Goal: Task Accomplishment & Management: Use online tool/utility

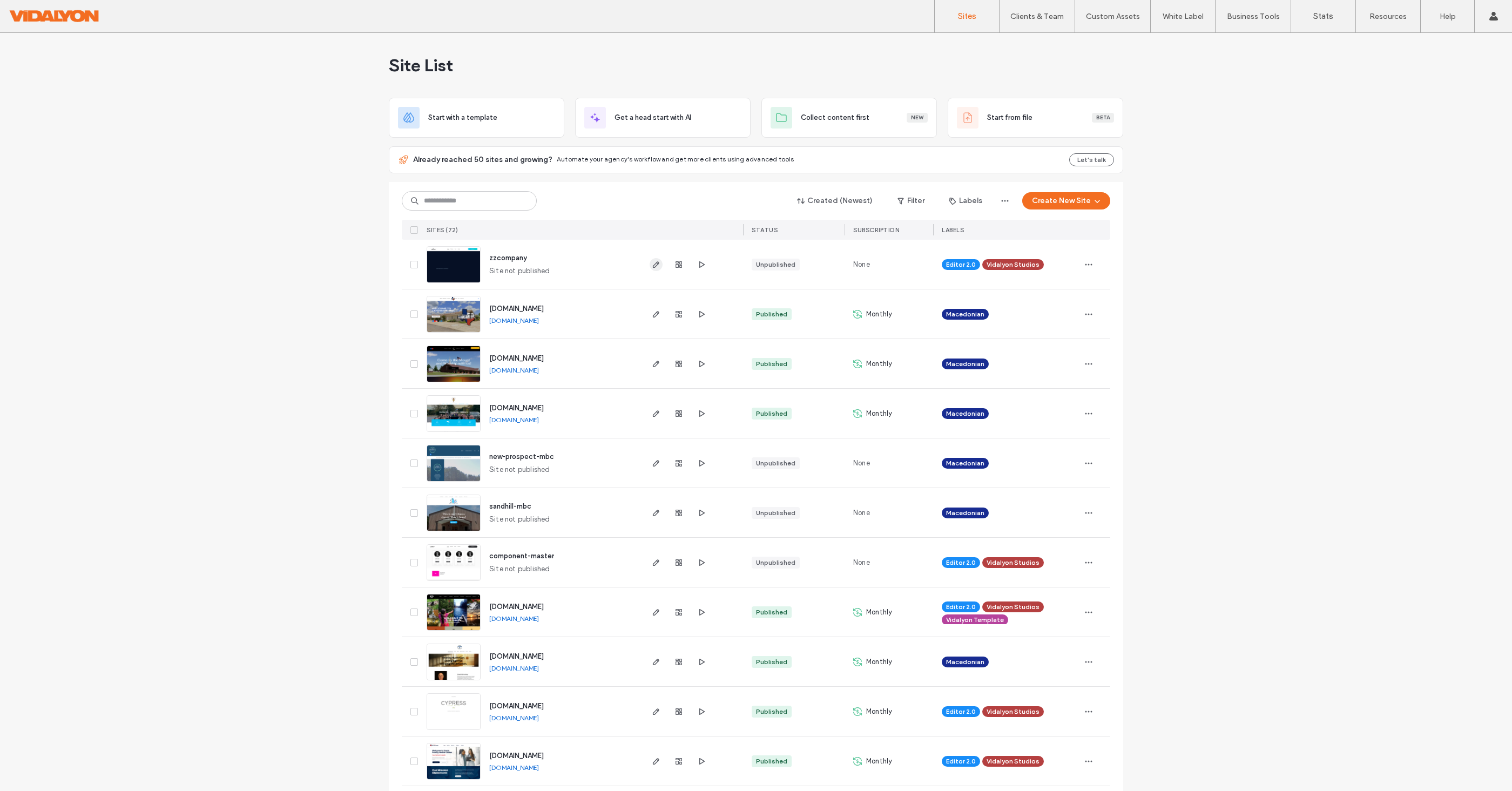
click at [652, 265] on icon "button" at bounding box center [656, 264] width 9 height 9
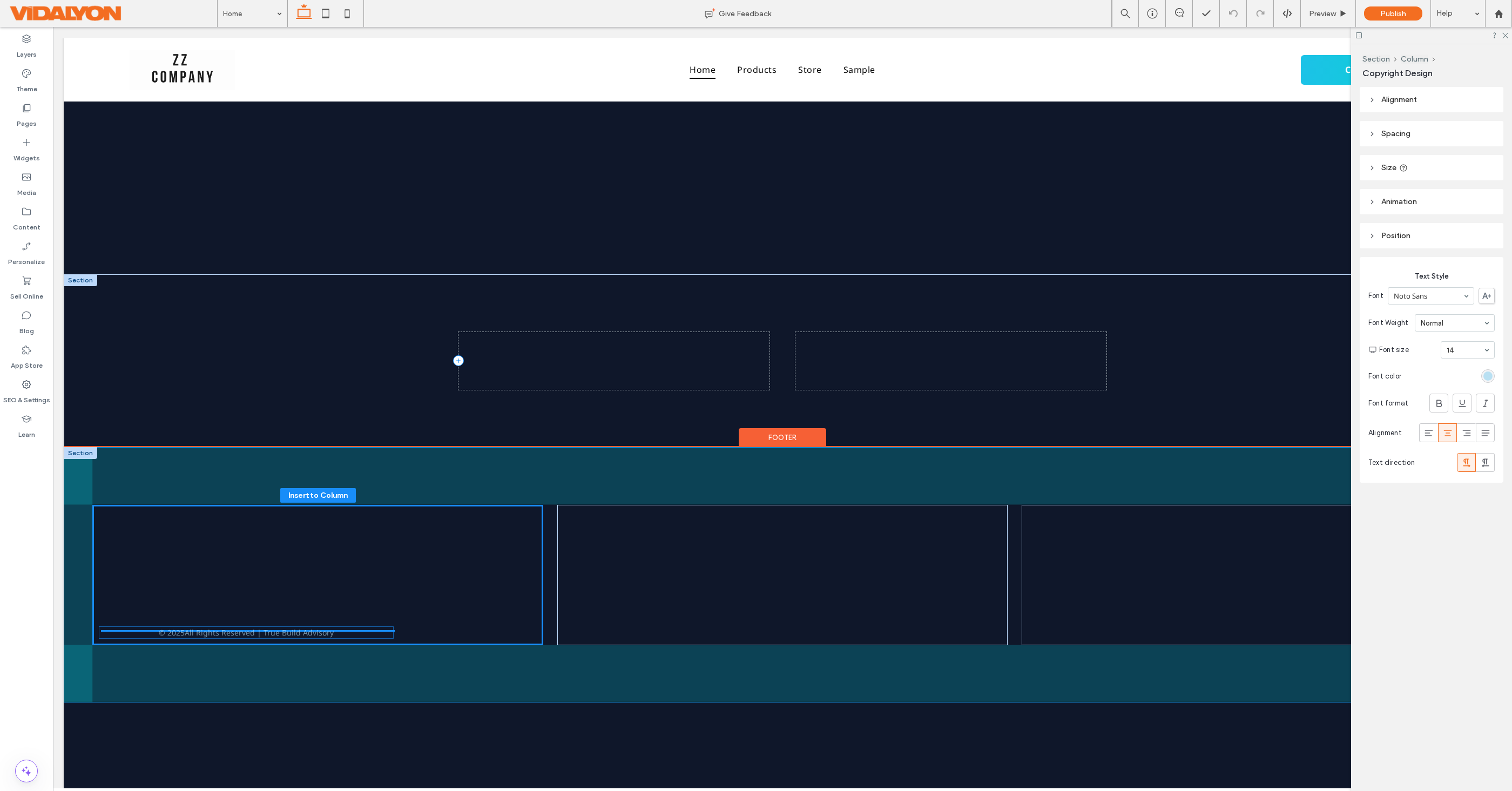
drag, startPoint x: 642, startPoint y: 363, endPoint x: 326, endPoint y: 661, distance: 434.4
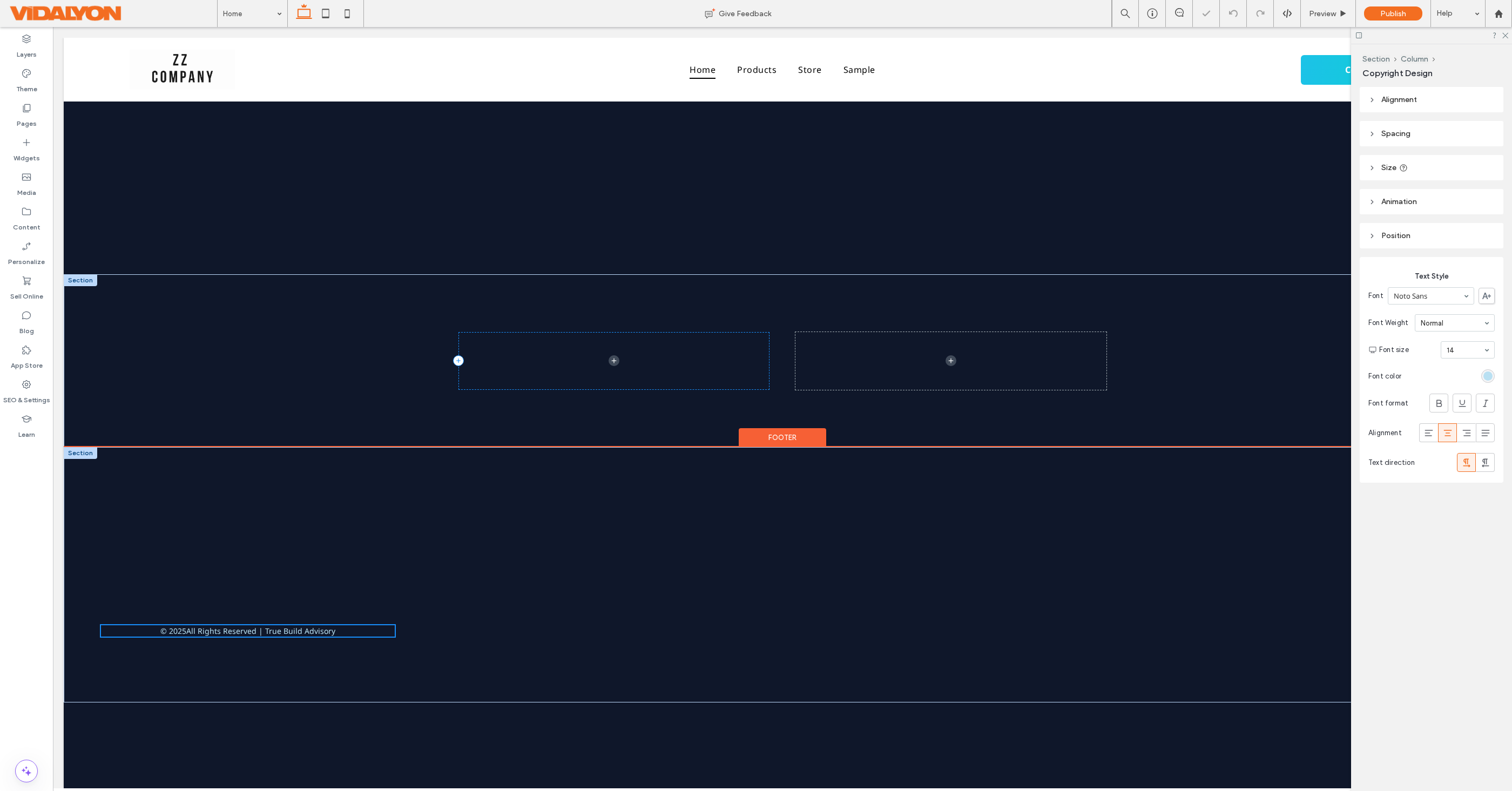
type input "**"
type input "****"
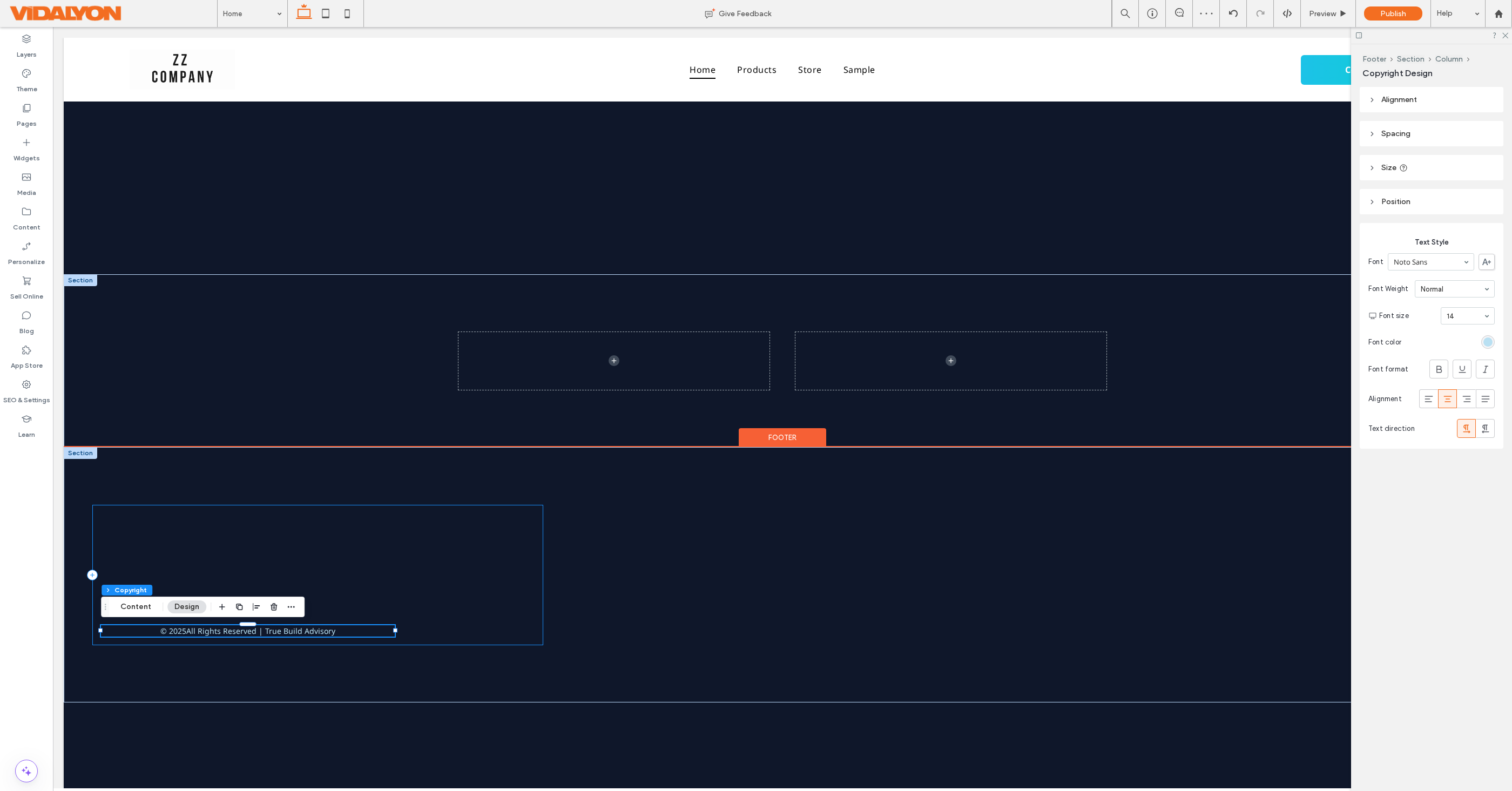
click at [473, 541] on div "© 2025 All Rights Reserved | True Build Advisory" at bounding box center [318, 574] width 451 height 140
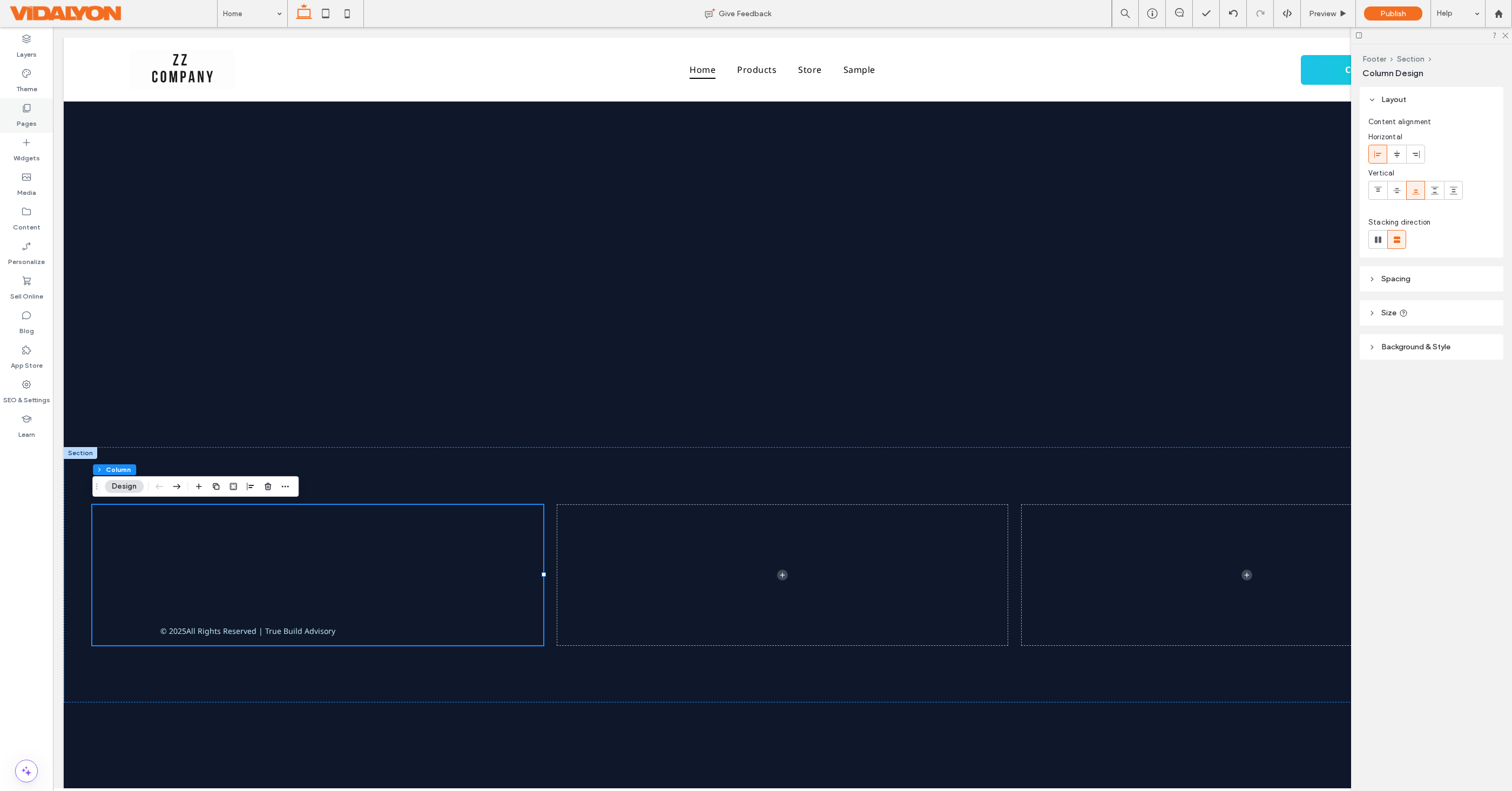
click at [24, 110] on icon at bounding box center [27, 108] width 11 height 11
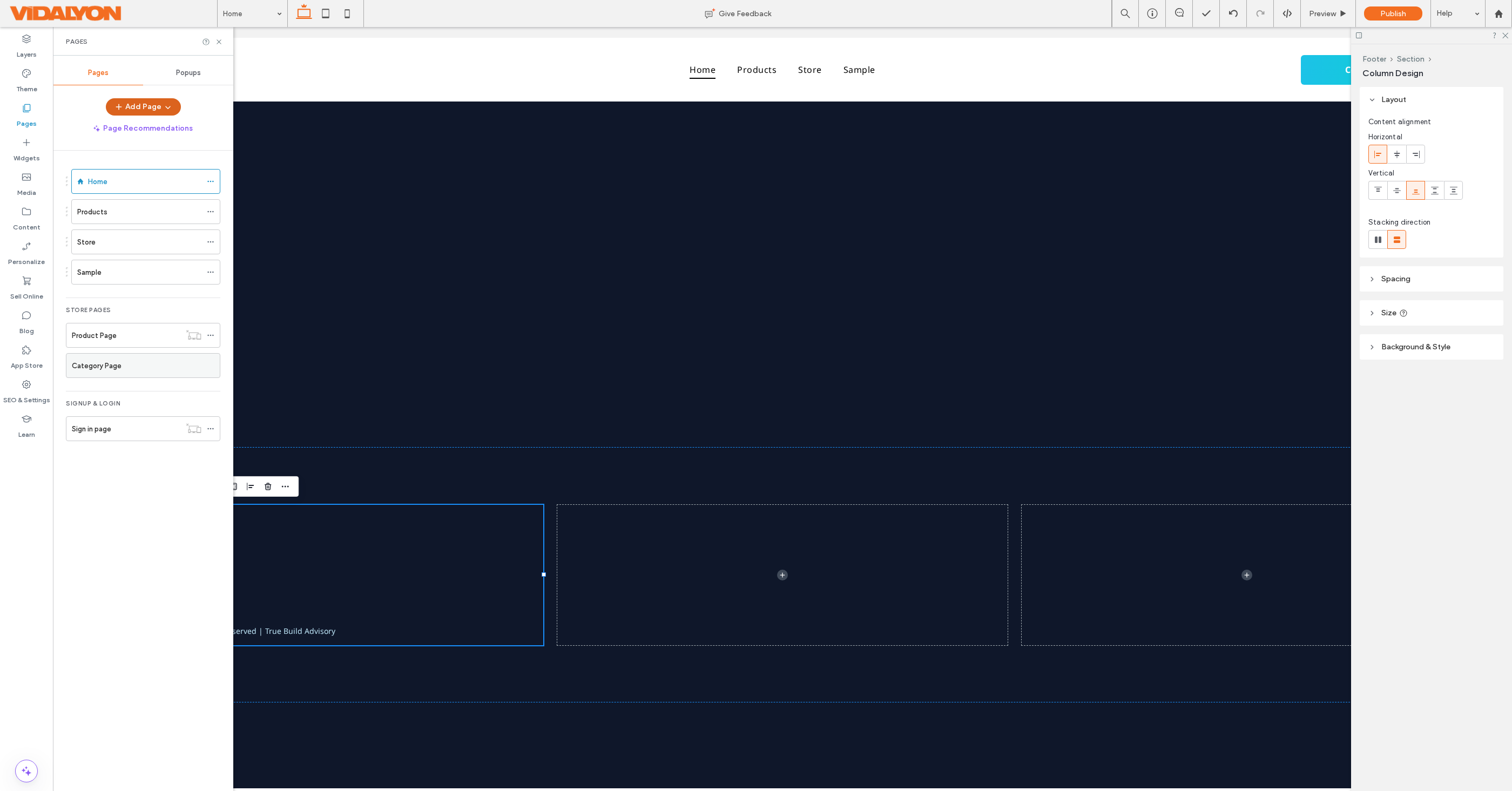
click at [168, 104] on icon "button" at bounding box center [167, 106] width 9 height 9
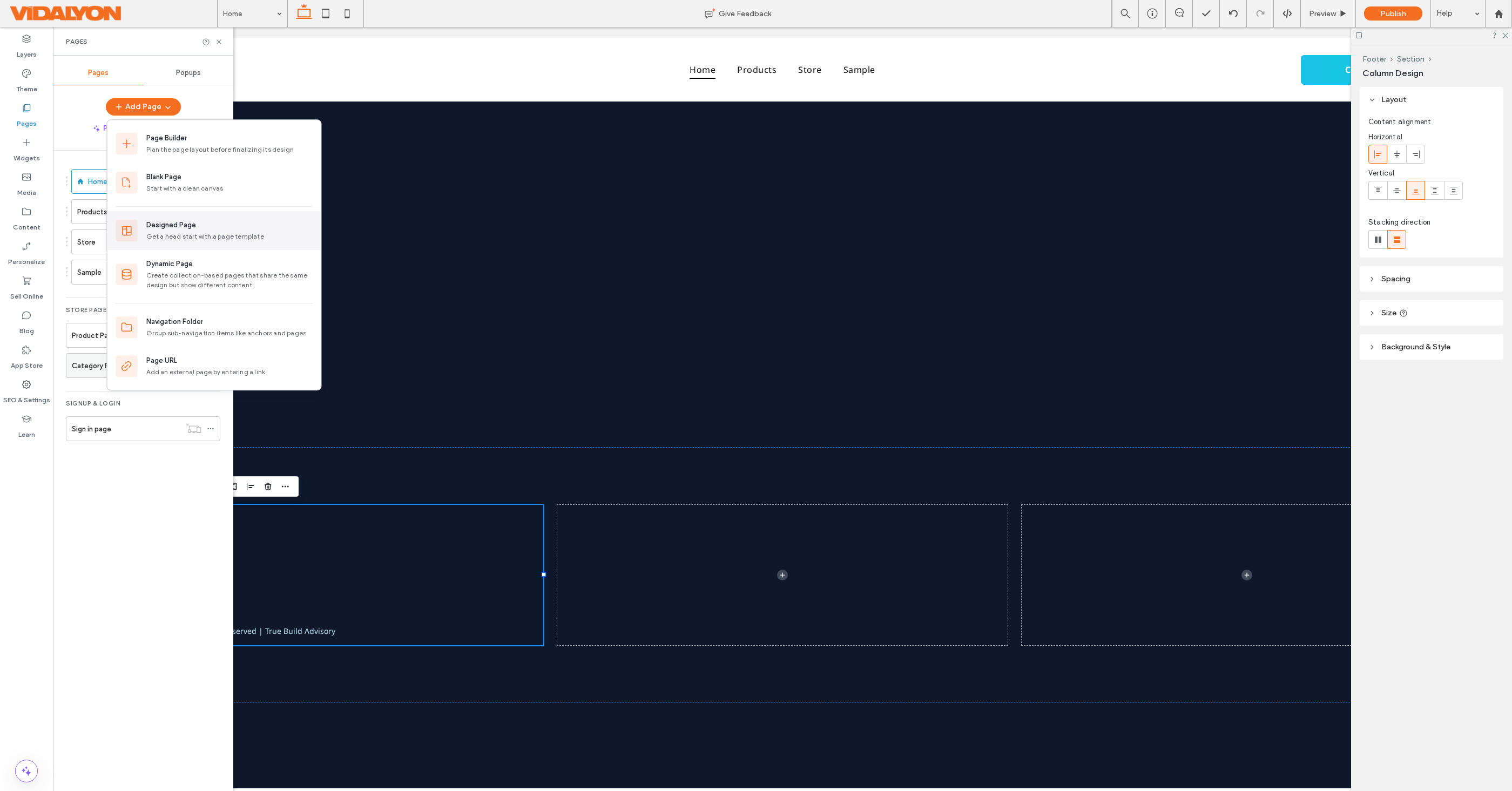
click at [182, 232] on div "Get a head start with a page template" at bounding box center [229, 236] width 167 height 9
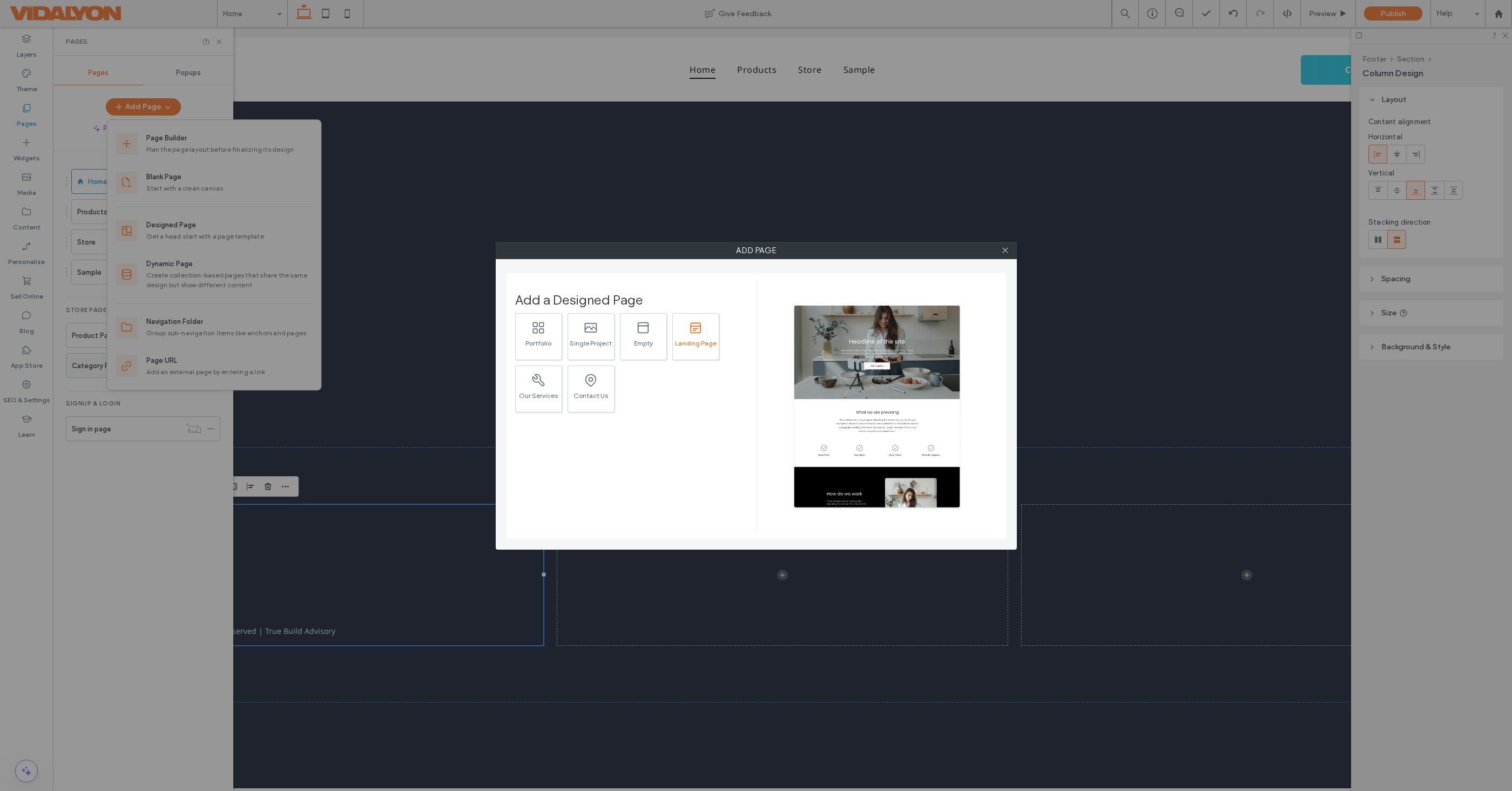
click at [700, 335] on div ".st0{fill:currentColor;}" at bounding box center [695, 327] width 15 height 23
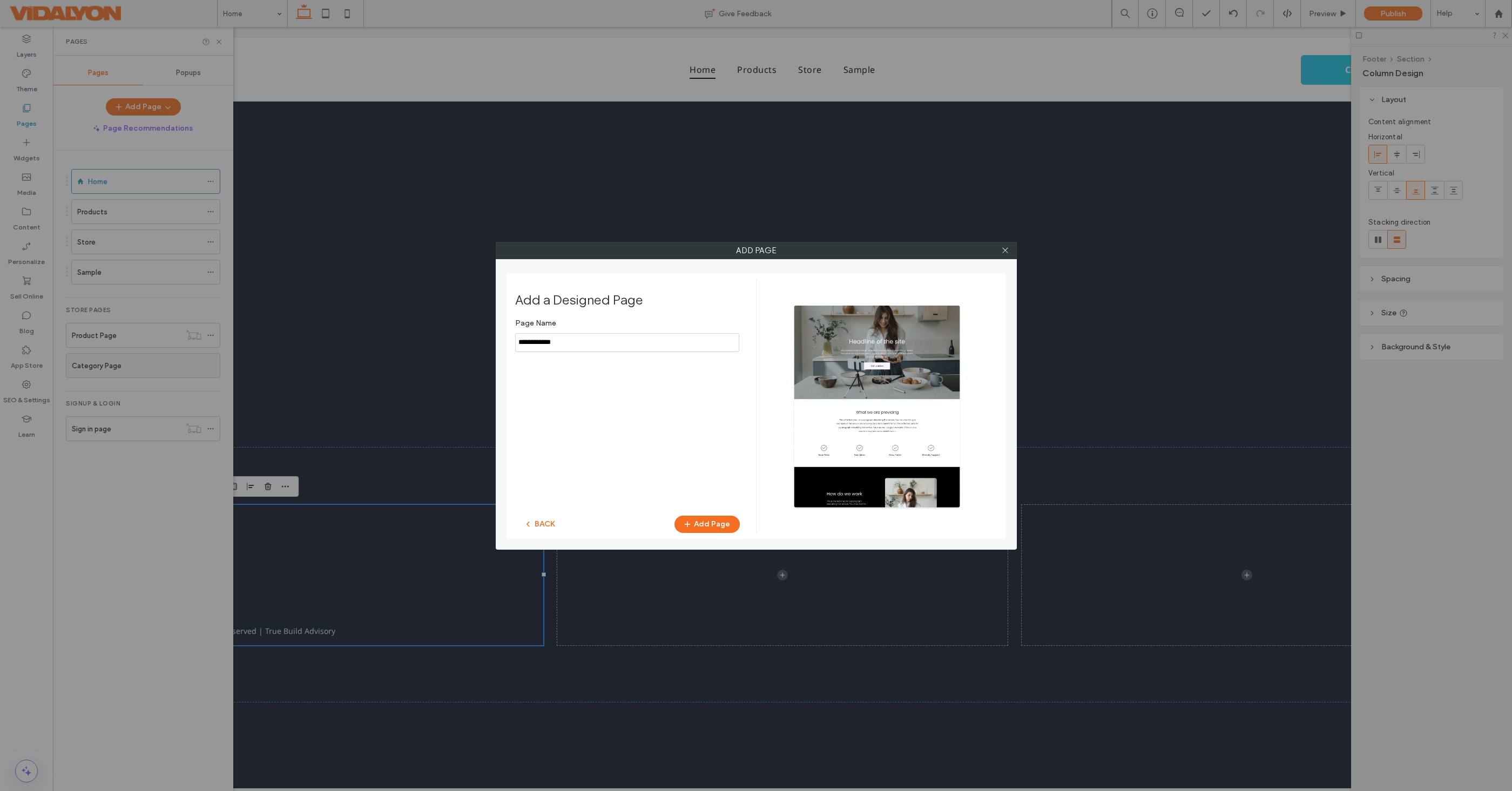
click at [545, 523] on button "BACK" at bounding box center [539, 524] width 49 height 17
click at [1007, 253] on icon at bounding box center [1005, 250] width 8 height 8
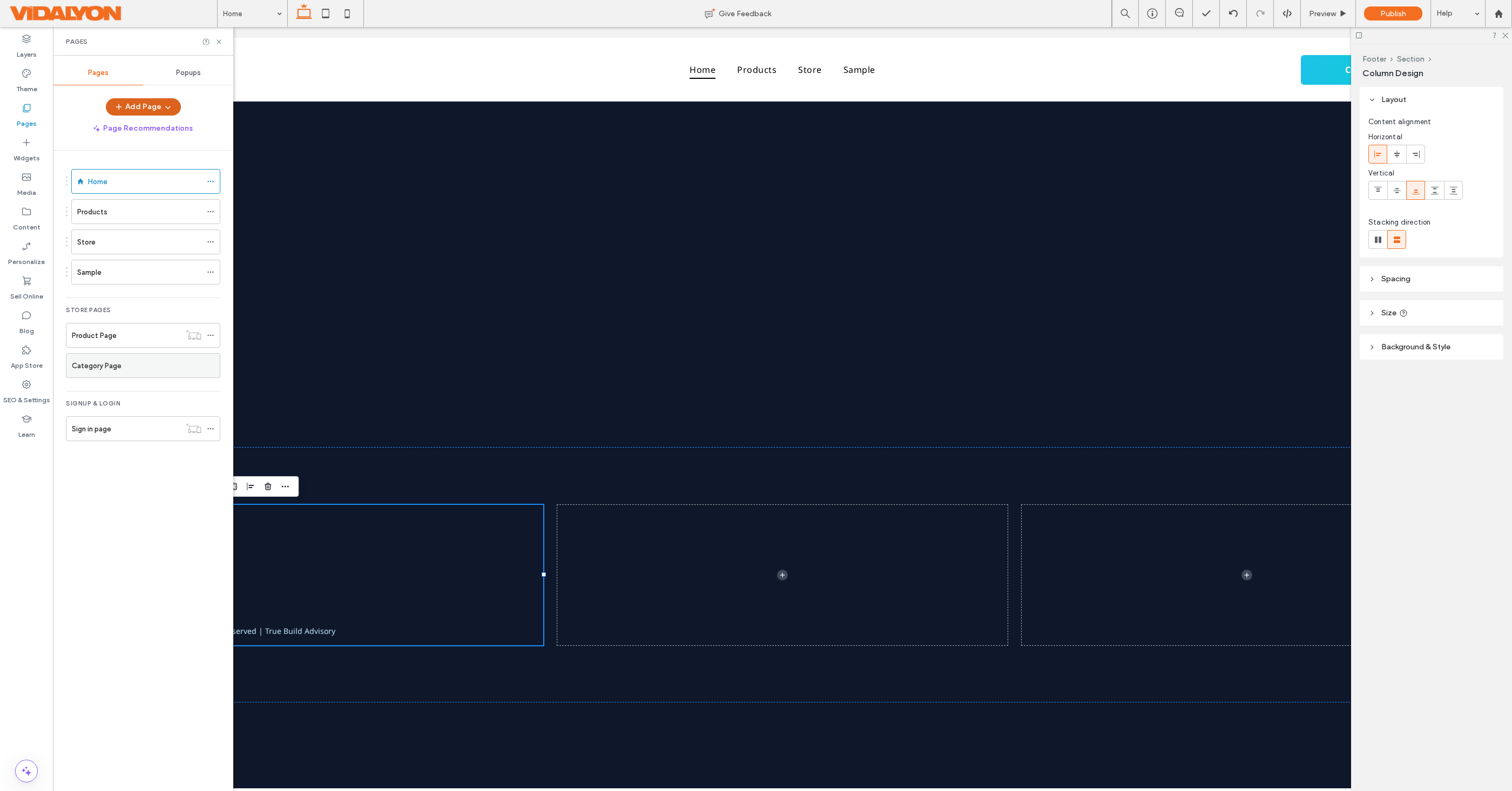
click at [156, 107] on button "Add Page" at bounding box center [143, 107] width 75 height 17
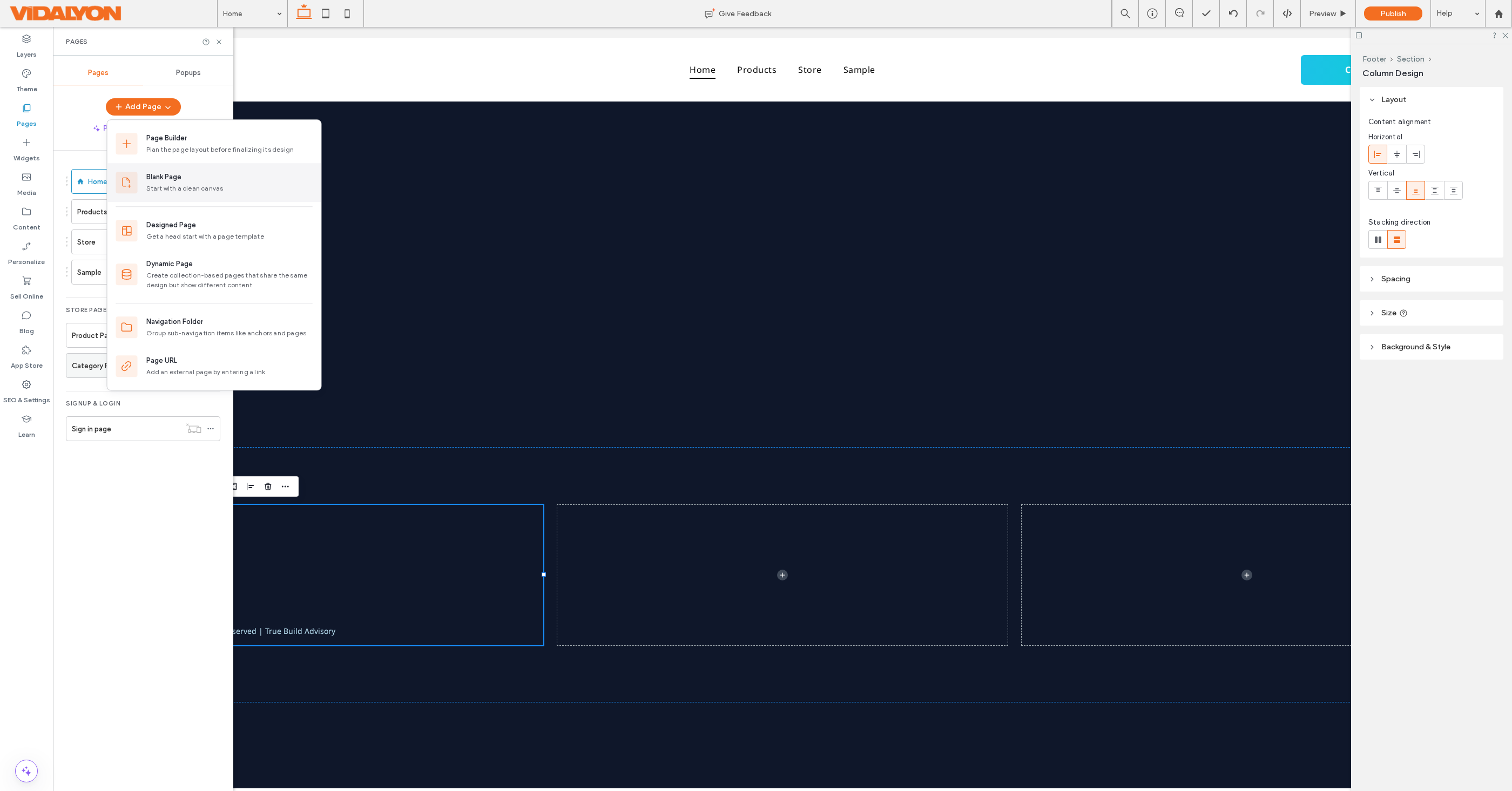
click at [156, 174] on div "Blank Page" at bounding box center [164, 177] width 35 height 11
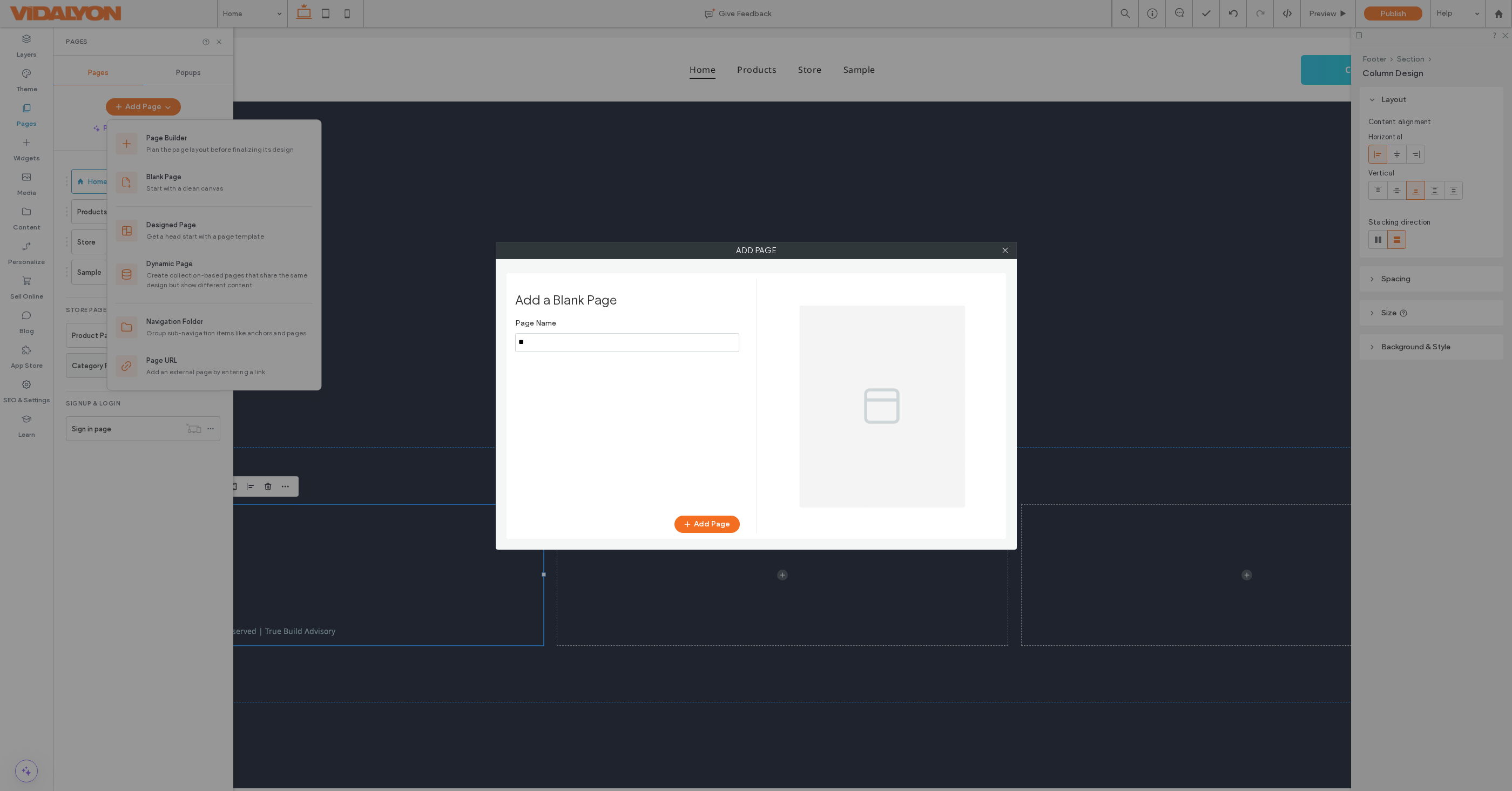
type input "*"
type input "*******"
click at [710, 523] on button "Add Page" at bounding box center [707, 524] width 65 height 17
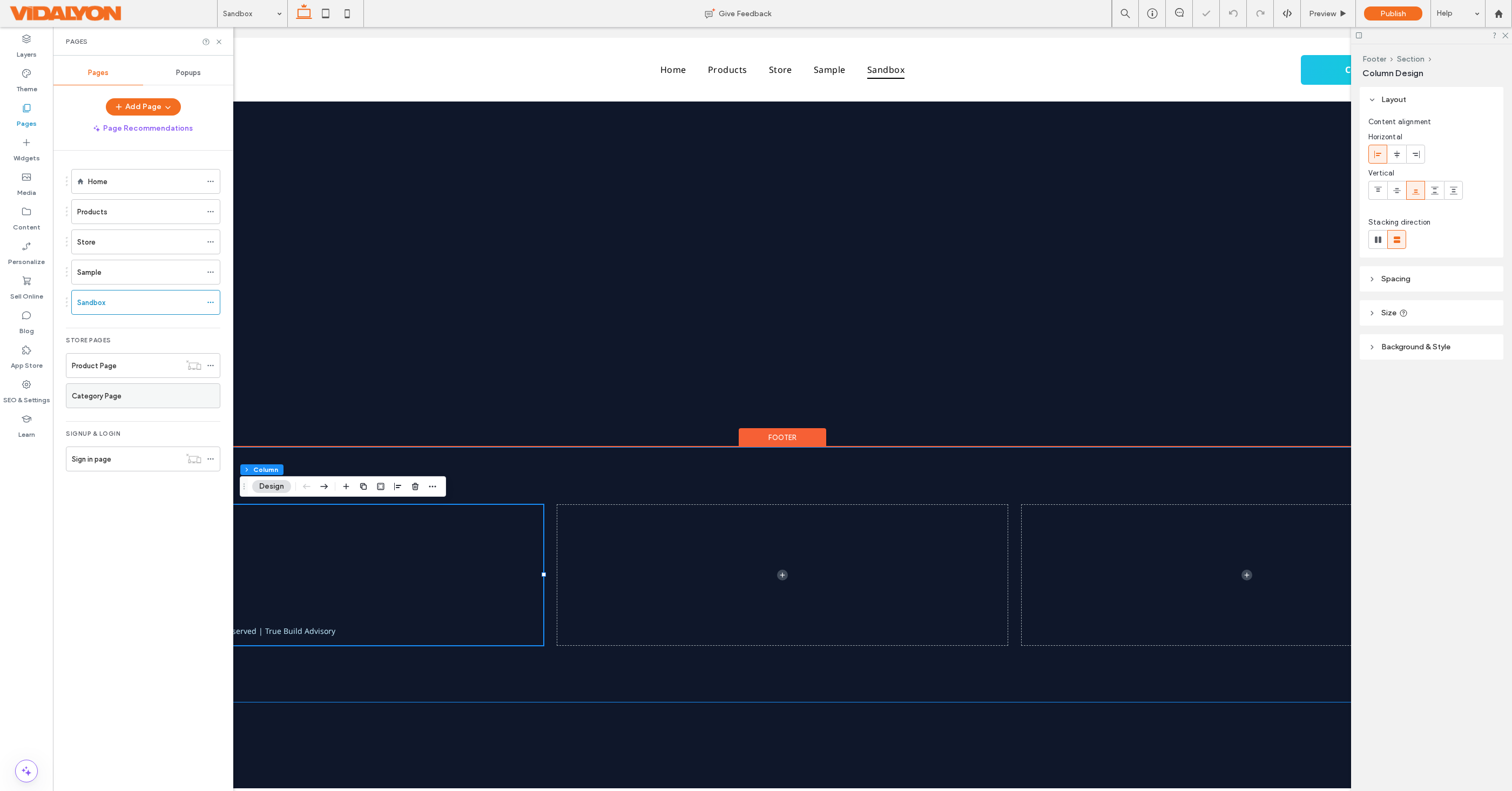
scroll to position [0, 2]
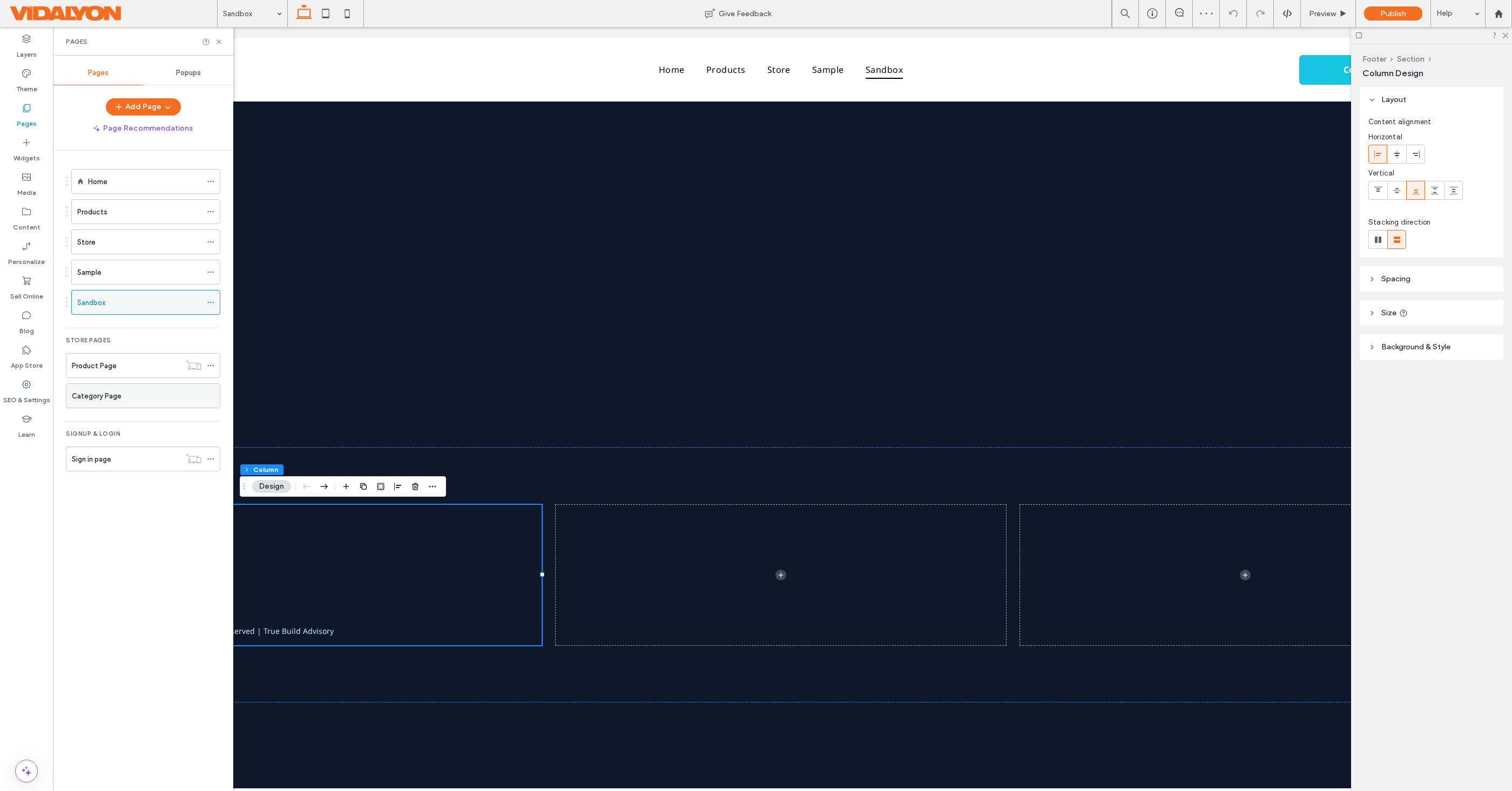
click at [211, 302] on icon at bounding box center [211, 303] width 8 height 8
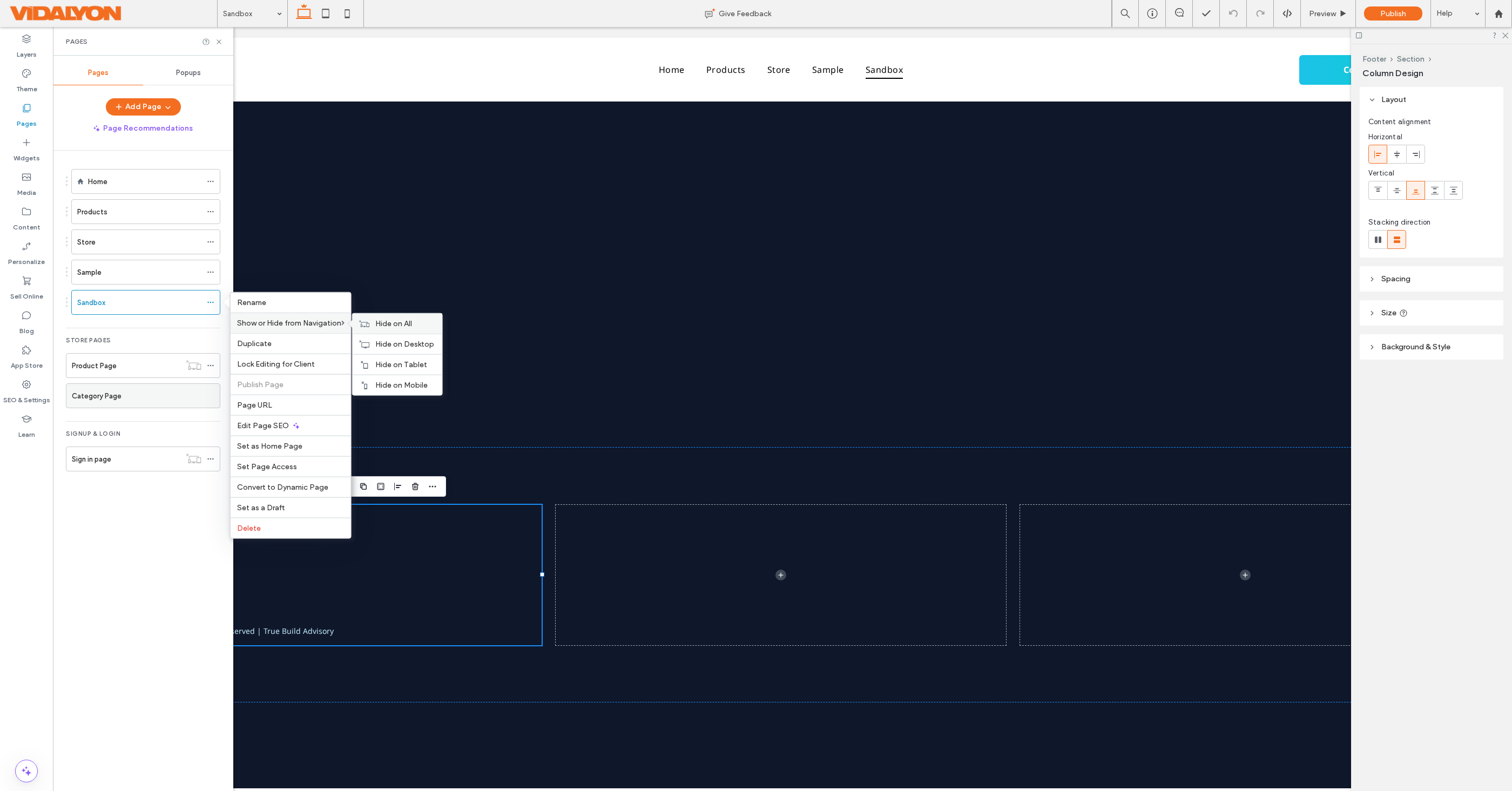
click at [401, 322] on span "Hide on All" at bounding box center [394, 324] width 37 height 9
click at [109, 301] on div "Sandbox" at bounding box center [129, 302] width 103 height 11
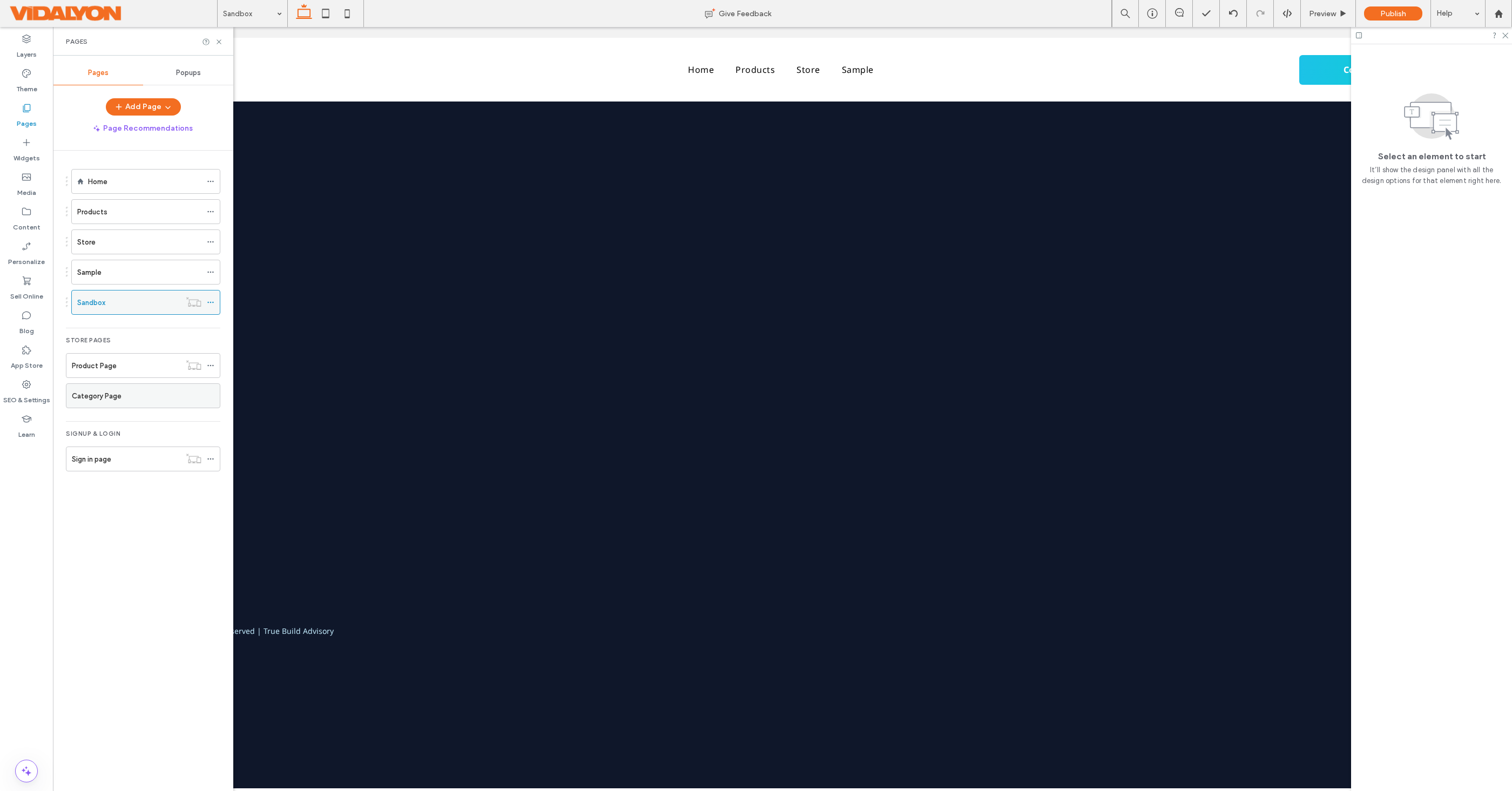
scroll to position [0, 0]
drag, startPoint x: 217, startPoint y: 41, endPoint x: 166, endPoint y: 13, distance: 58.2
click at [217, 41] on icon at bounding box center [219, 41] width 8 height 8
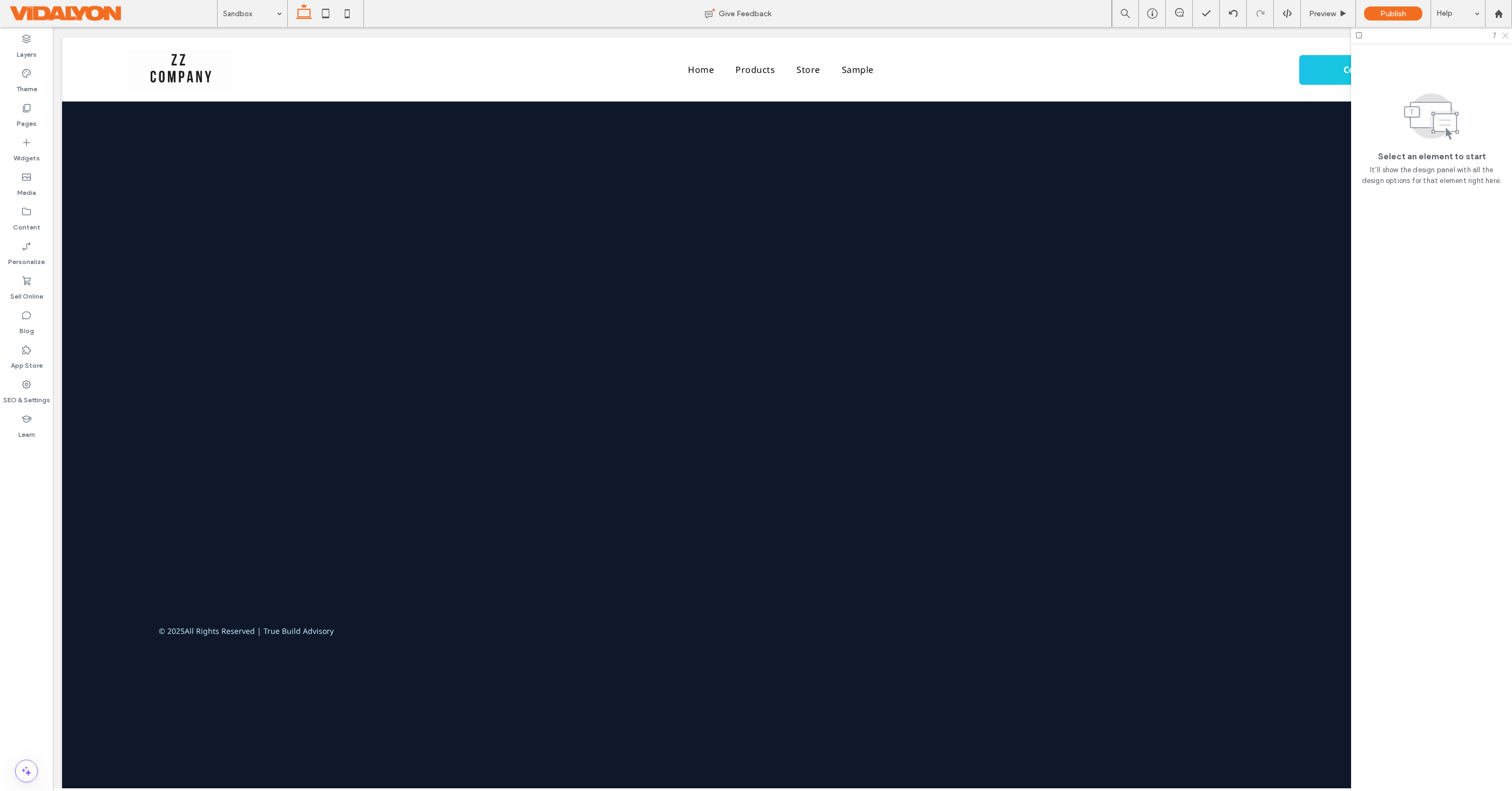
click at [1505, 37] on icon at bounding box center [1504, 34] width 7 height 7
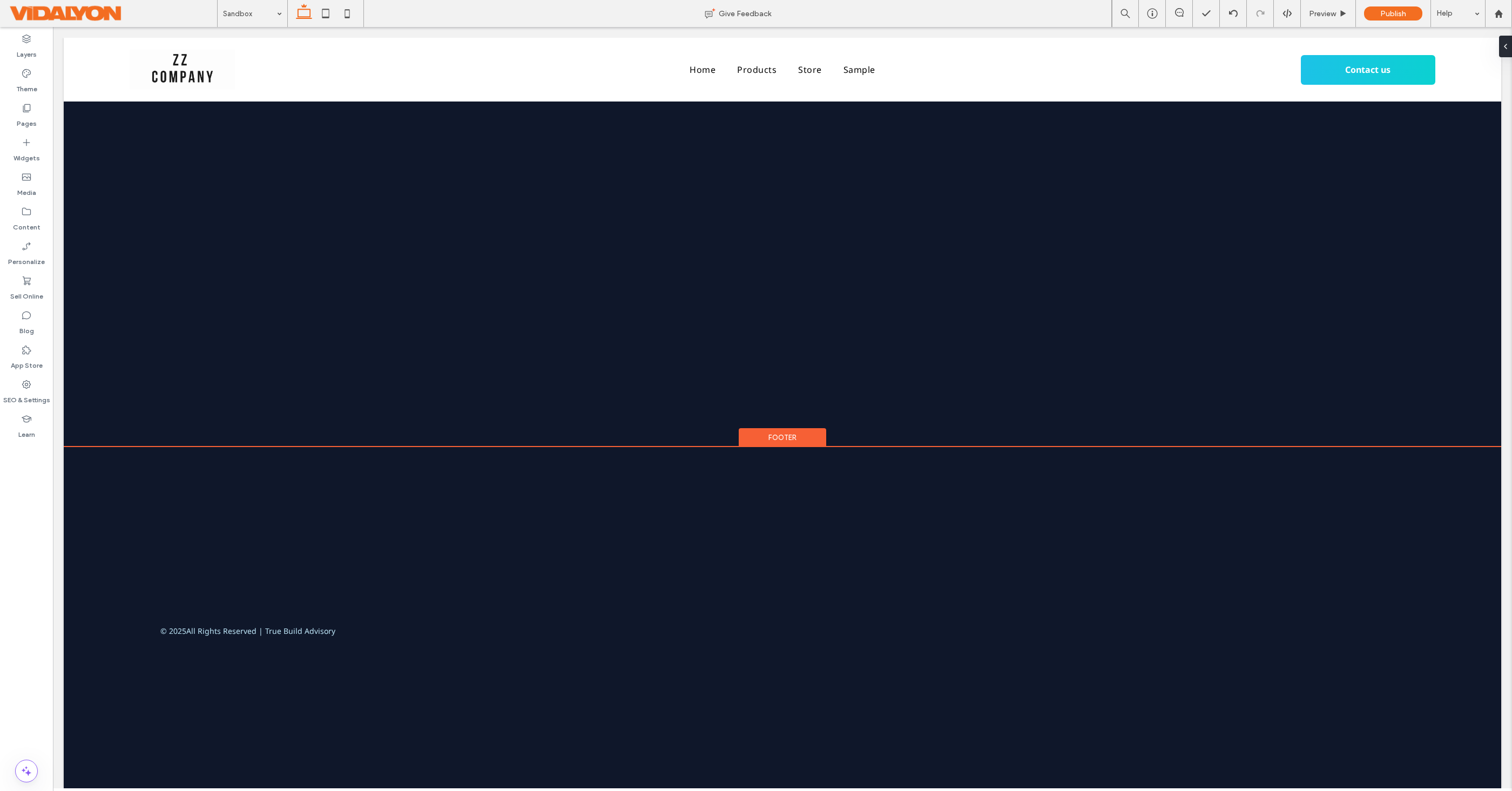
click at [786, 436] on div "Footer" at bounding box center [783, 437] width 88 height 20
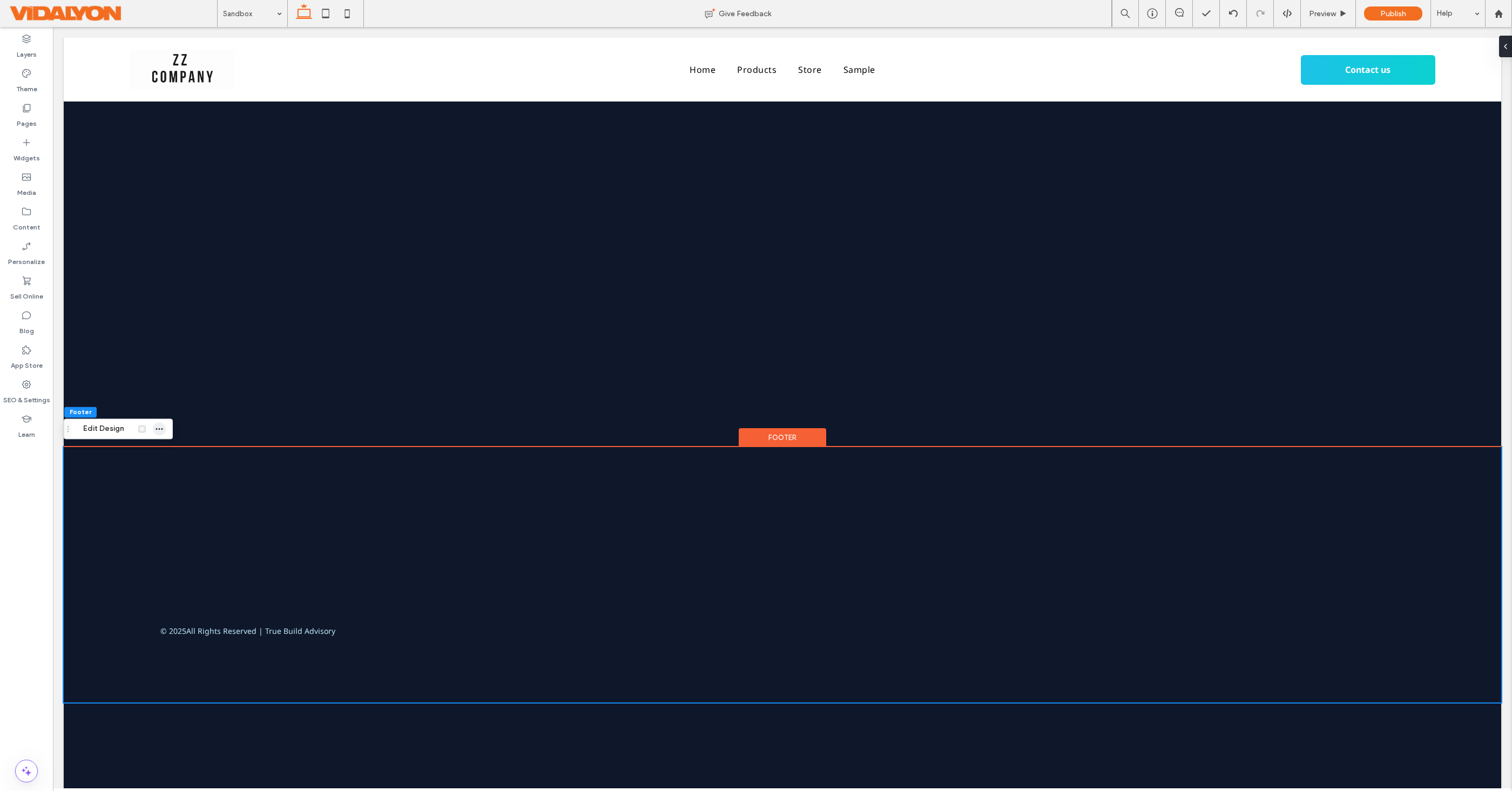
click at [160, 427] on icon "button" at bounding box center [159, 428] width 9 height 9
click at [159, 427] on icon "button" at bounding box center [159, 428] width 9 height 9
click at [407, 745] on div "Home Products Store Sample Contact us Section Basic Header Section Home Product…" at bounding box center [782, 412] width 1438 height 750
click at [767, 431] on div "Footer" at bounding box center [783, 437] width 88 height 20
click at [787, 461] on span "Edit Design" at bounding box center [796, 461] width 41 height 9
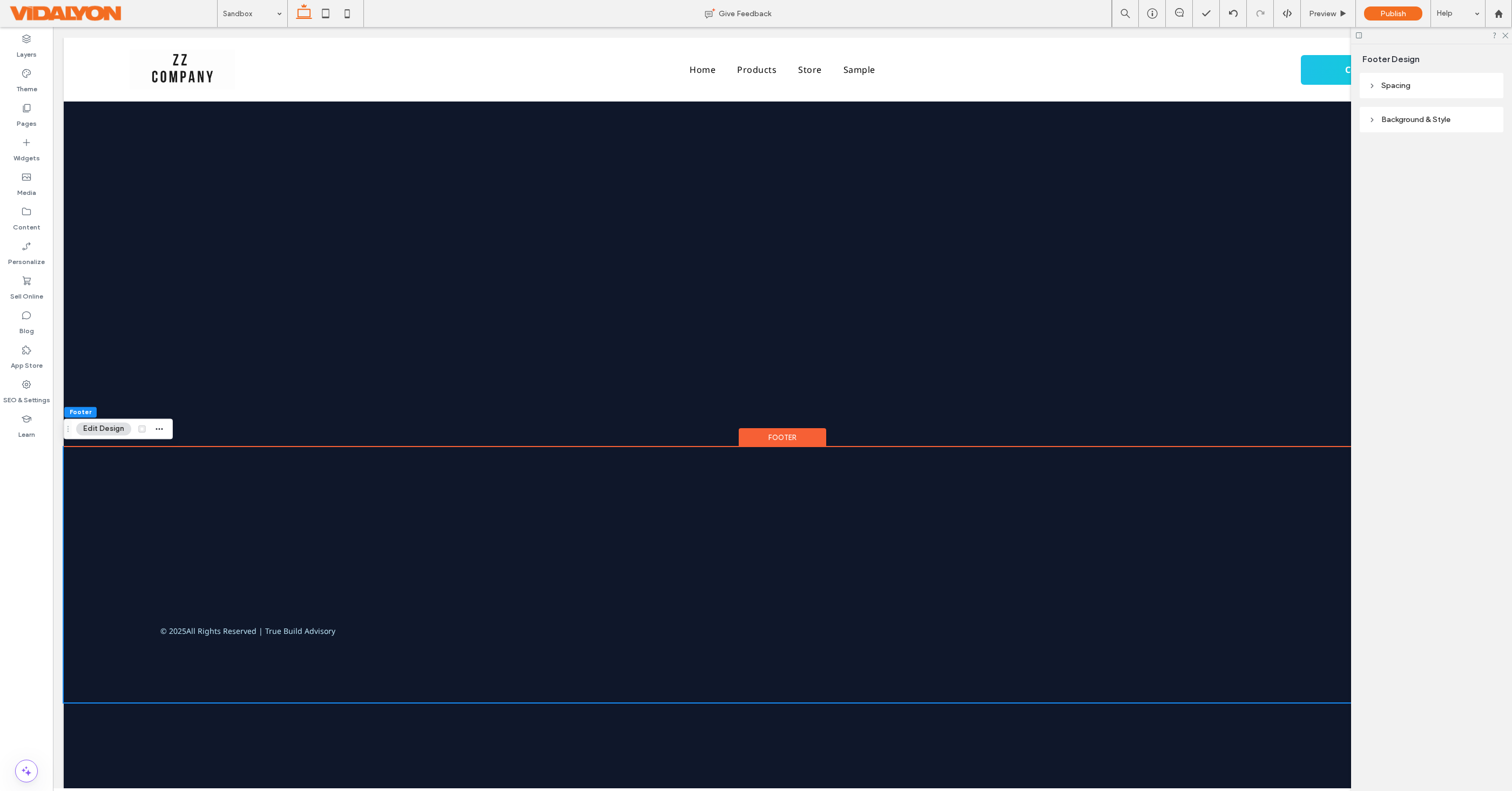
click at [1401, 124] on header "Background & Style" at bounding box center [1431, 120] width 144 height 25
click at [1460, 145] on span "Image" at bounding box center [1463, 148] width 20 height 9
click at [1399, 144] on span "Color" at bounding box center [1399, 148] width 18 height 9
click at [1372, 122] on icon at bounding box center [1372, 120] width 8 height 8
click at [1370, 82] on icon at bounding box center [1372, 86] width 8 height 8
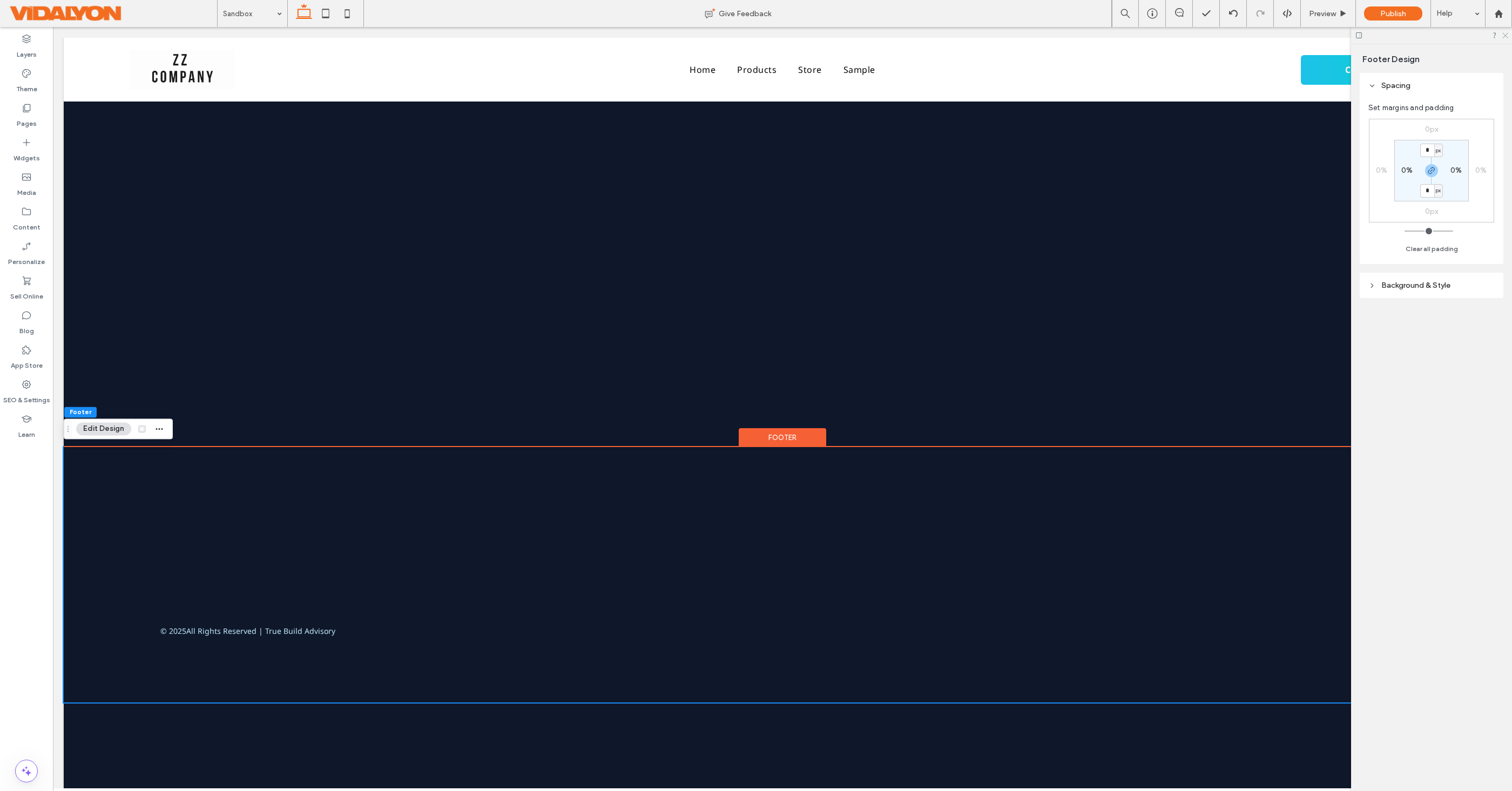
click at [1506, 36] on use at bounding box center [1505, 36] width 6 height 6
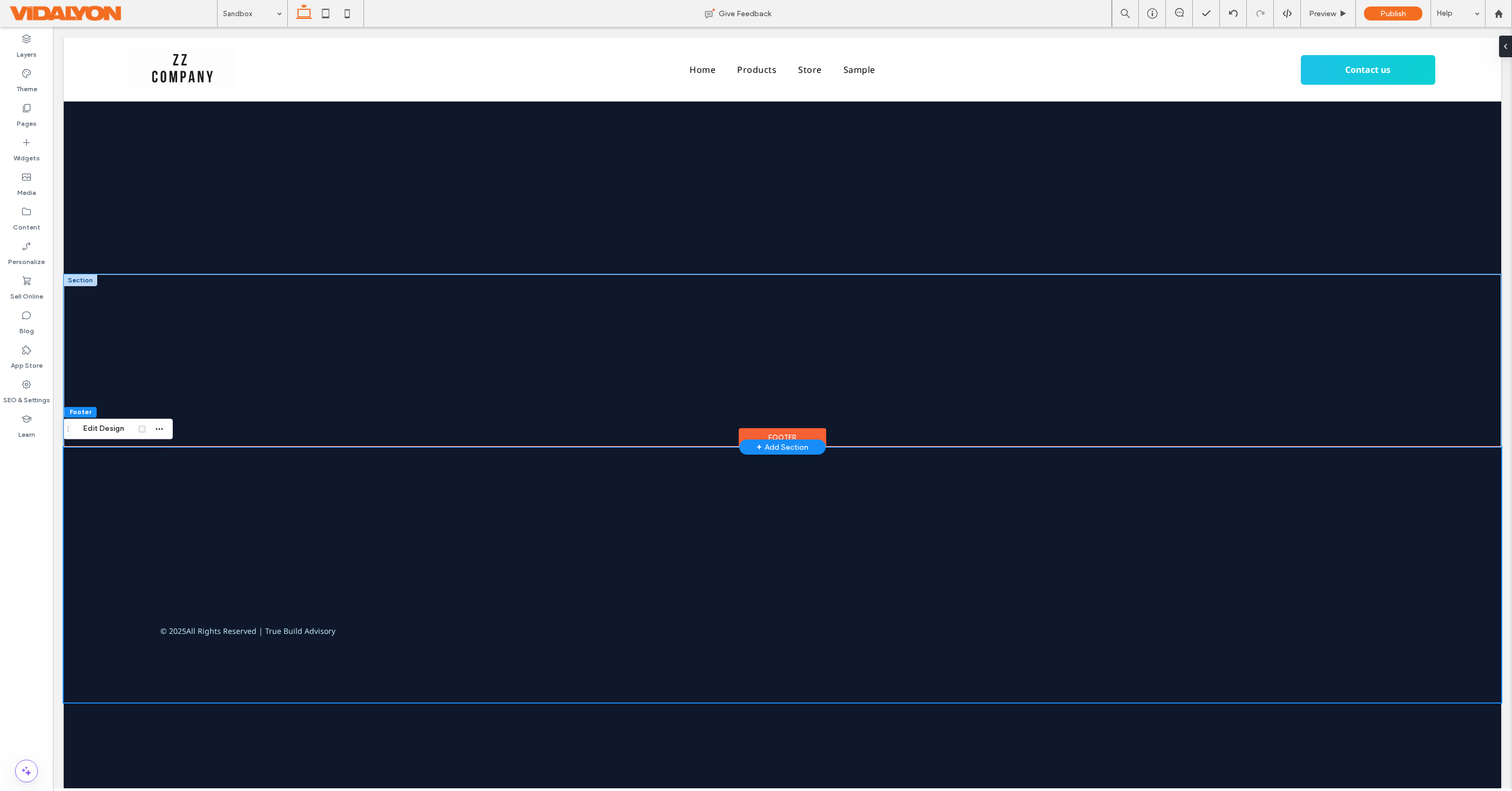
click at [779, 434] on div at bounding box center [783, 360] width 648 height 173
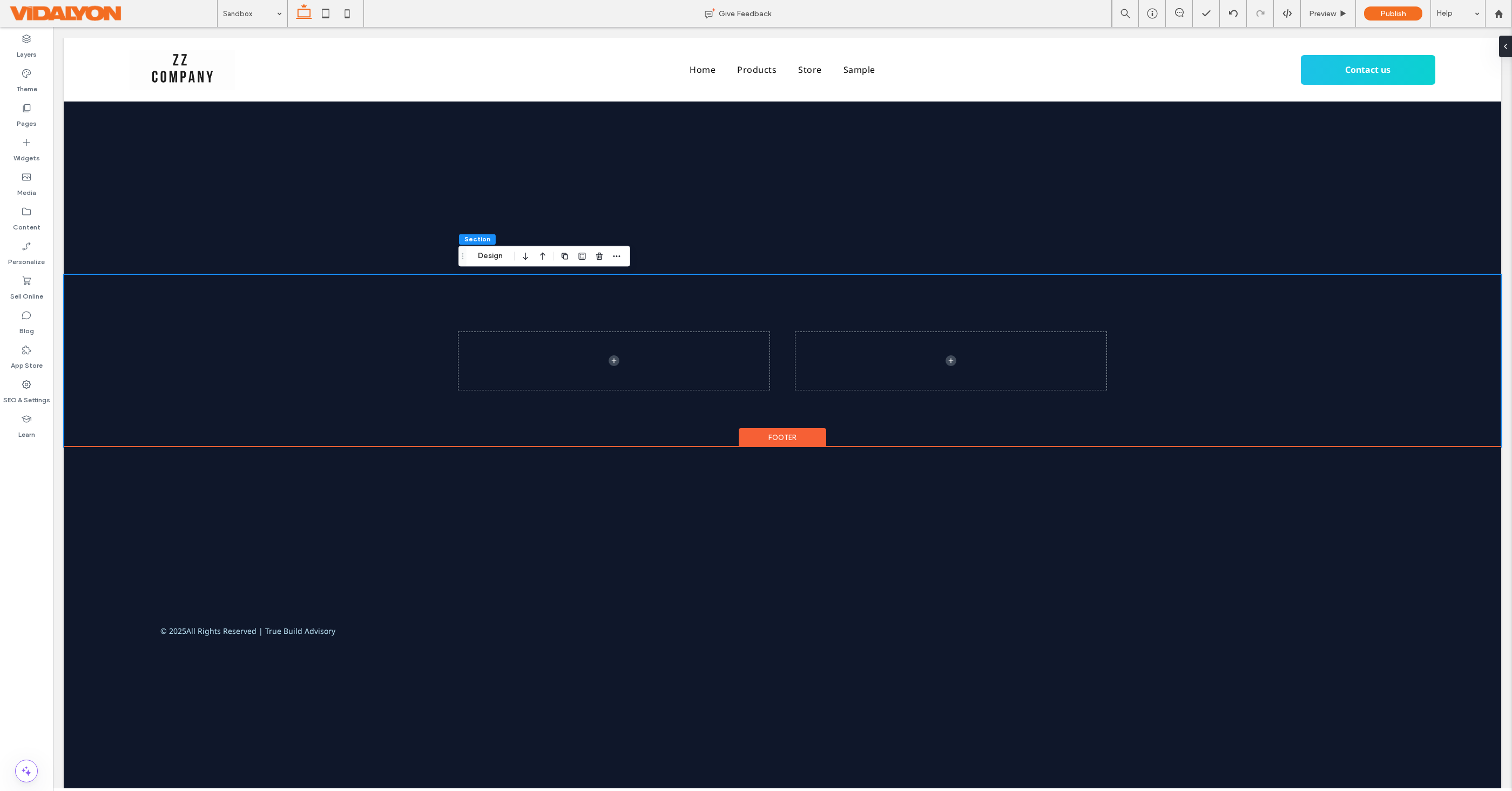
click at [790, 433] on div "Footer" at bounding box center [783, 437] width 88 height 20
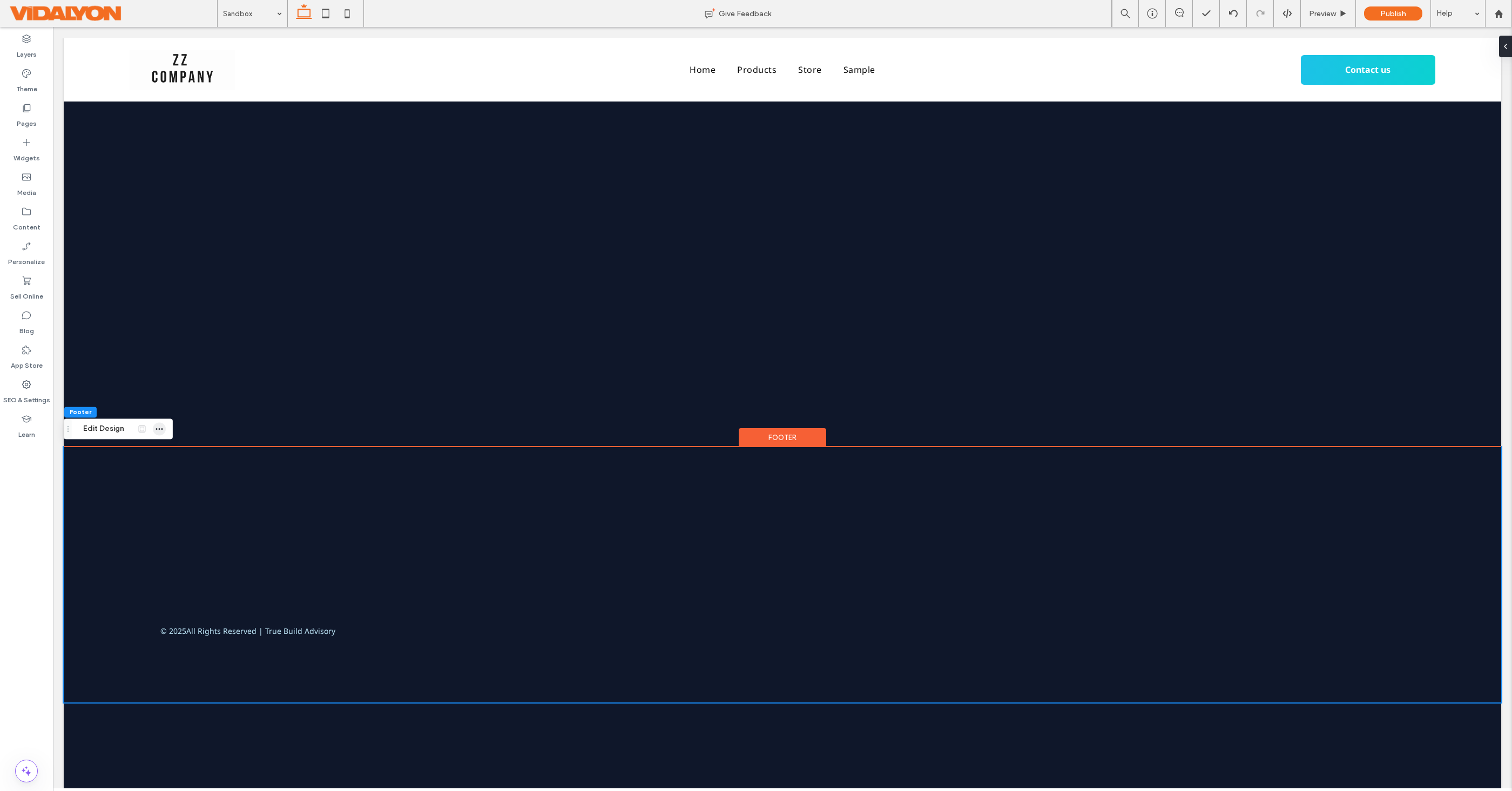
click at [161, 430] on icon "button" at bounding box center [159, 428] width 9 height 9
click at [101, 427] on button "Edit Design" at bounding box center [103, 429] width 55 height 13
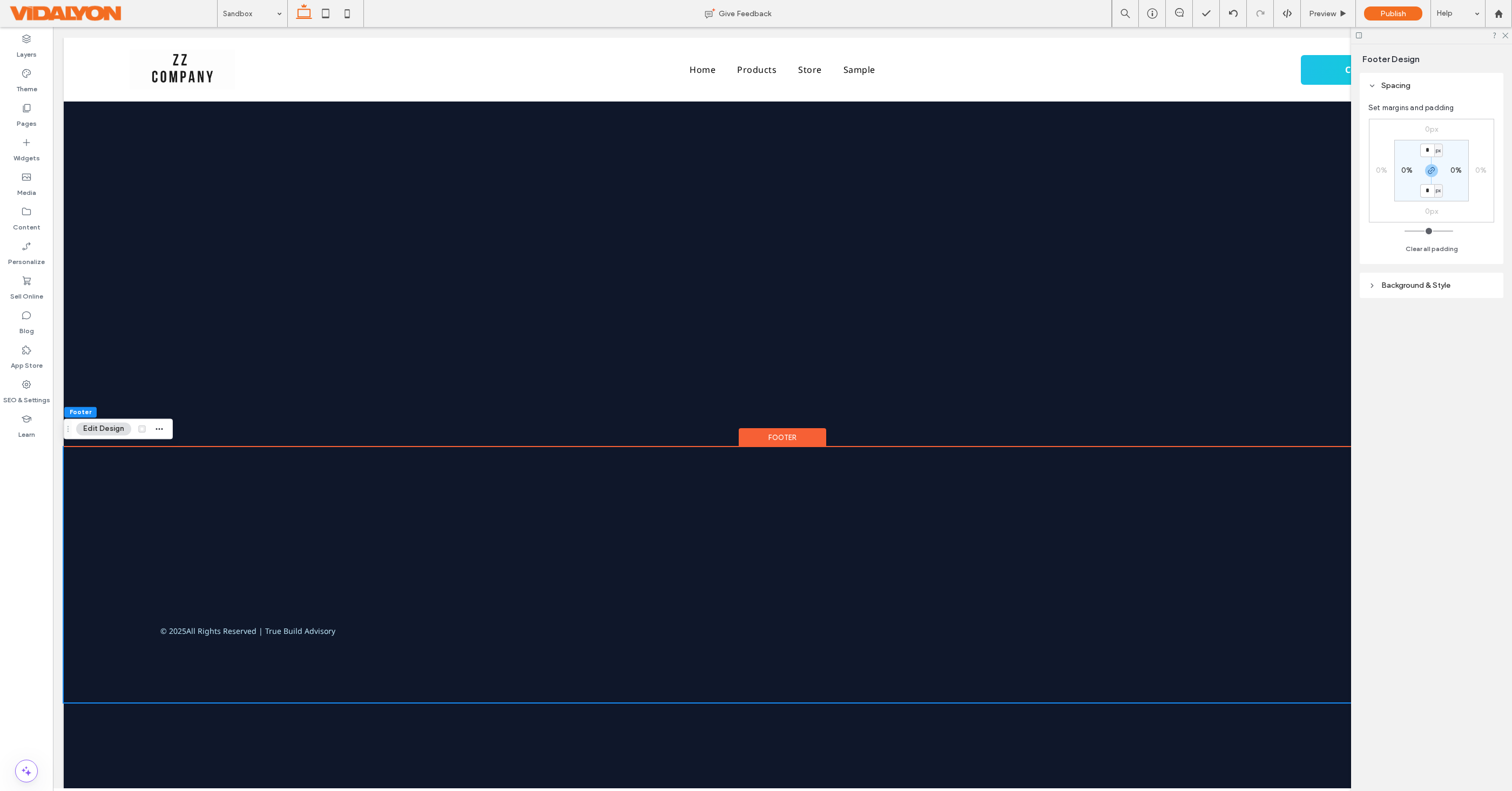
click at [1374, 88] on icon at bounding box center [1372, 86] width 8 height 8
click at [1385, 59] on span "Footer Design" at bounding box center [1391, 59] width 57 height 10
click at [774, 433] on div "Footer" at bounding box center [783, 437] width 88 height 20
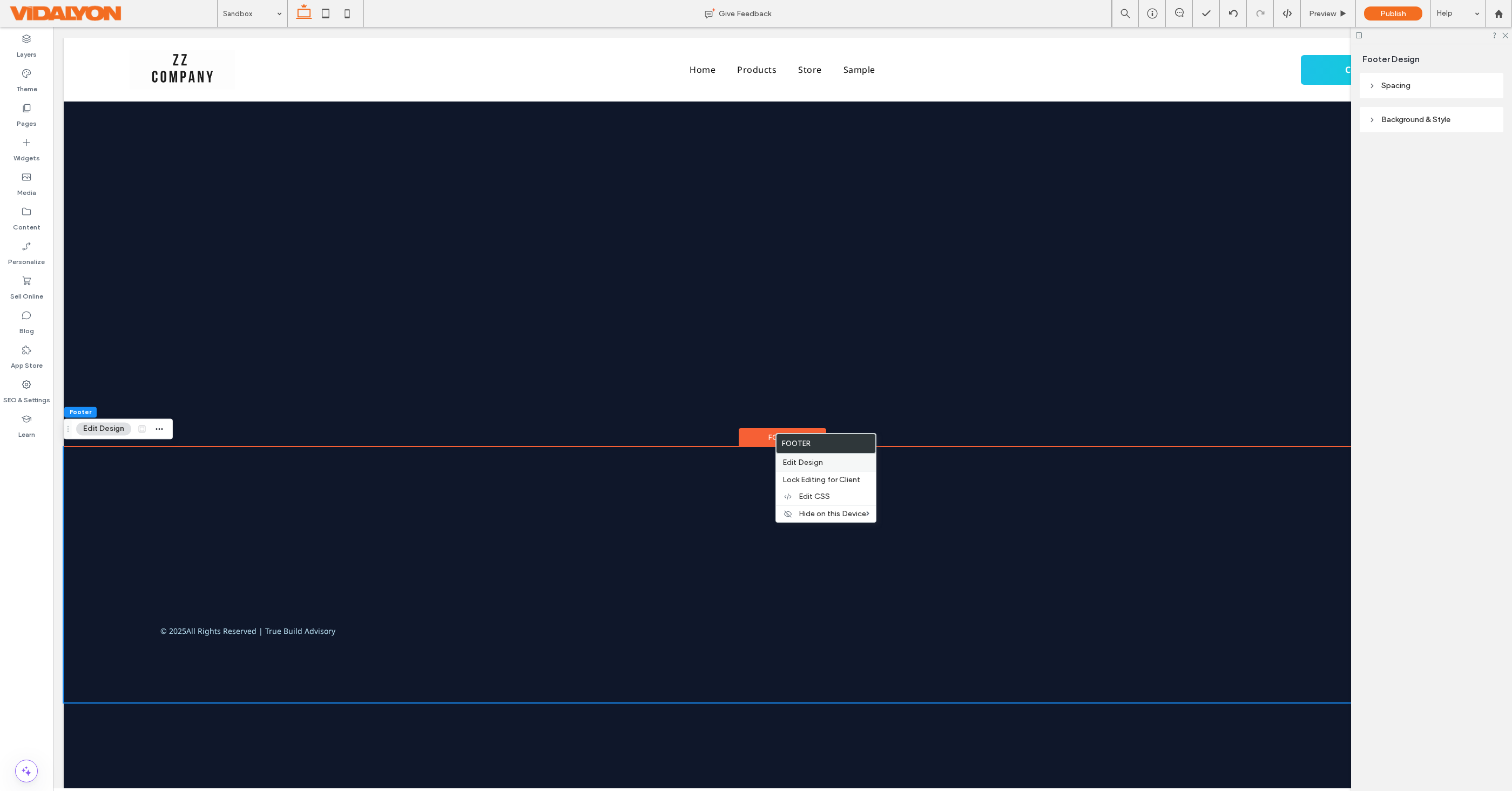
click at [803, 463] on span "Edit Design" at bounding box center [803, 462] width 41 height 9
click at [156, 426] on icon "button" at bounding box center [159, 428] width 9 height 9
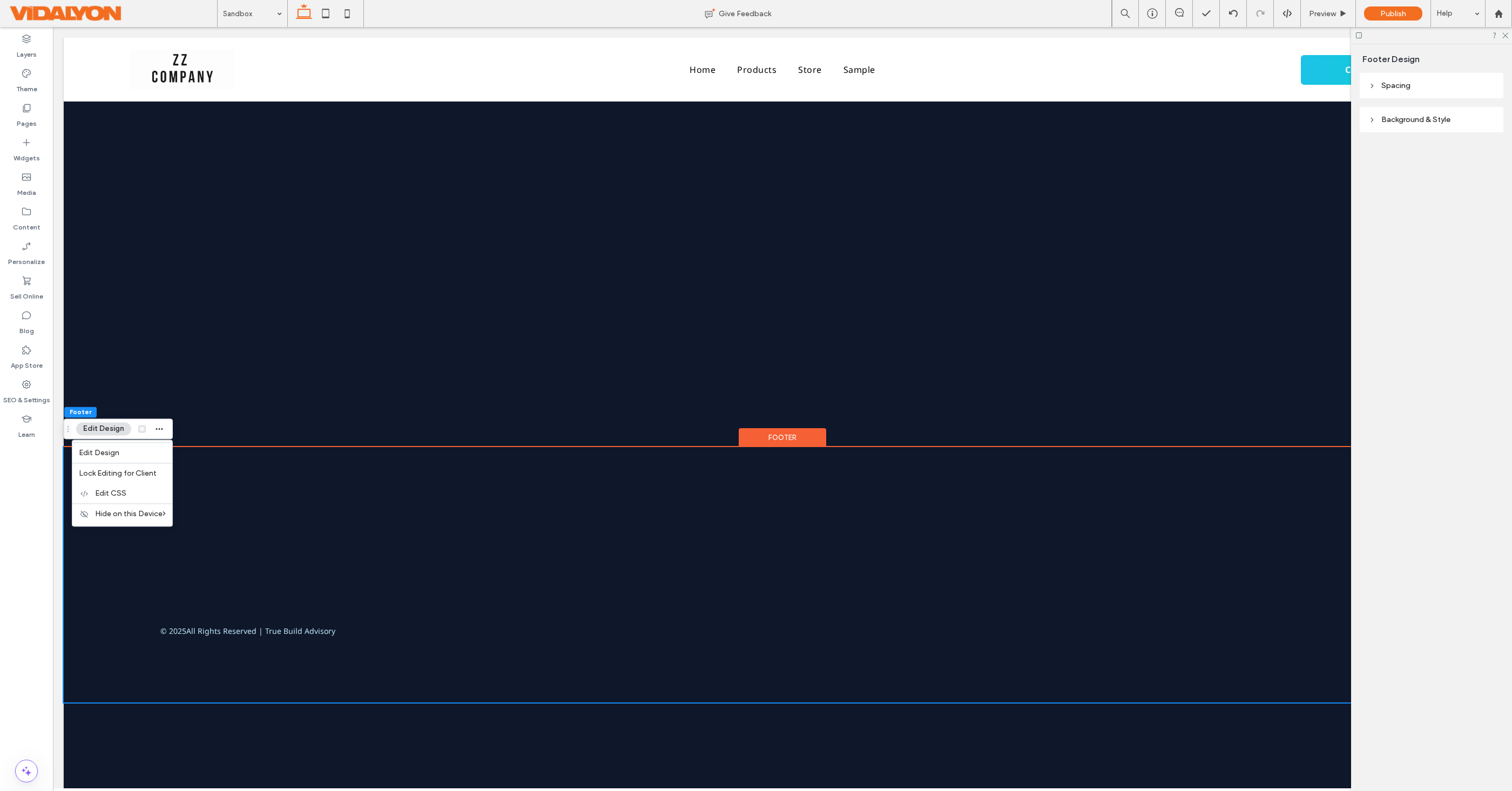
click at [90, 426] on button "Edit Design" at bounding box center [103, 429] width 55 height 13
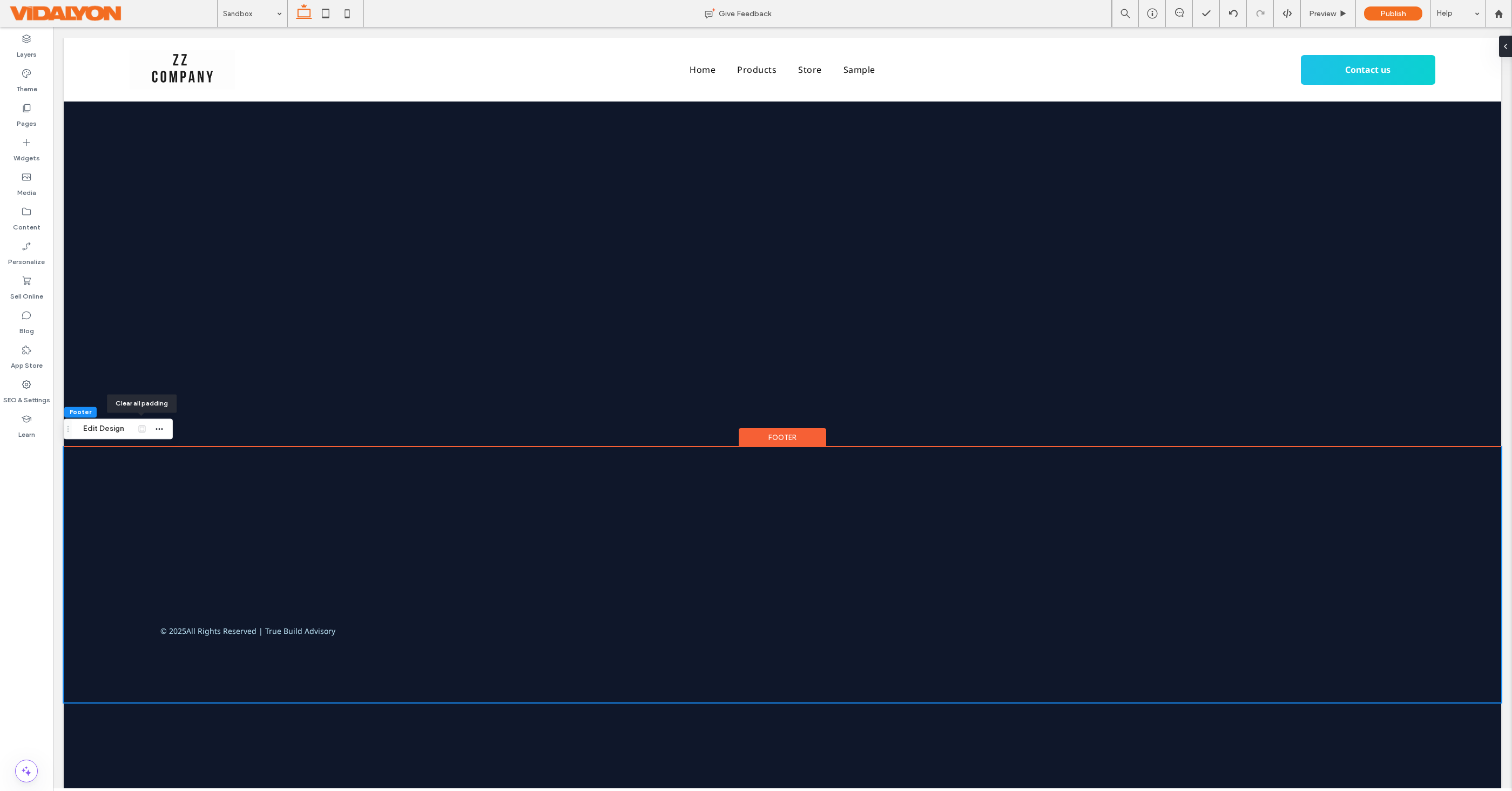
click at [139, 430] on div at bounding box center [142, 428] width 13 height 20
click at [108, 427] on button "Edit Design" at bounding box center [103, 429] width 55 height 13
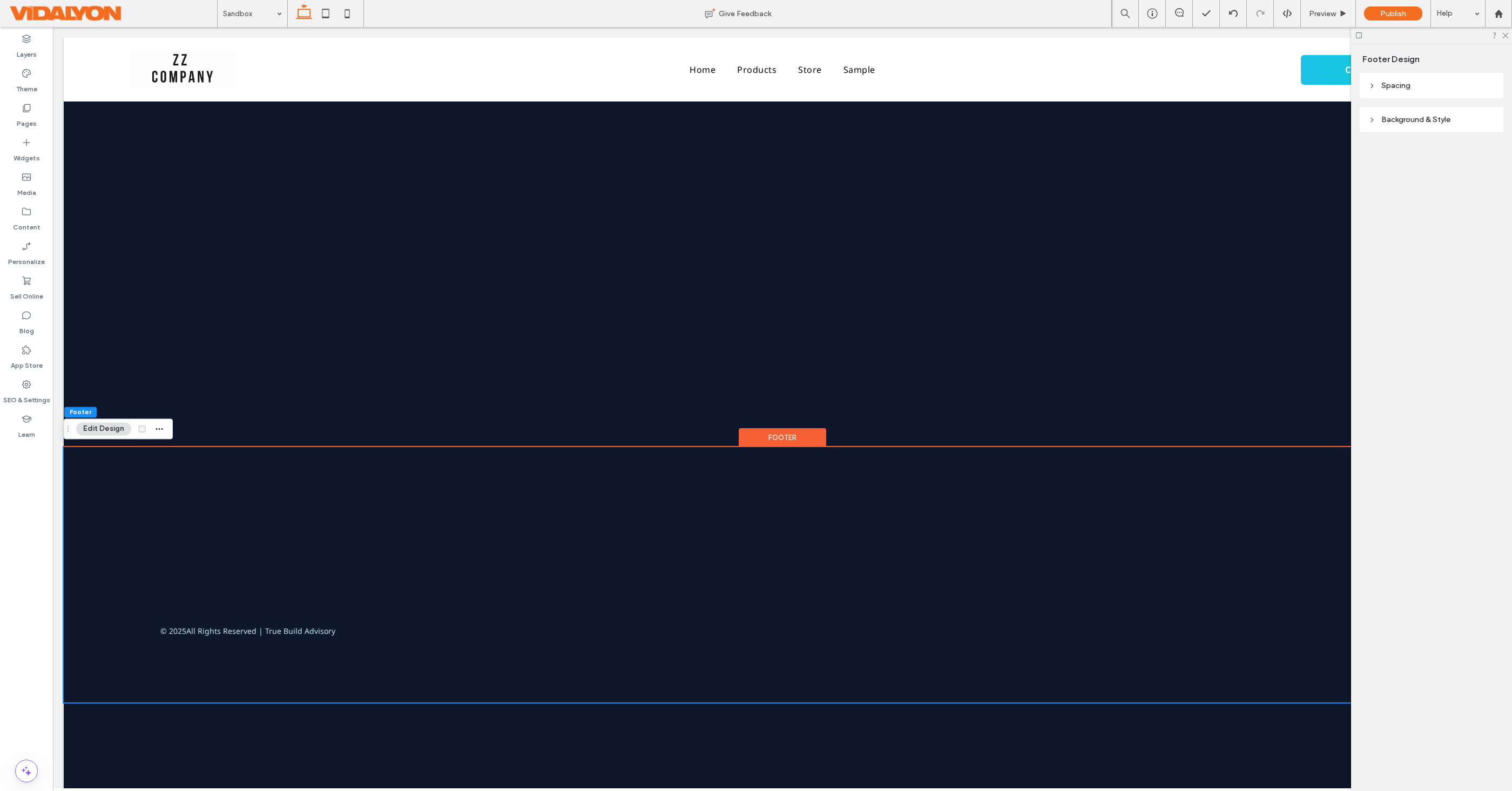
click at [1391, 119] on span "Background & Style" at bounding box center [1416, 120] width 69 height 9
click at [1459, 144] on div "Image" at bounding box center [1463, 149] width 63 height 23
click at [1412, 149] on div "Color" at bounding box center [1399, 149] width 63 height 23
click at [1373, 121] on icon at bounding box center [1372, 120] width 8 height 8
click at [1508, 36] on div at bounding box center [1431, 34] width 161 height 16
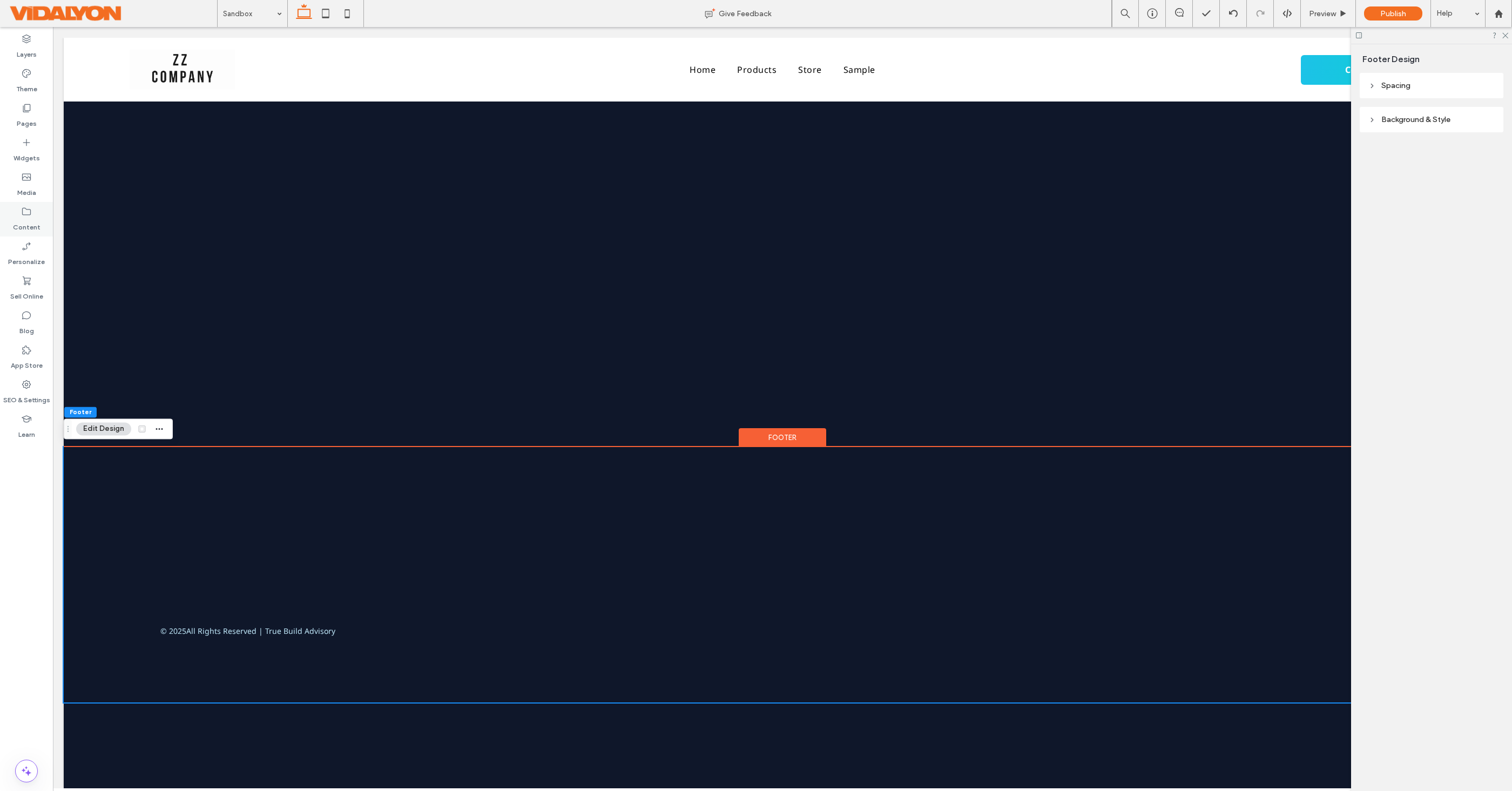
click at [32, 213] on div "Content" at bounding box center [27, 219] width 53 height 34
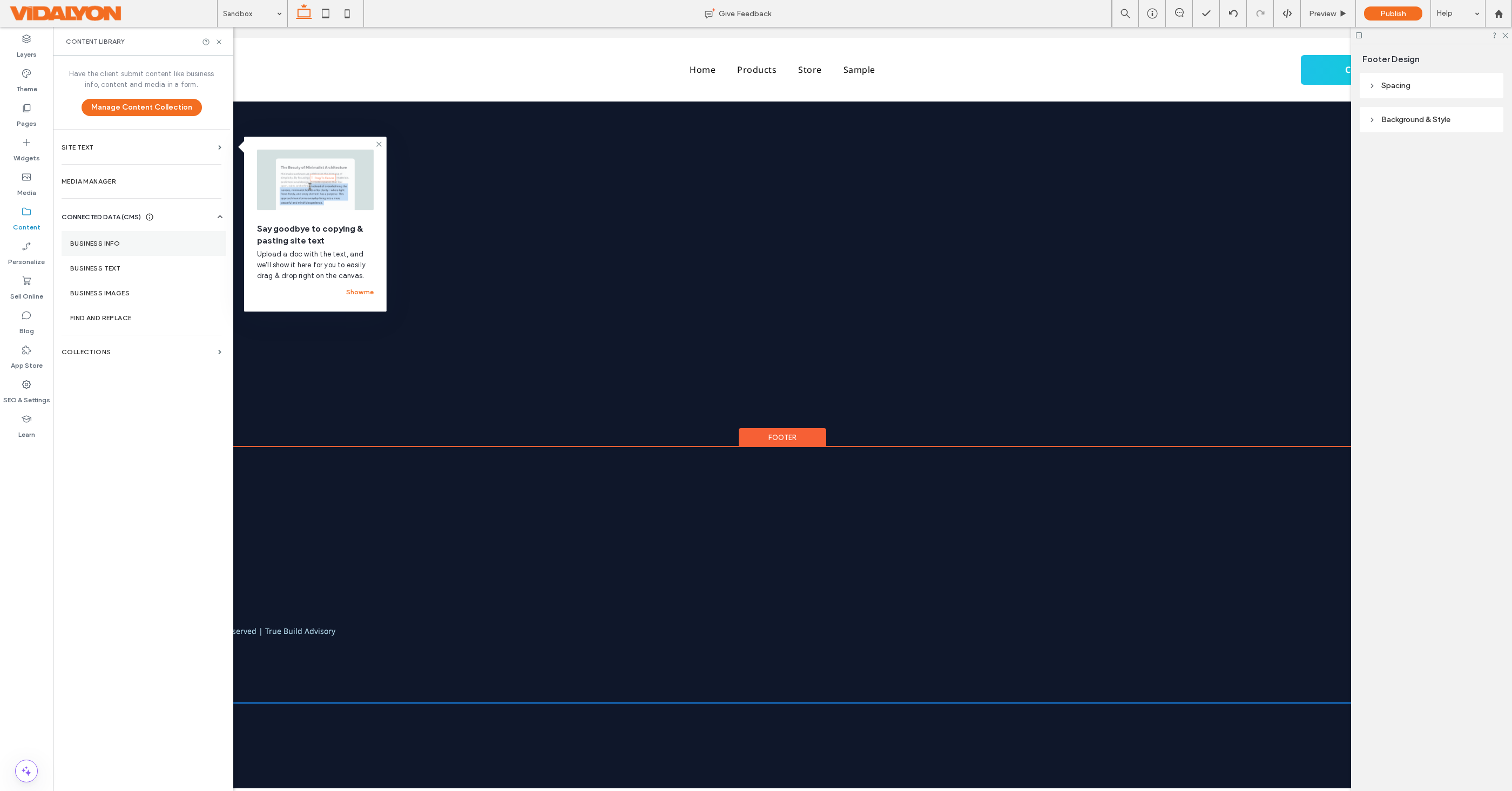
click at [110, 239] on label "Business Info" at bounding box center [144, 243] width 147 height 8
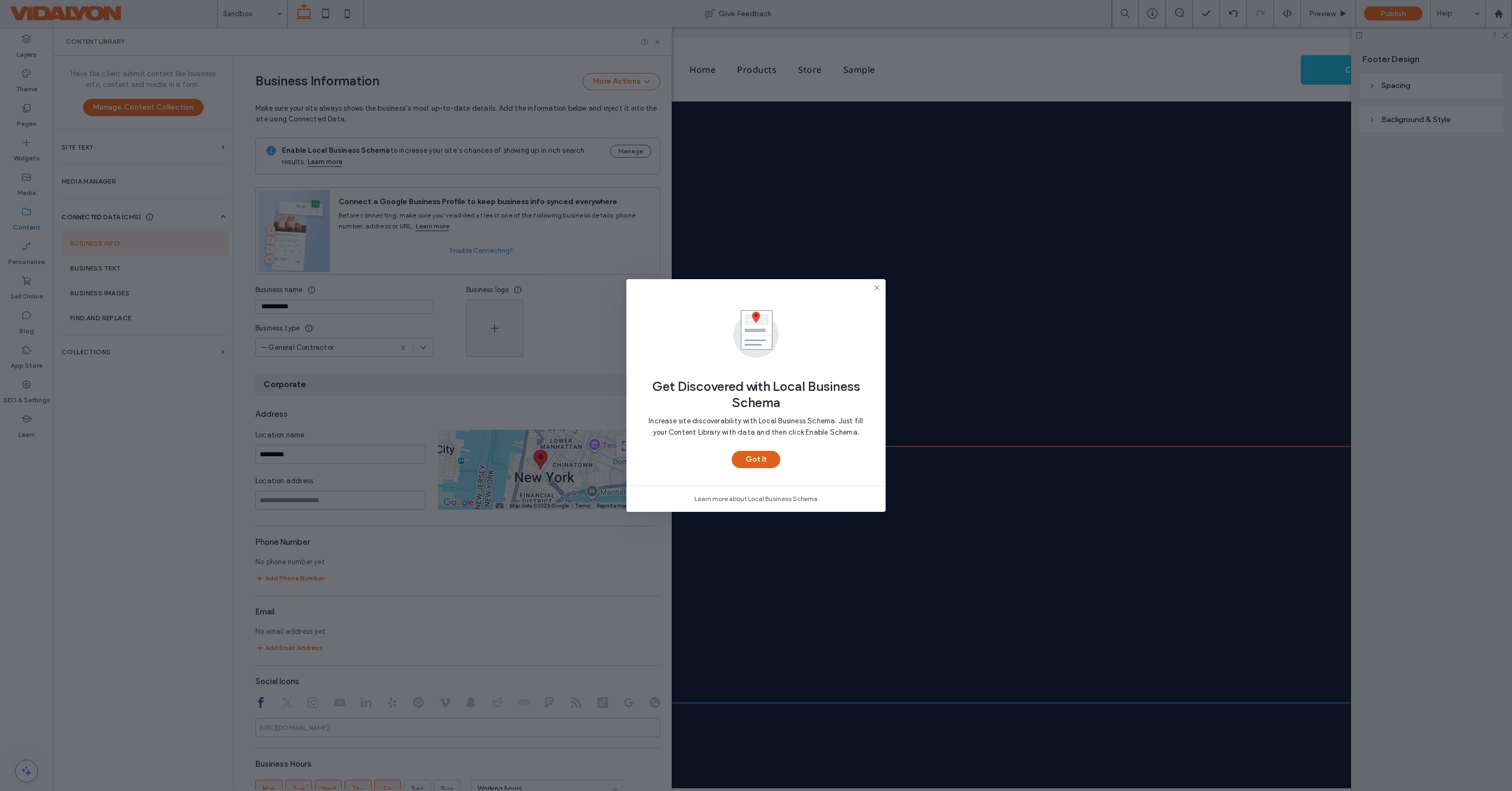
click at [762, 457] on button "Got It" at bounding box center [756, 459] width 49 height 17
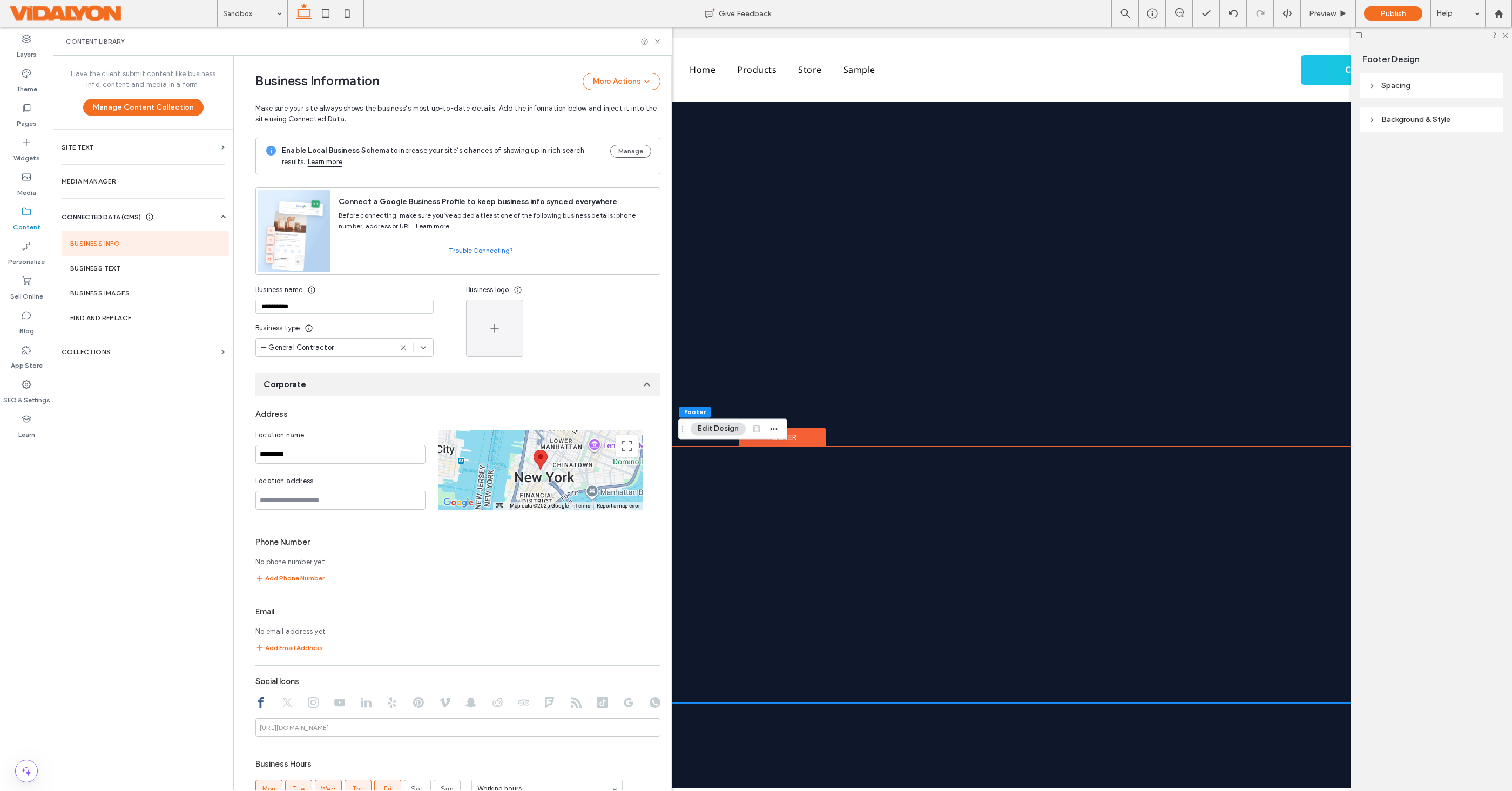
drag, startPoint x: 338, startPoint y: 310, endPoint x: 232, endPoint y: 304, distance: 106.2
click at [233, 304] on div "**********" at bounding box center [452, 422] width 438 height 734
type input "**********"
click at [580, 322] on div at bounding box center [563, 328] width 194 height 57
click at [656, 39] on icon at bounding box center [657, 41] width 8 height 8
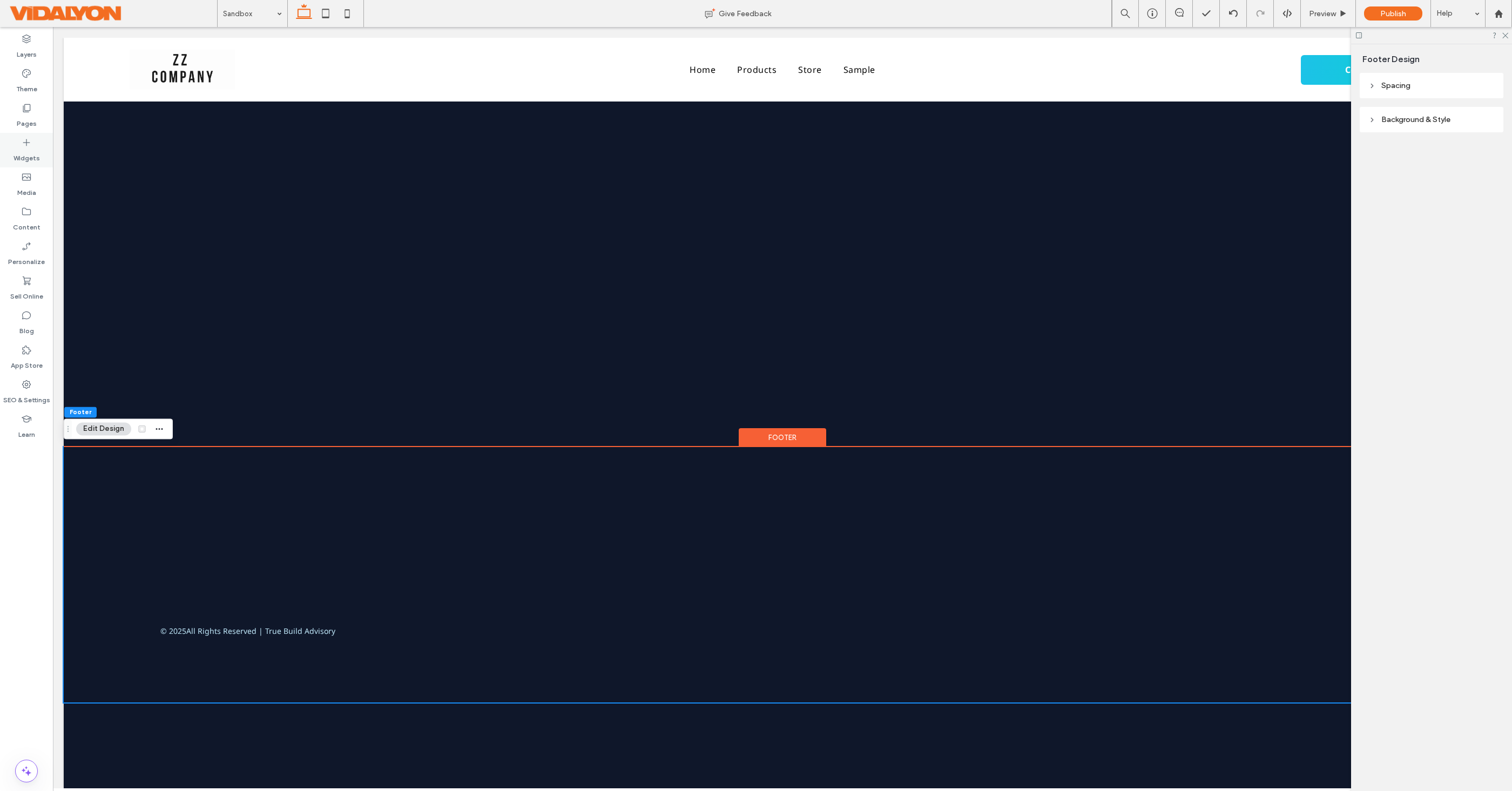
click at [26, 147] on icon at bounding box center [27, 142] width 11 height 11
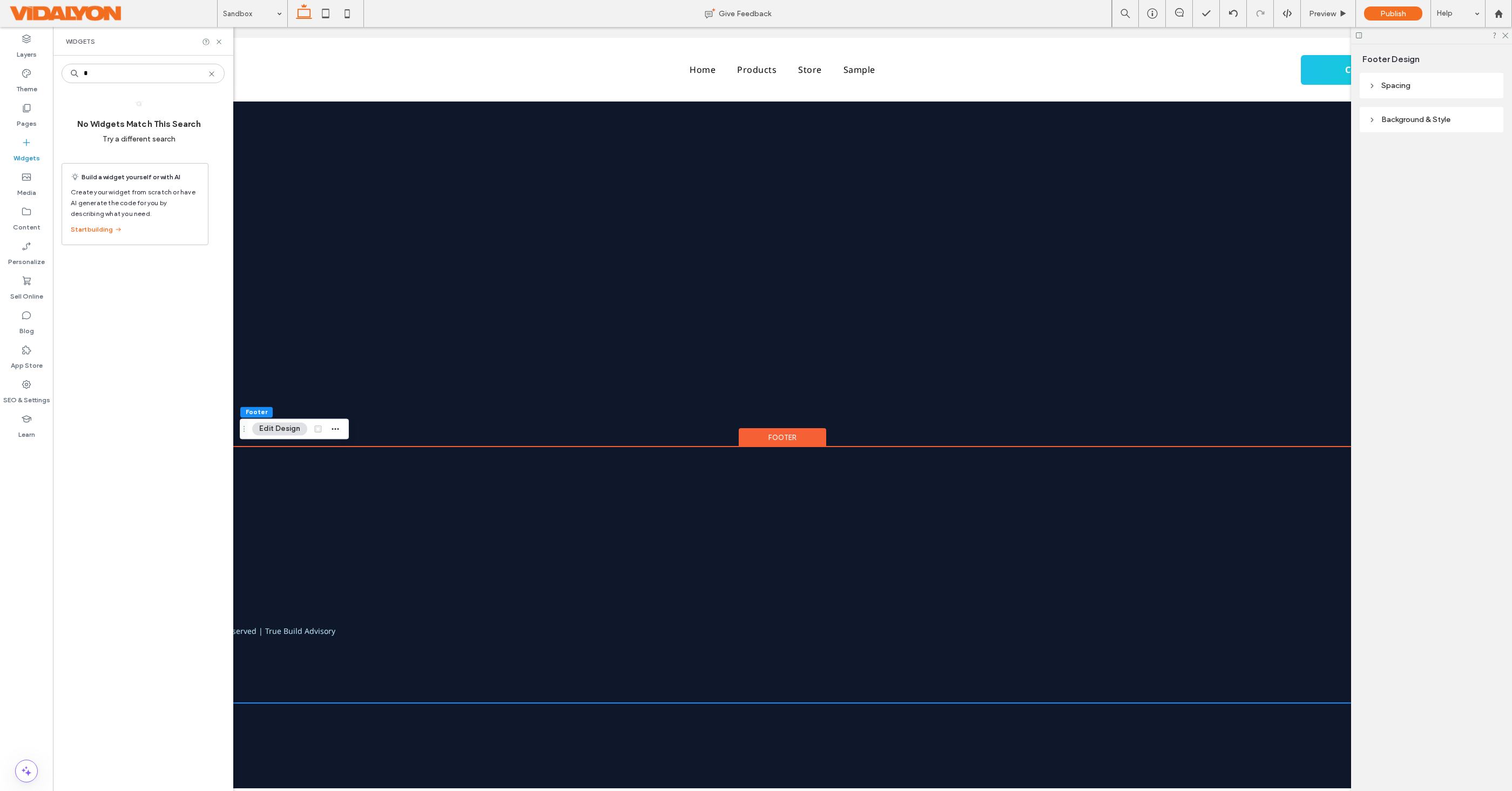
type input "*"
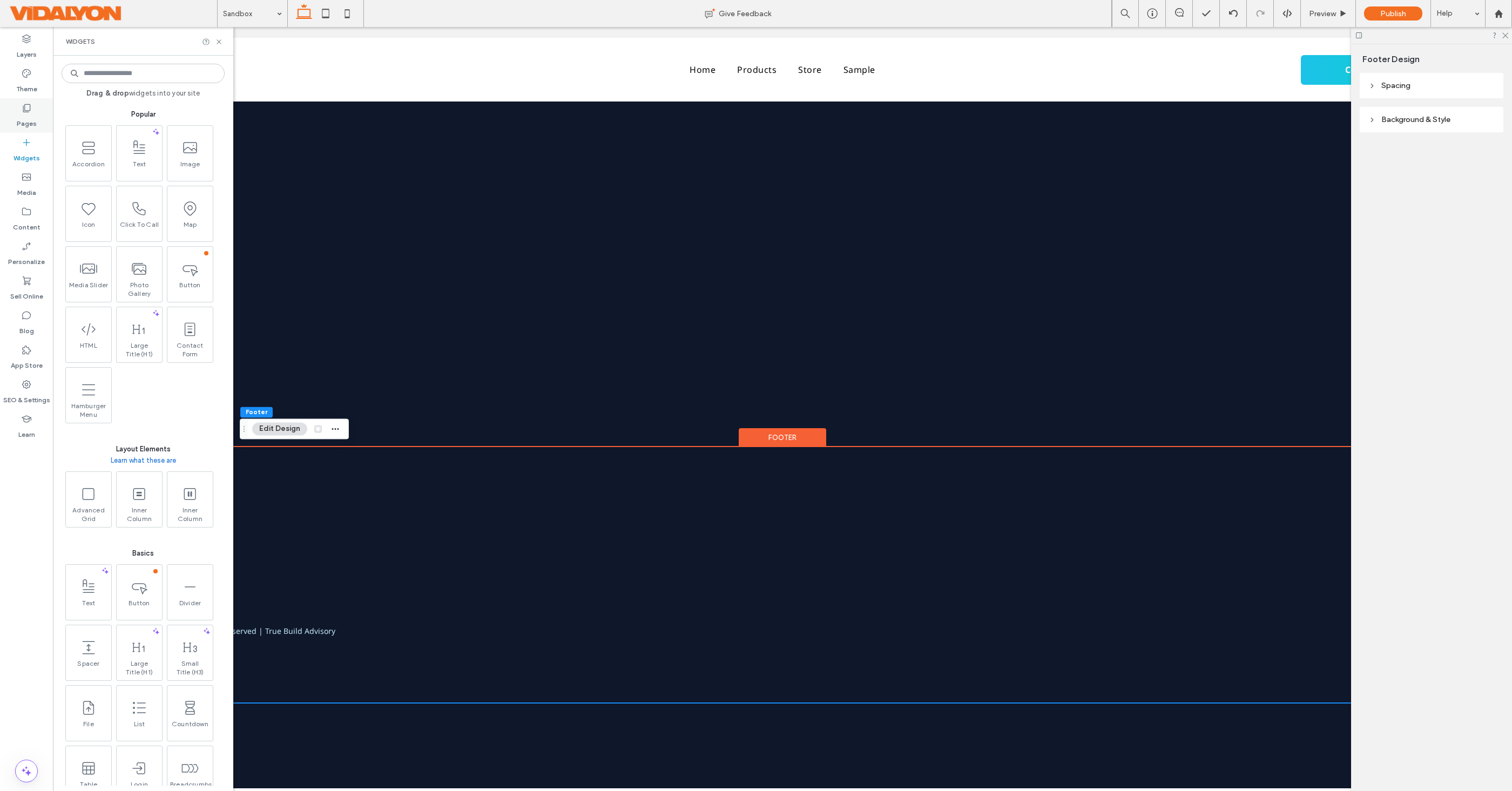
click at [33, 117] on label "Pages" at bounding box center [27, 120] width 20 height 15
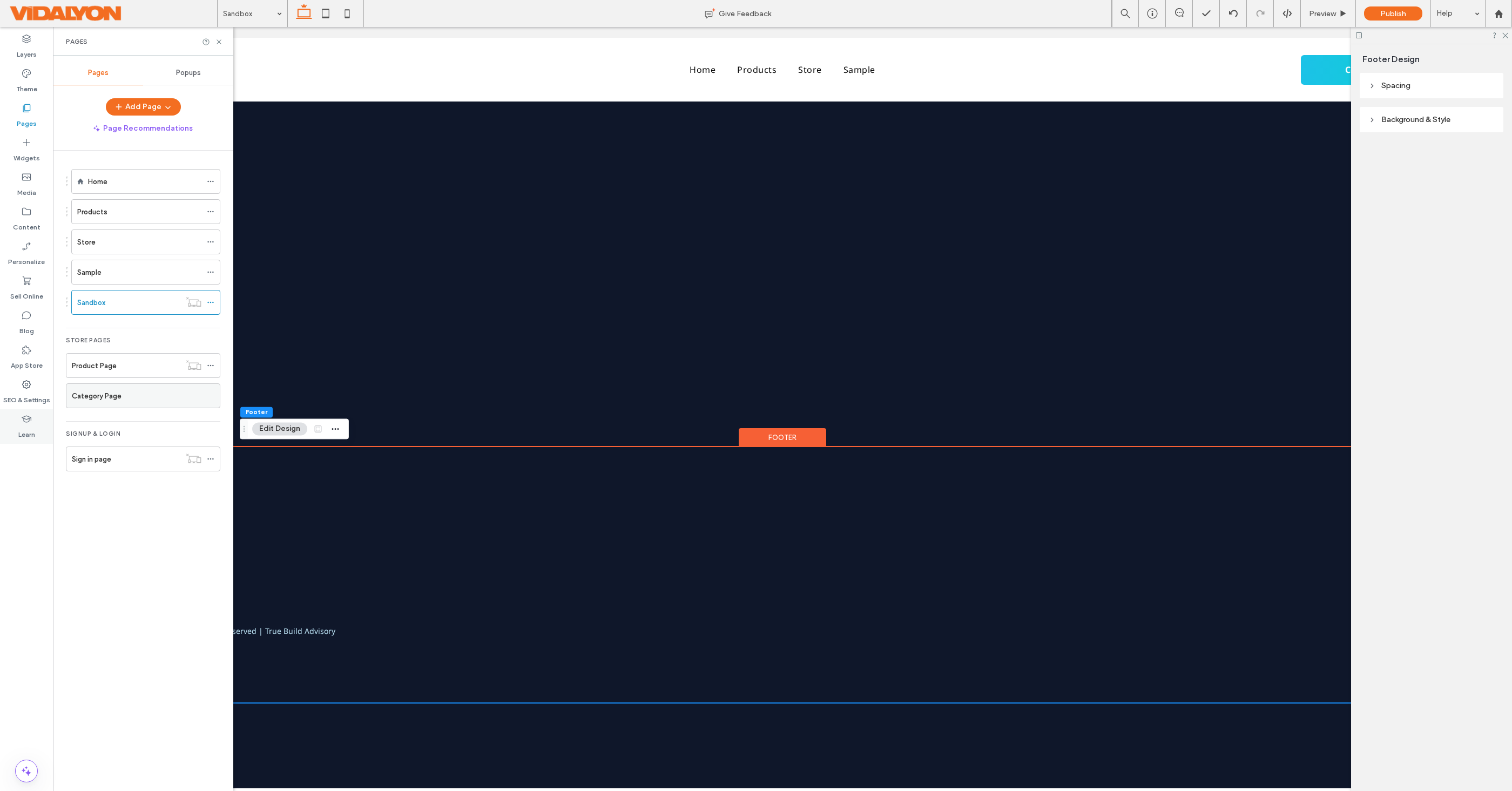
click at [25, 432] on label "Learn" at bounding box center [26, 431] width 16 height 15
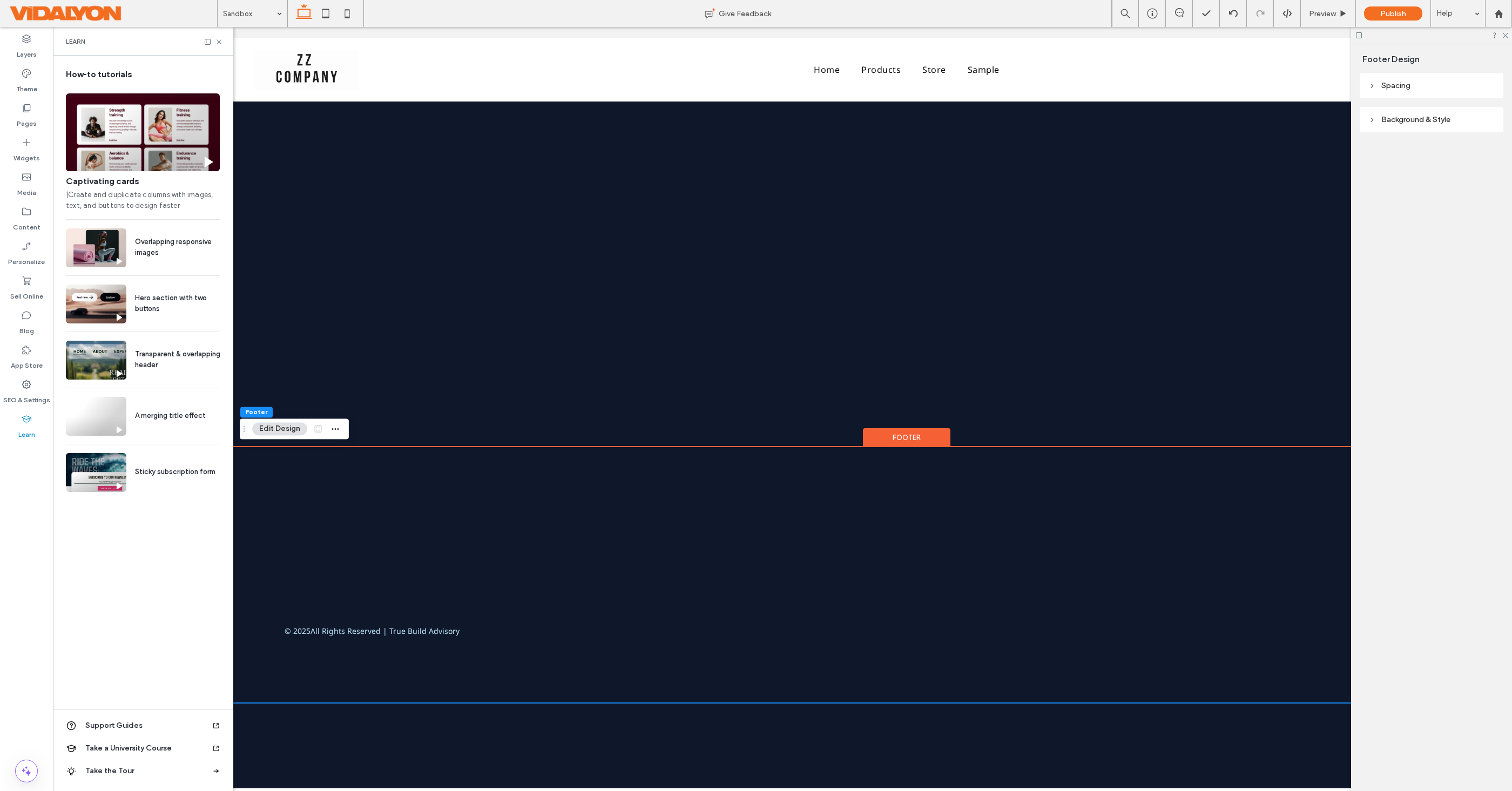
scroll to position [0, 285]
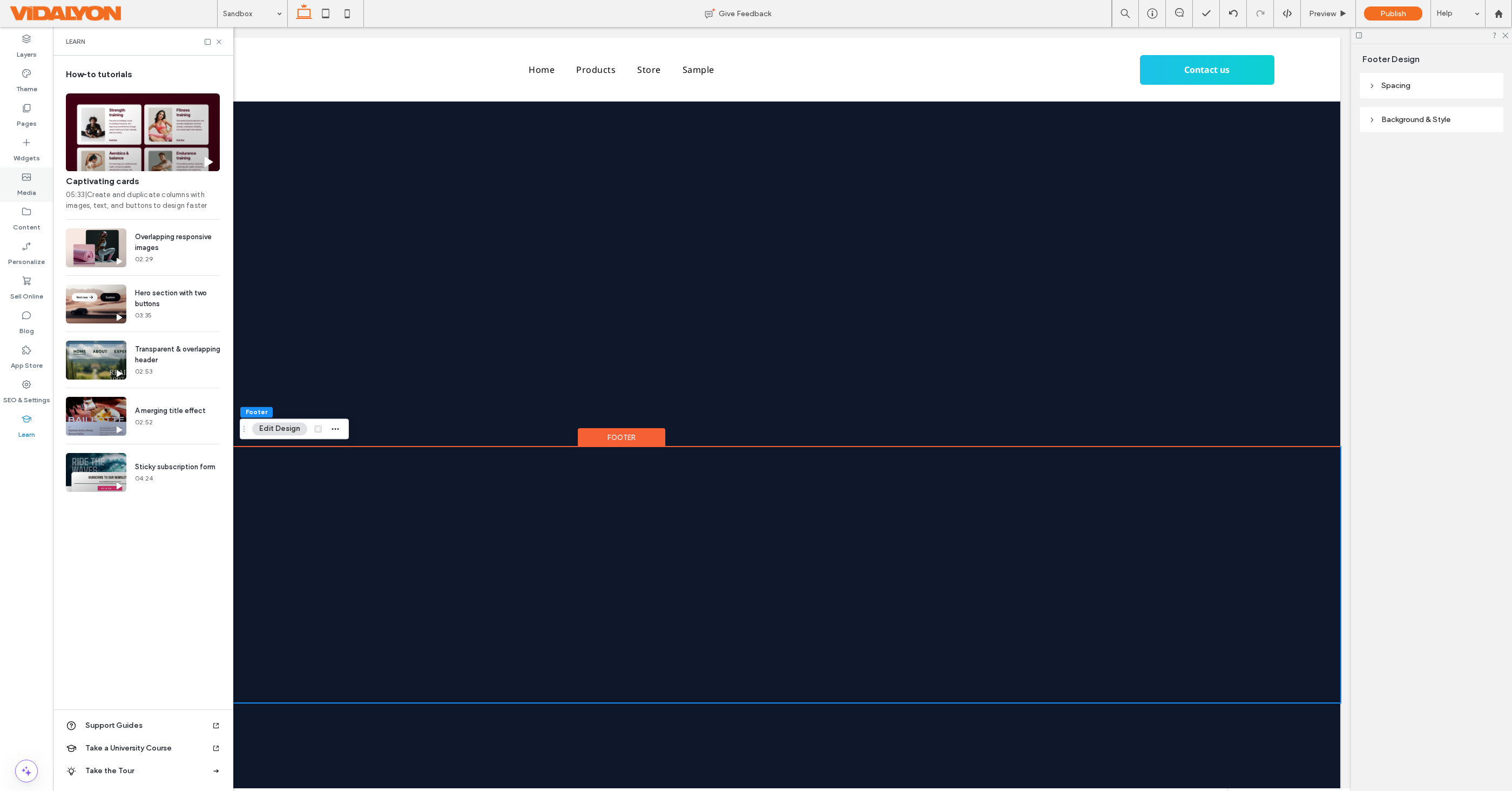
click at [23, 185] on label "Media" at bounding box center [27, 189] width 19 height 15
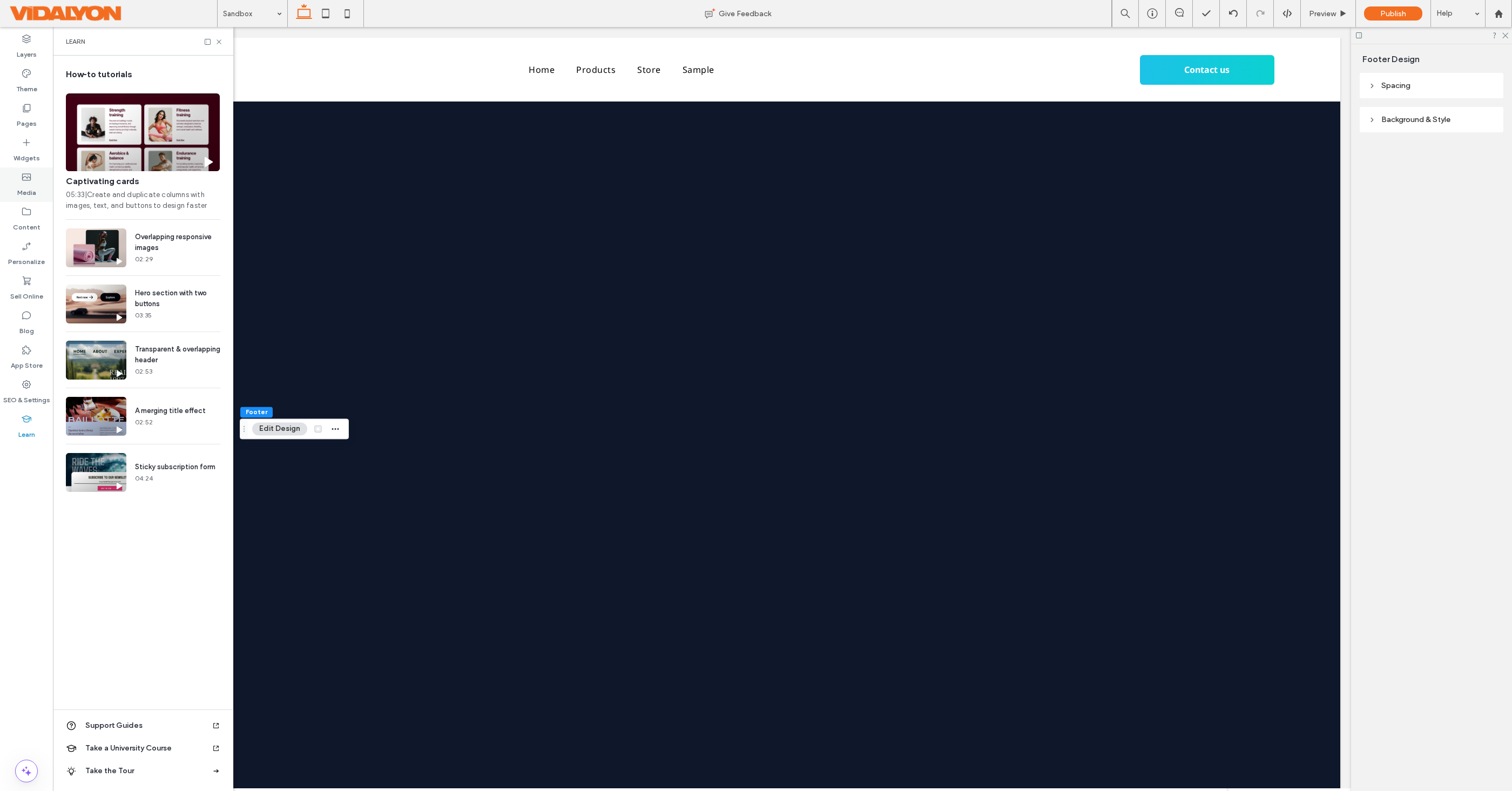
scroll to position [0, 0]
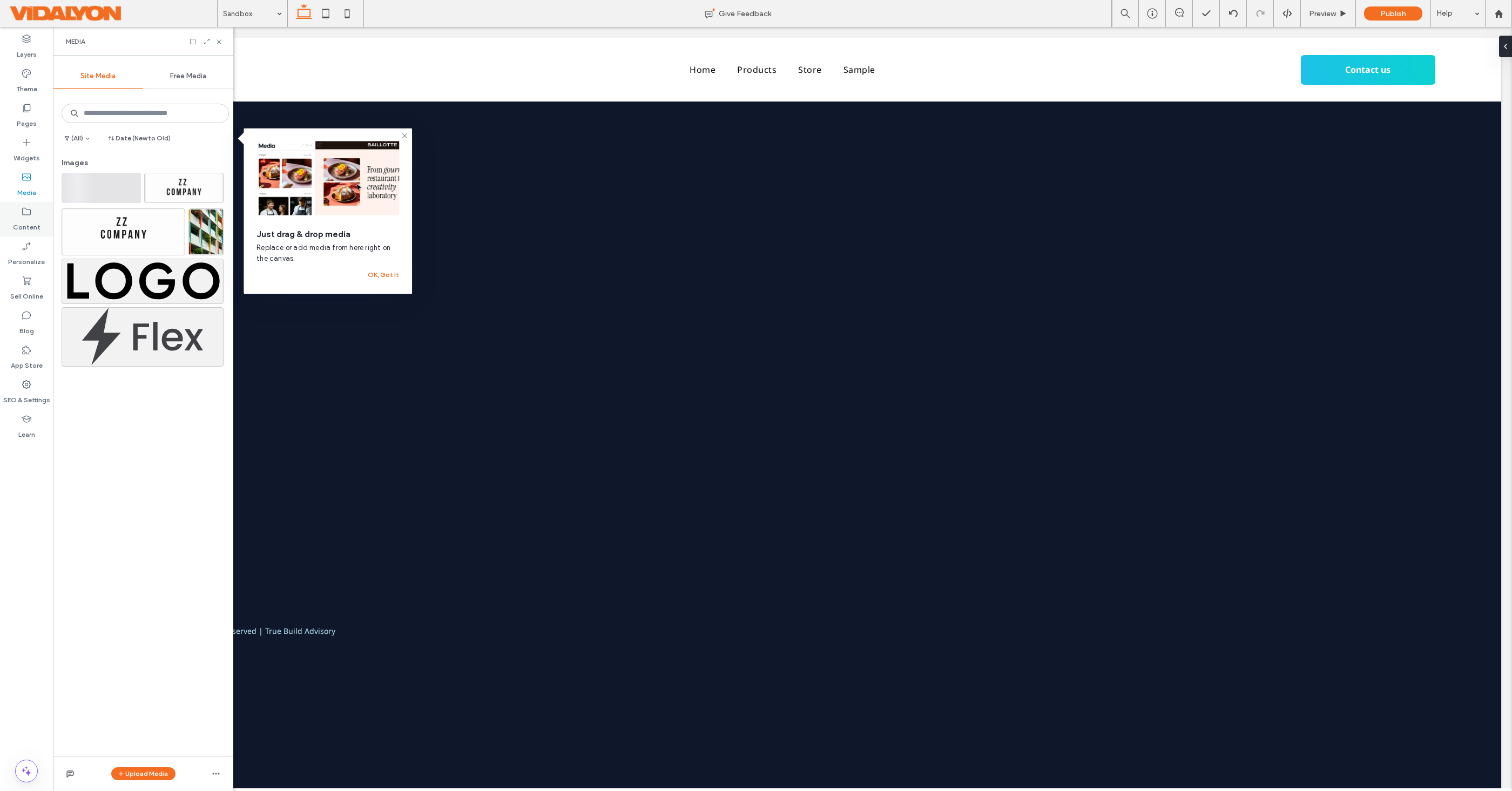
click at [23, 212] on icon at bounding box center [27, 212] width 11 height 11
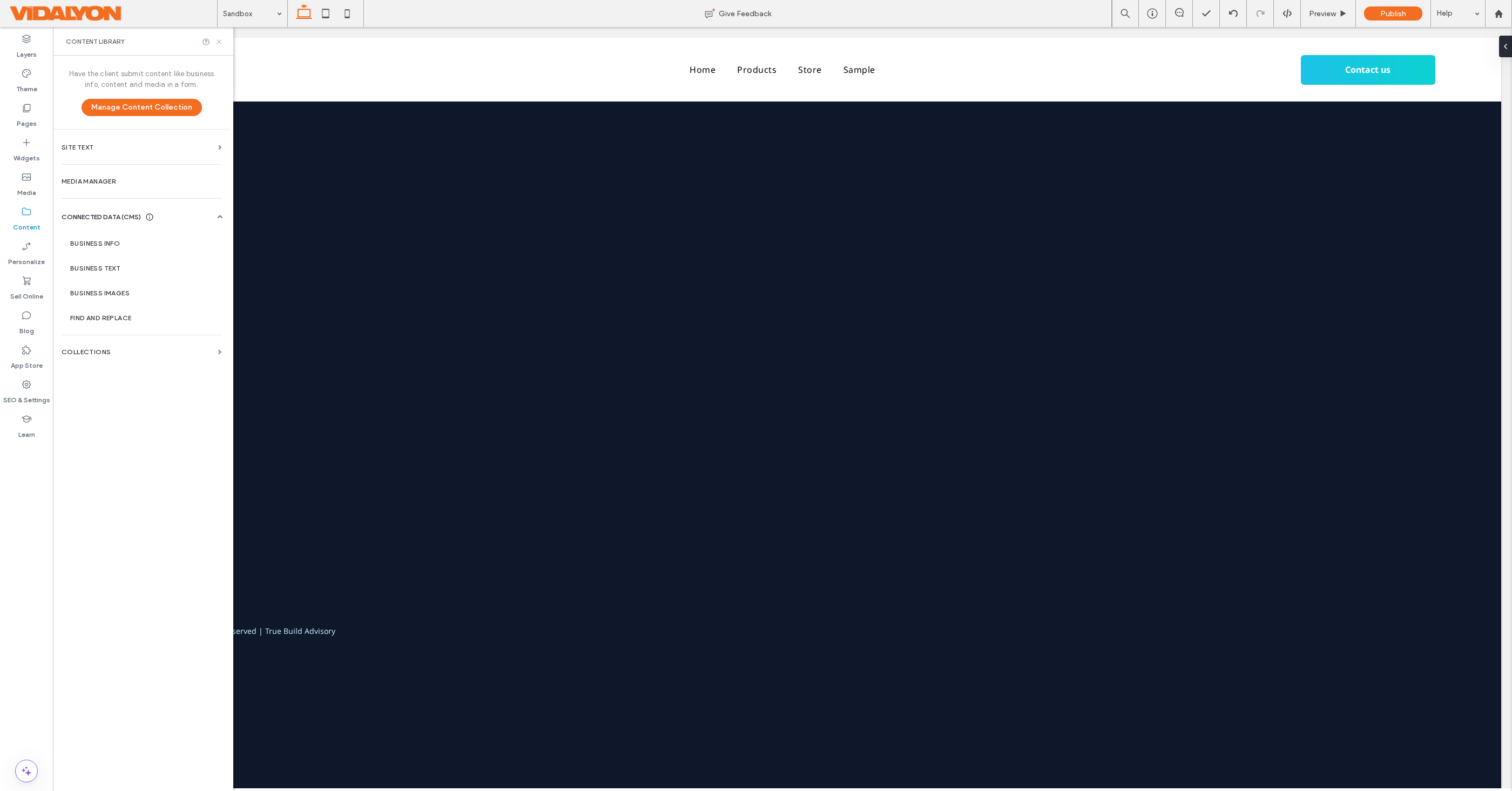
click at [218, 43] on icon at bounding box center [219, 41] width 8 height 8
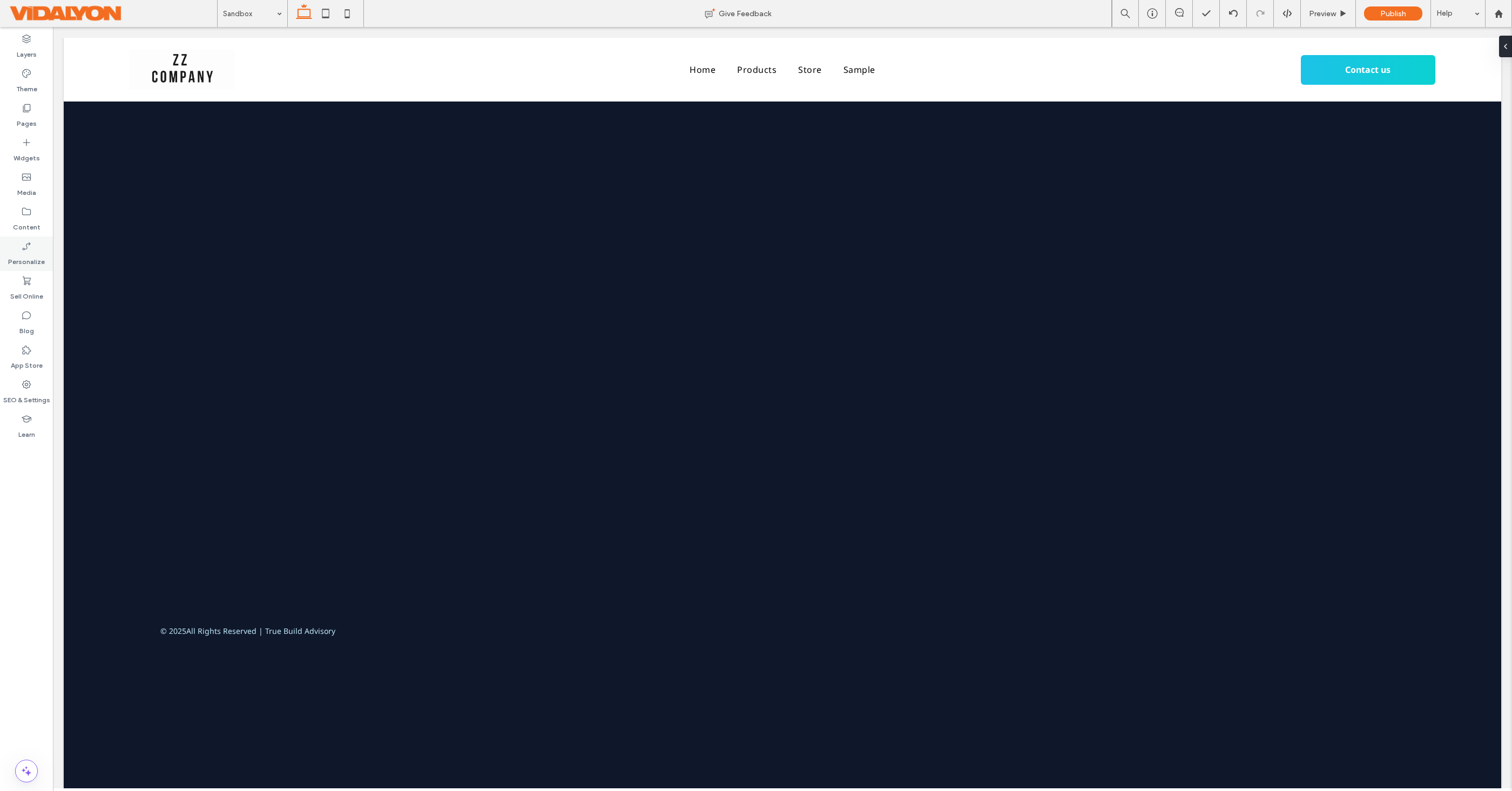
click at [24, 255] on label "Personalize" at bounding box center [26, 259] width 37 height 15
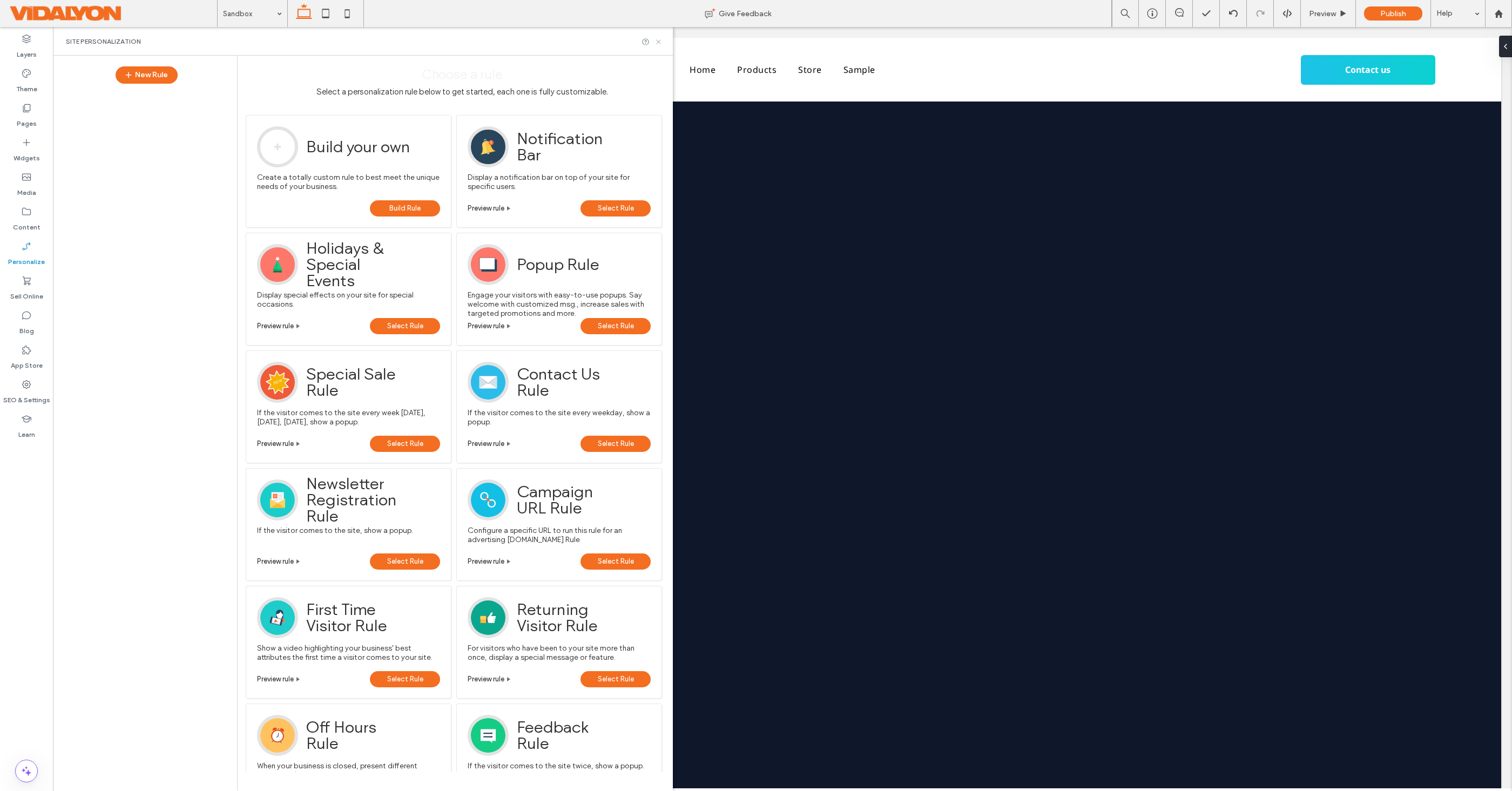
click at [661, 41] on icon at bounding box center [658, 41] width 8 height 8
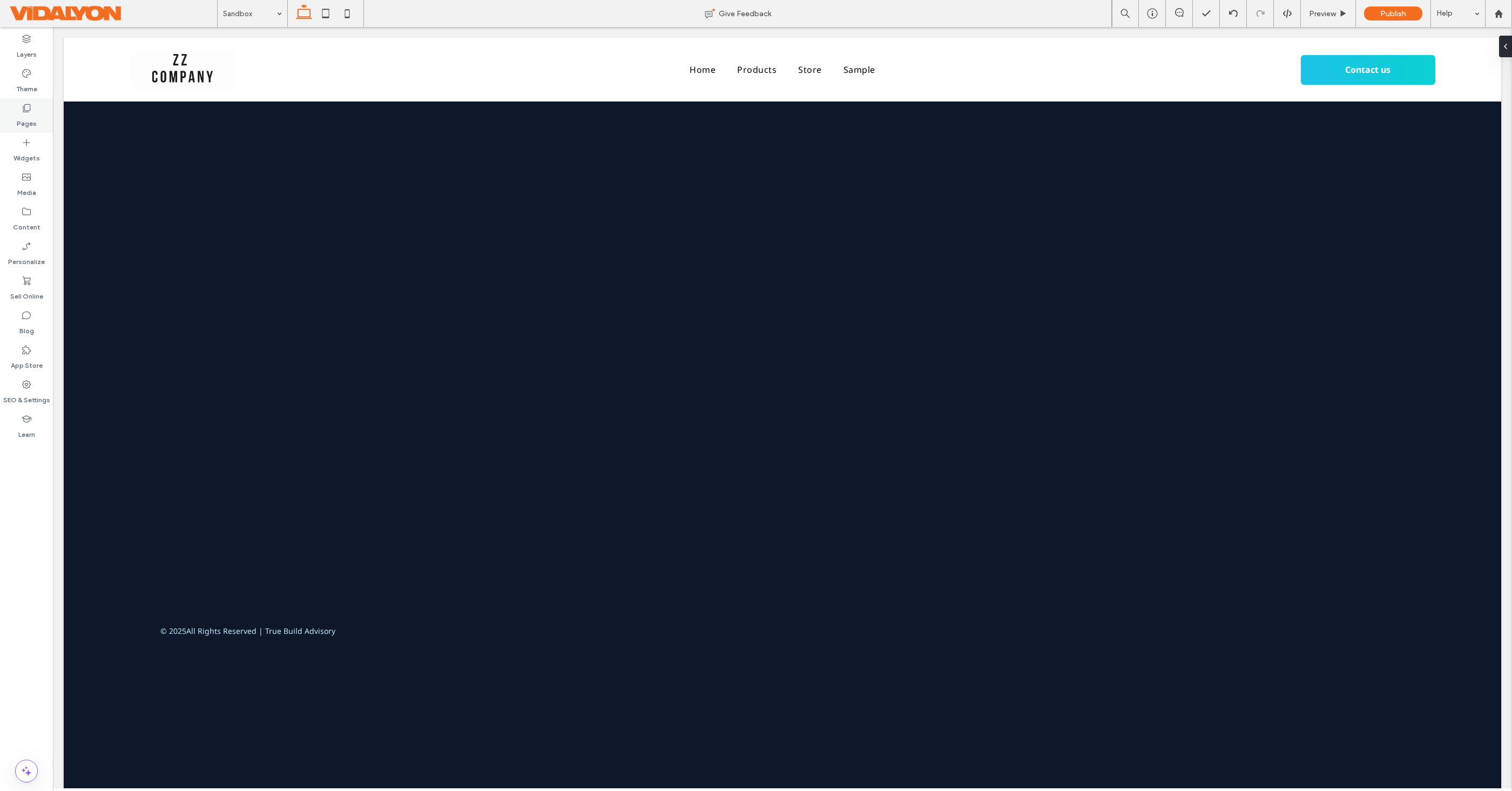
click at [20, 119] on label "Pages" at bounding box center [27, 120] width 20 height 15
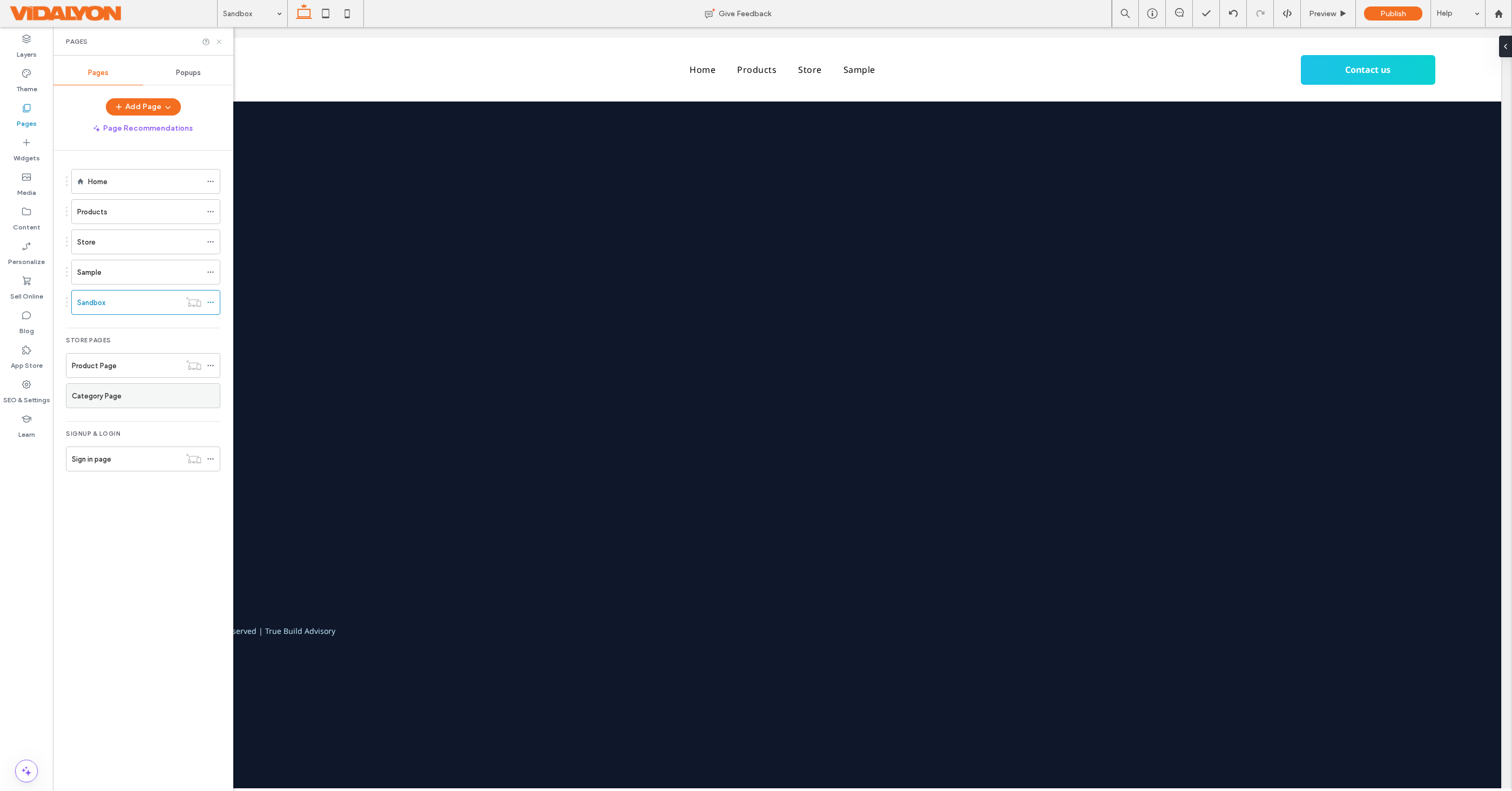
click at [217, 40] on icon at bounding box center [219, 41] width 8 height 8
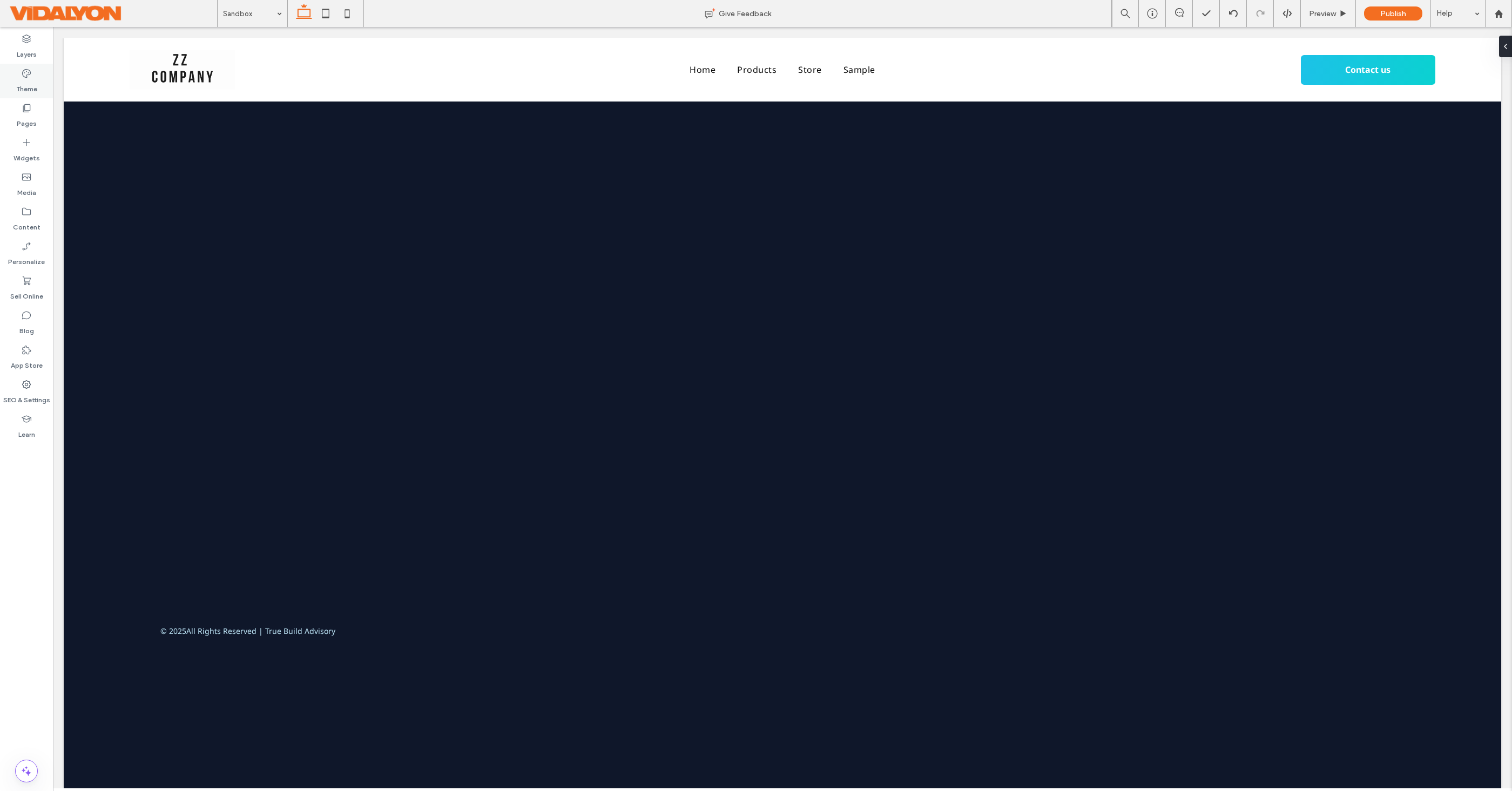
click at [38, 77] on div "Theme" at bounding box center [27, 81] width 53 height 34
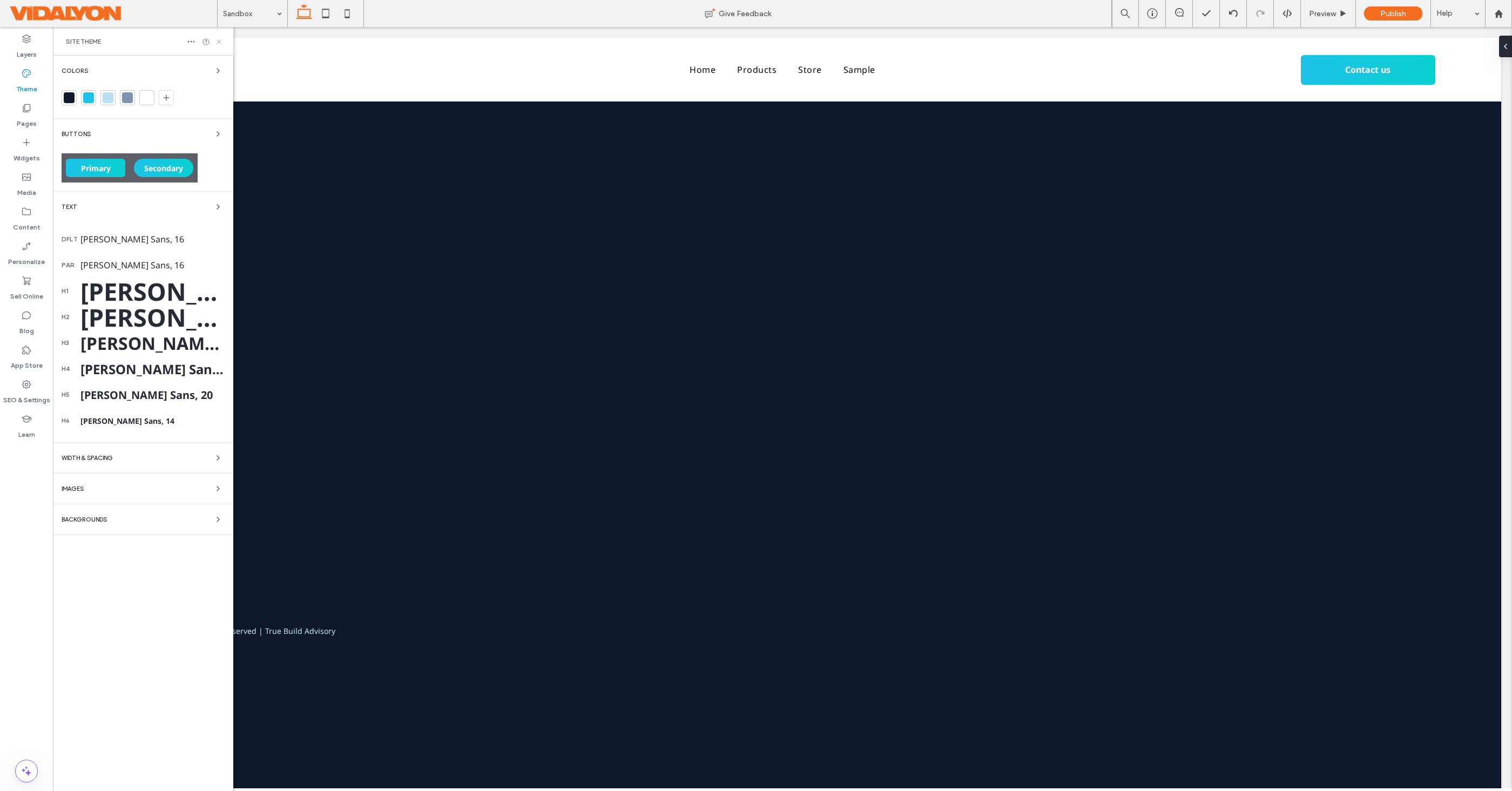
click at [221, 43] on icon at bounding box center [219, 41] width 8 height 8
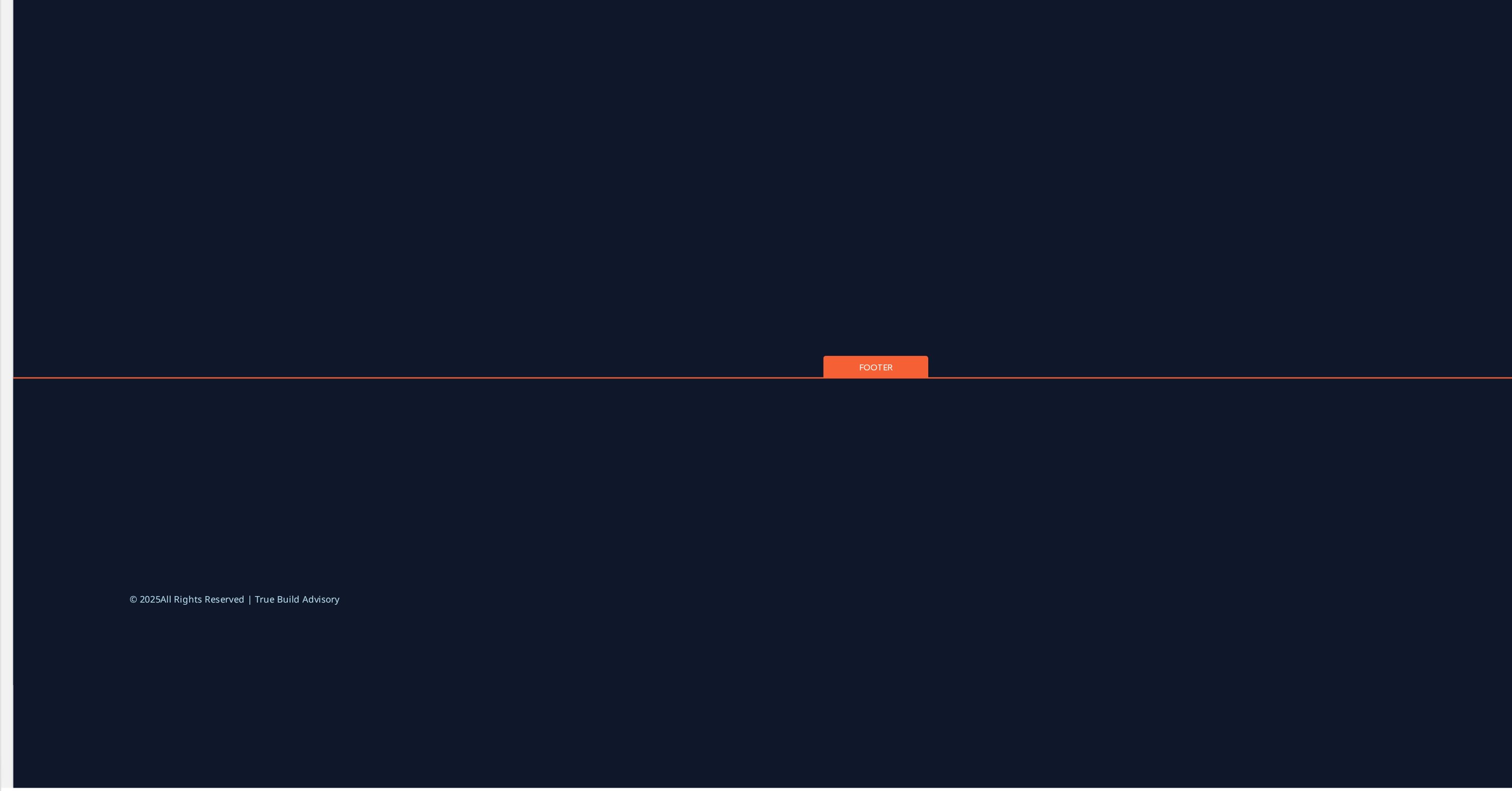
click at [734, 289] on div "Footer" at bounding box center [729, 286] width 88 height 20
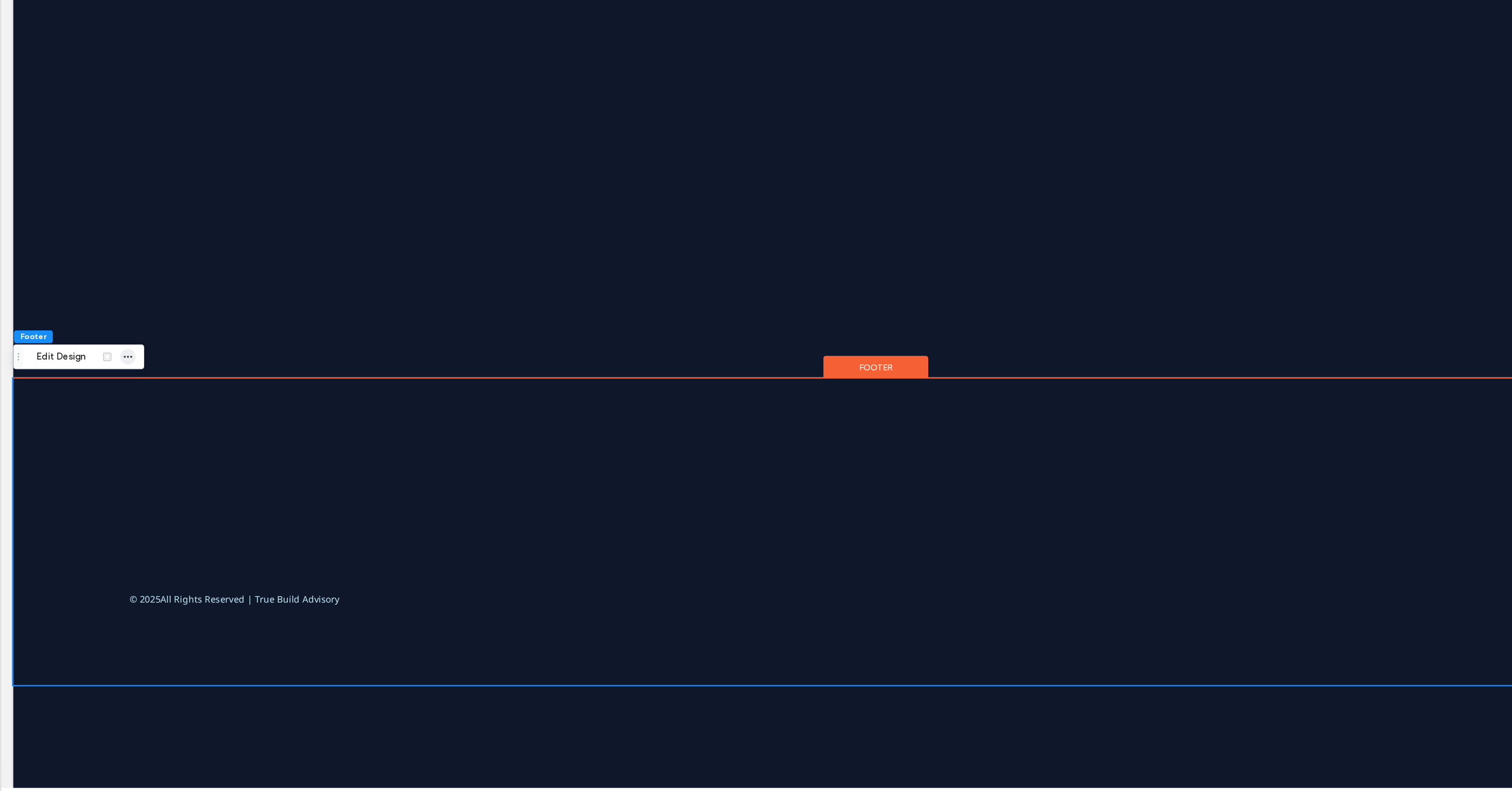
click at [164, 430] on span "button" at bounding box center [159, 429] width 13 height 13
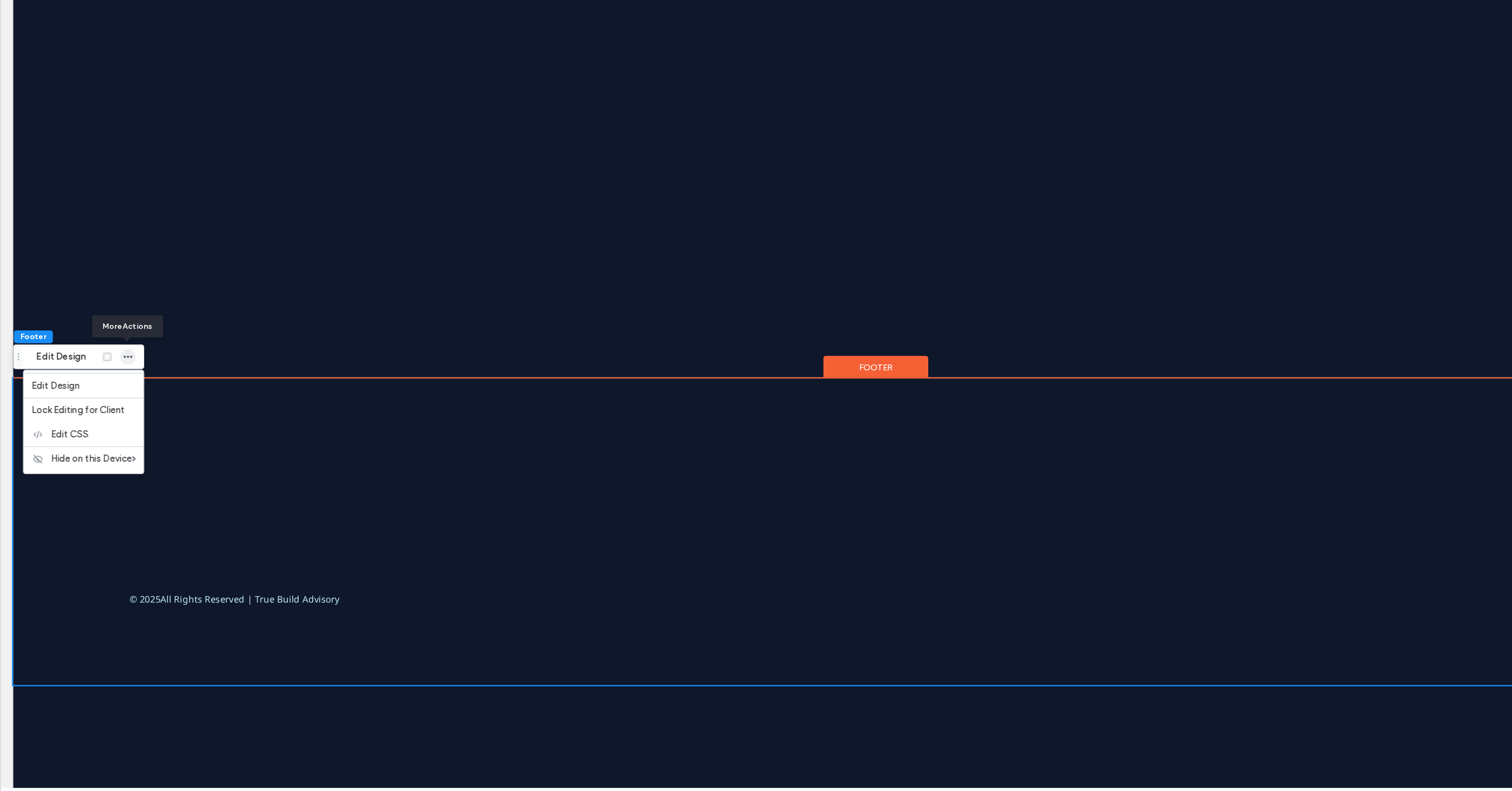
click at [164, 430] on span "button" at bounding box center [159, 429] width 13 height 13
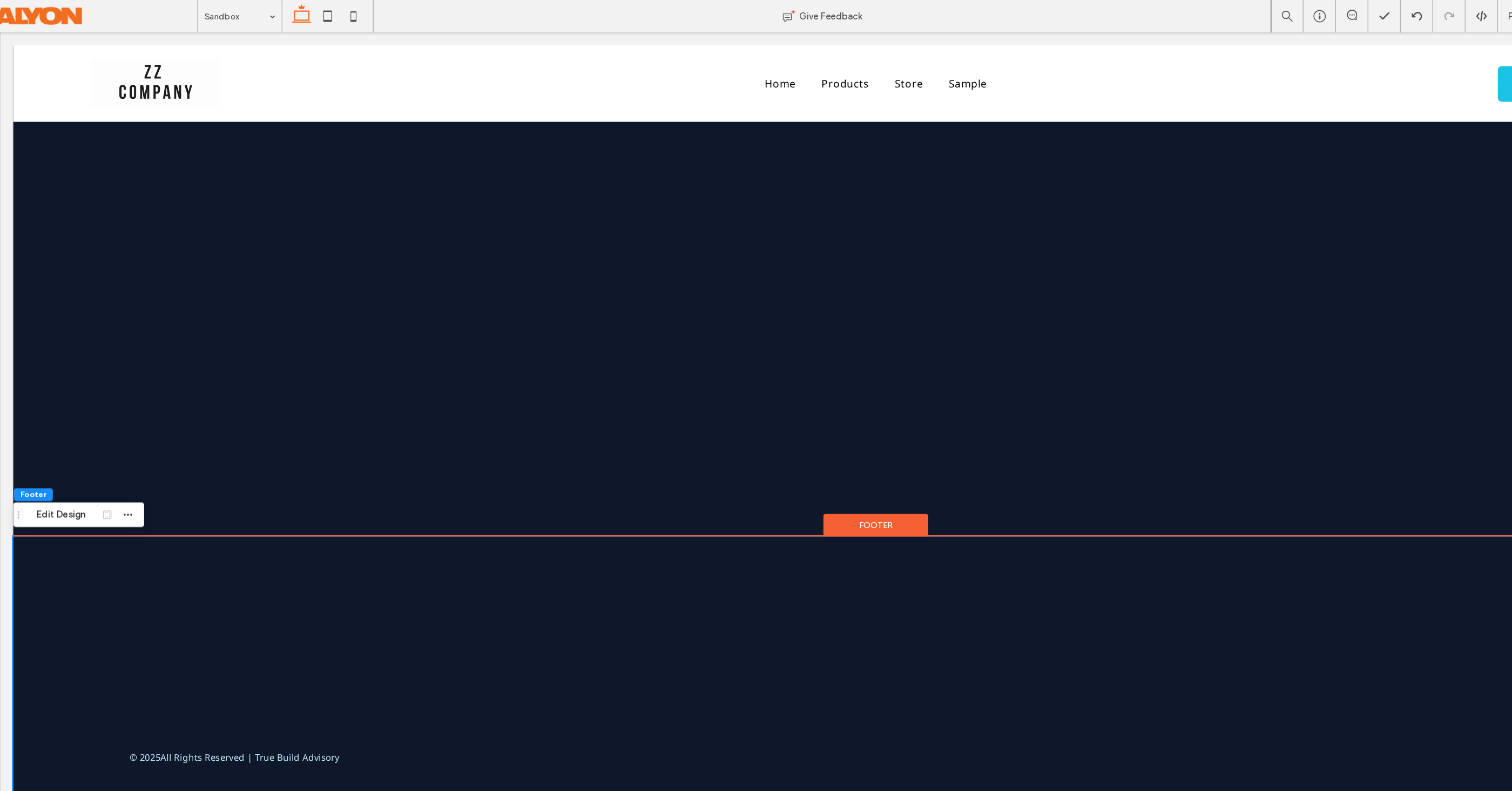
click at [53, 376] on div "Layers Theme Pages Widgets Media Content Personalize Sell Online Blog App Store…" at bounding box center [27, 408] width 53 height 764
drag, startPoint x: 9, startPoint y: 382, endPoint x: 53, endPoint y: 408, distance: 51.1
click at [9, 382] on body "Home Products Store Sample Contact us Section Basic Header Section Home Product…" at bounding box center [729, 412] width 1459 height 761
click at [52, 376] on div "SEO & Settings" at bounding box center [27, 392] width 53 height 34
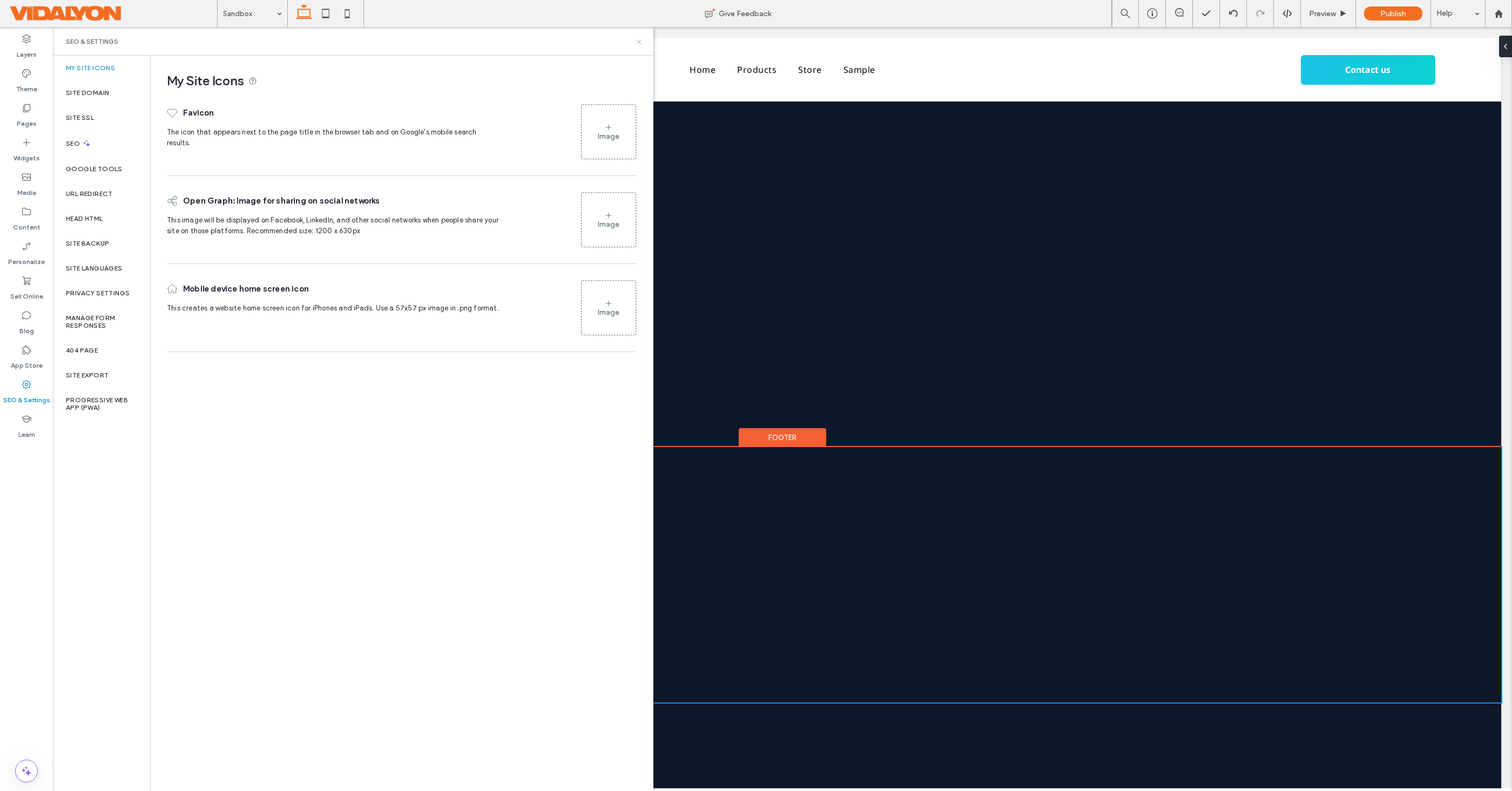
click at [637, 41] on icon at bounding box center [639, 41] width 8 height 8
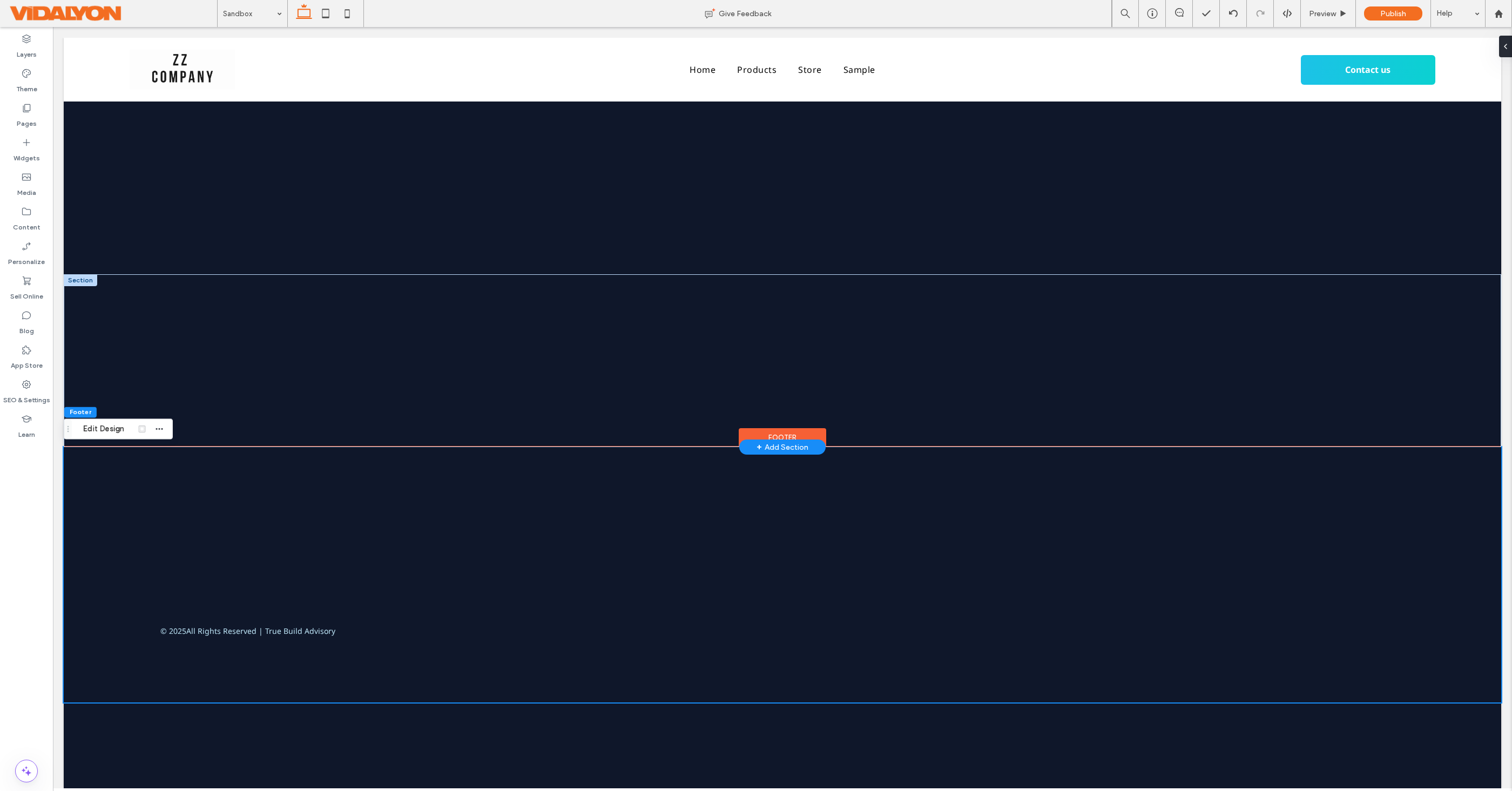
click at [783, 447] on div "+ Add Section" at bounding box center [783, 448] width 52 height 14
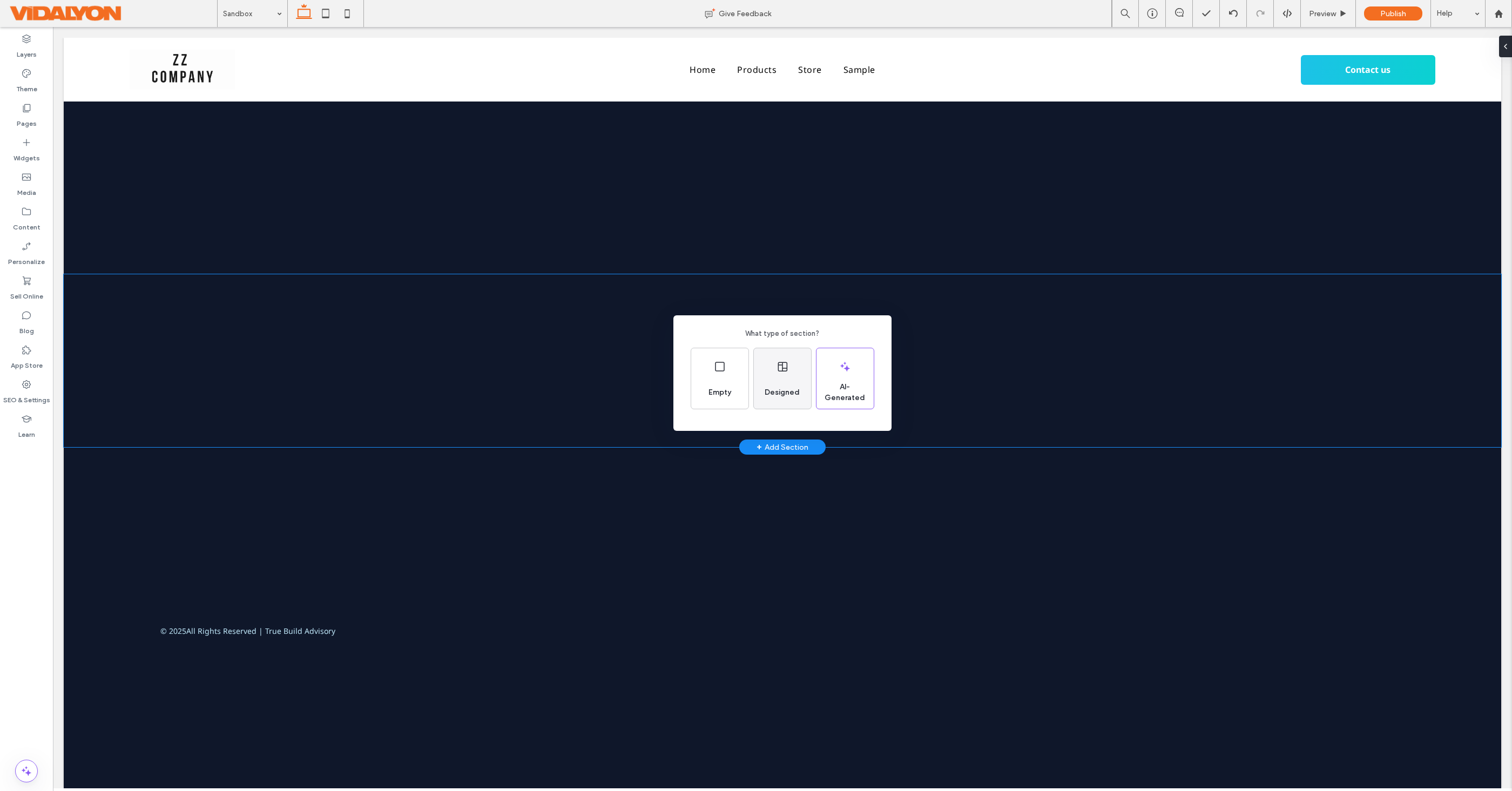
click at [784, 387] on span "Designed" at bounding box center [782, 393] width 44 height 11
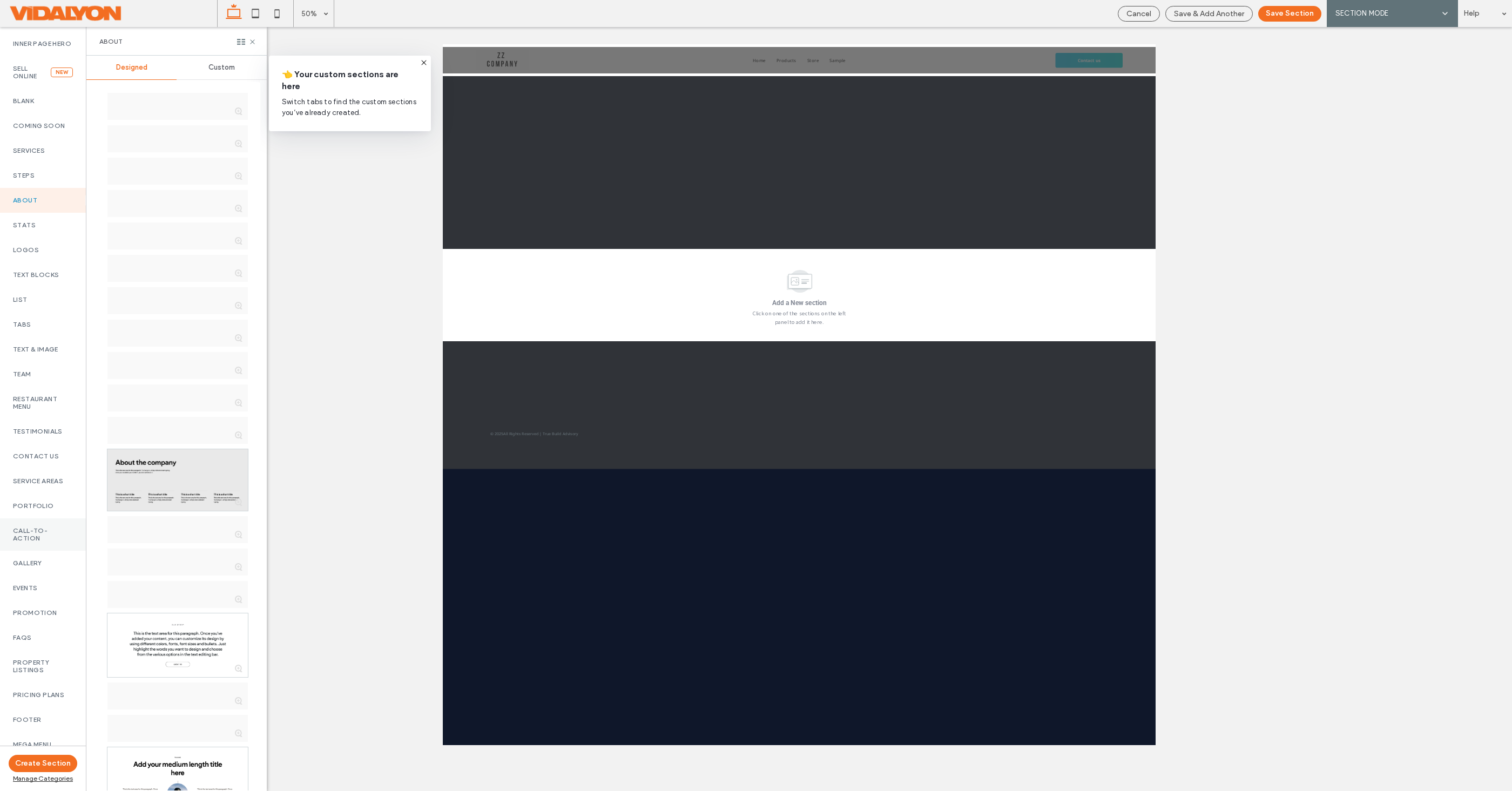
scroll to position [107, 0]
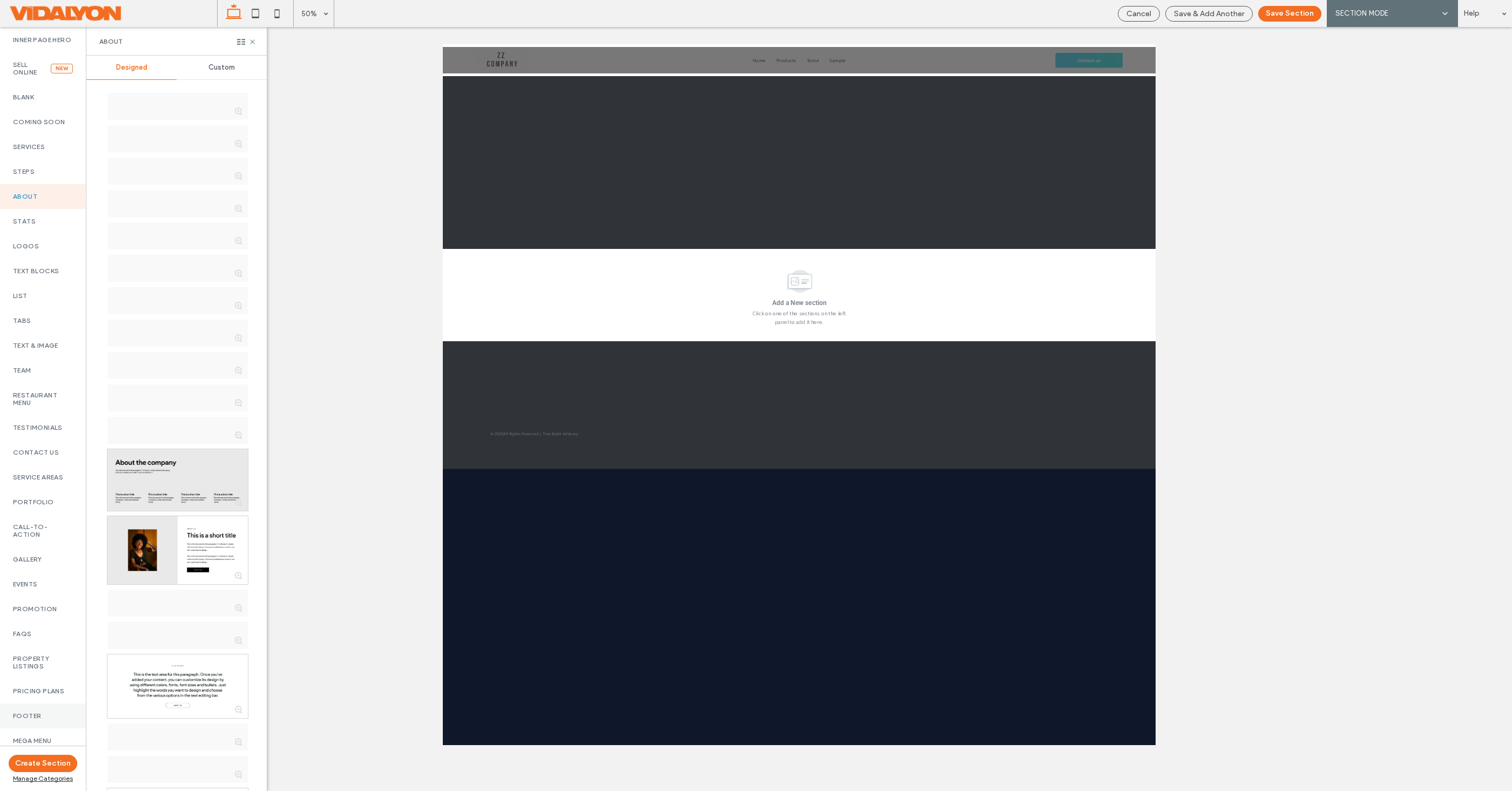
click at [39, 703] on div "Footer" at bounding box center [43, 716] width 86 height 25
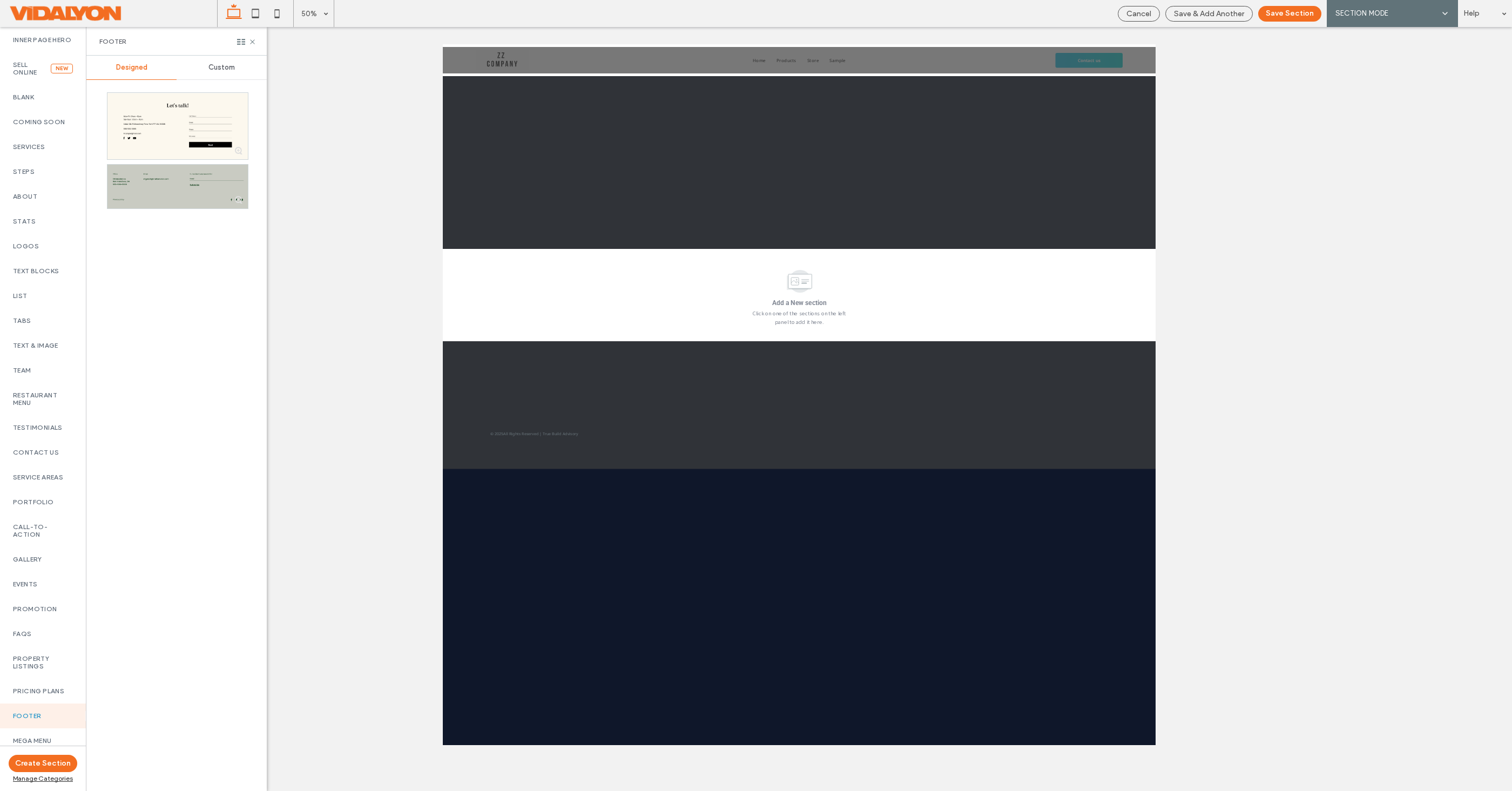
click at [173, 188] on div at bounding box center [177, 186] width 140 height 44
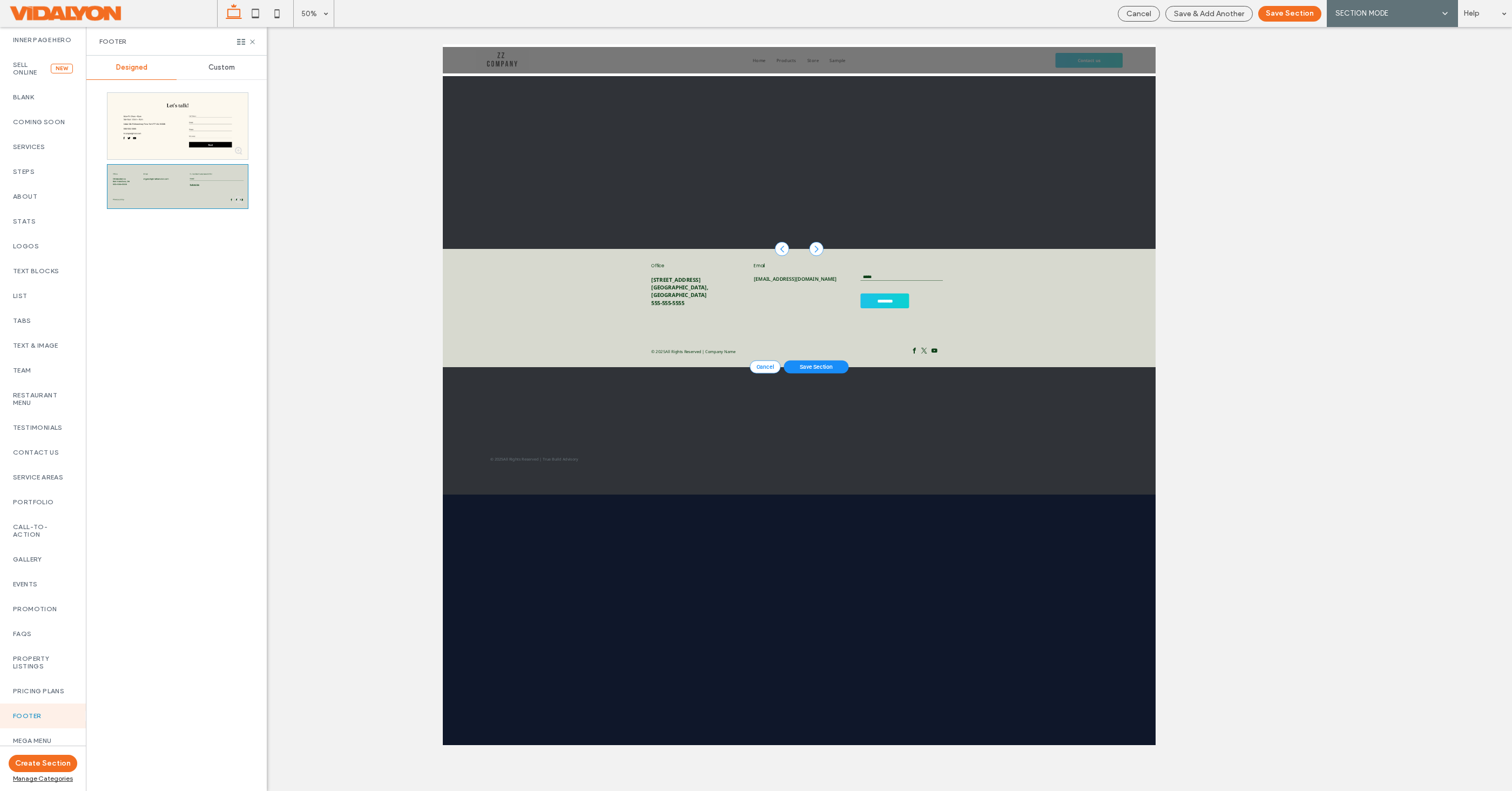
click at [254, 41] on icon at bounding box center [252, 41] width 8 height 8
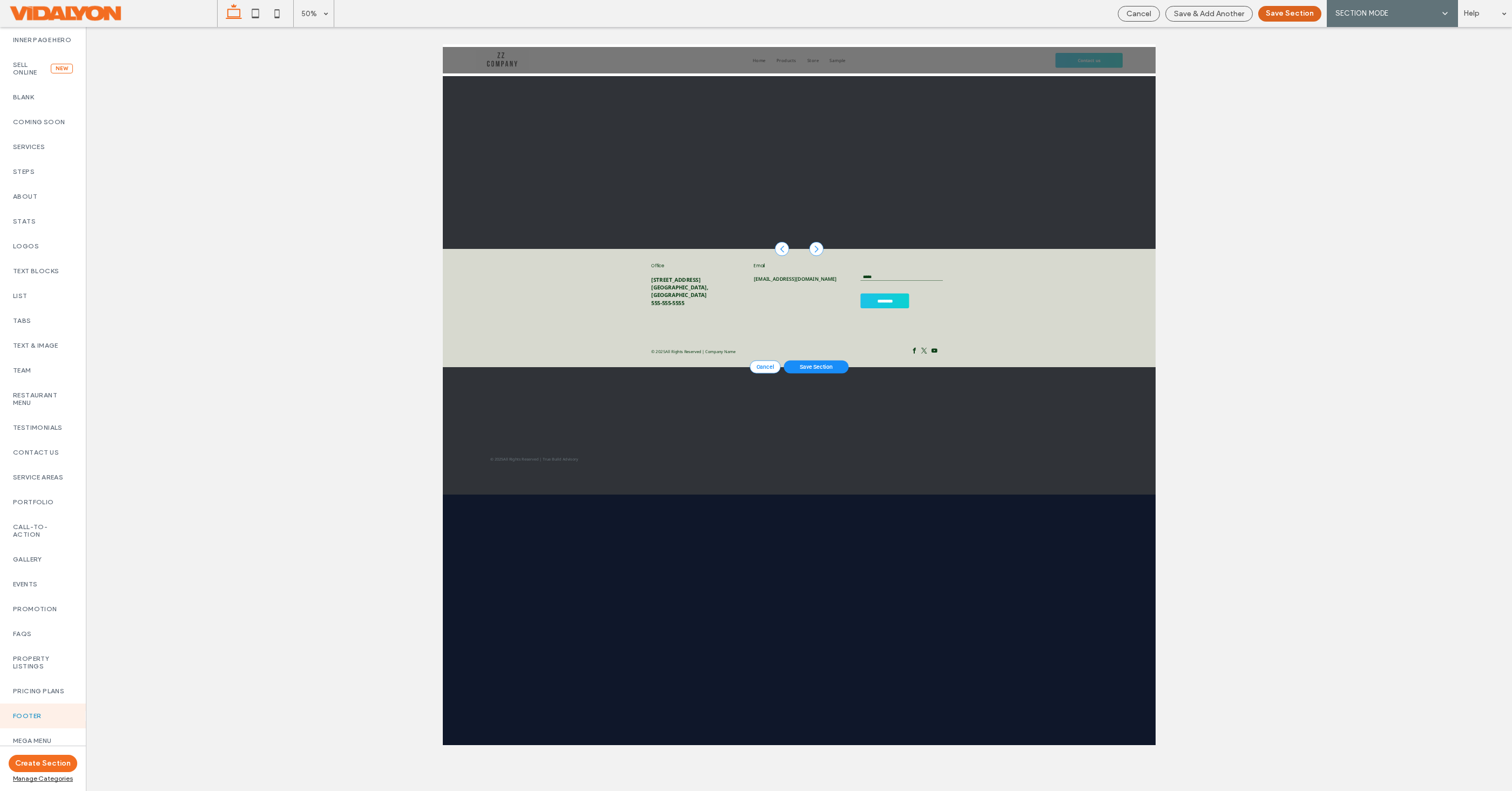
click at [1286, 18] on button "Save Section" at bounding box center [1290, 14] width 63 height 16
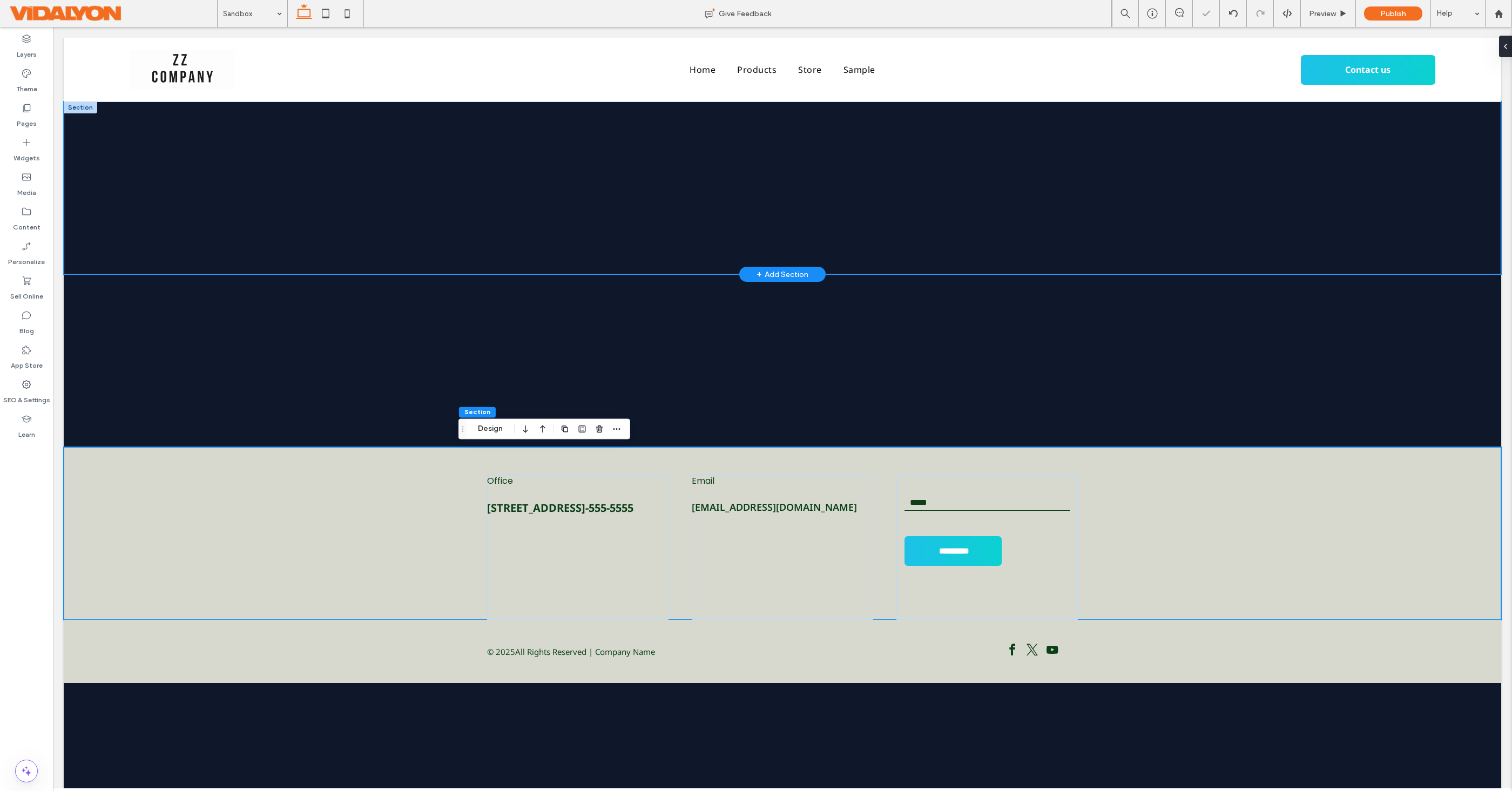
scroll to position [1, 0]
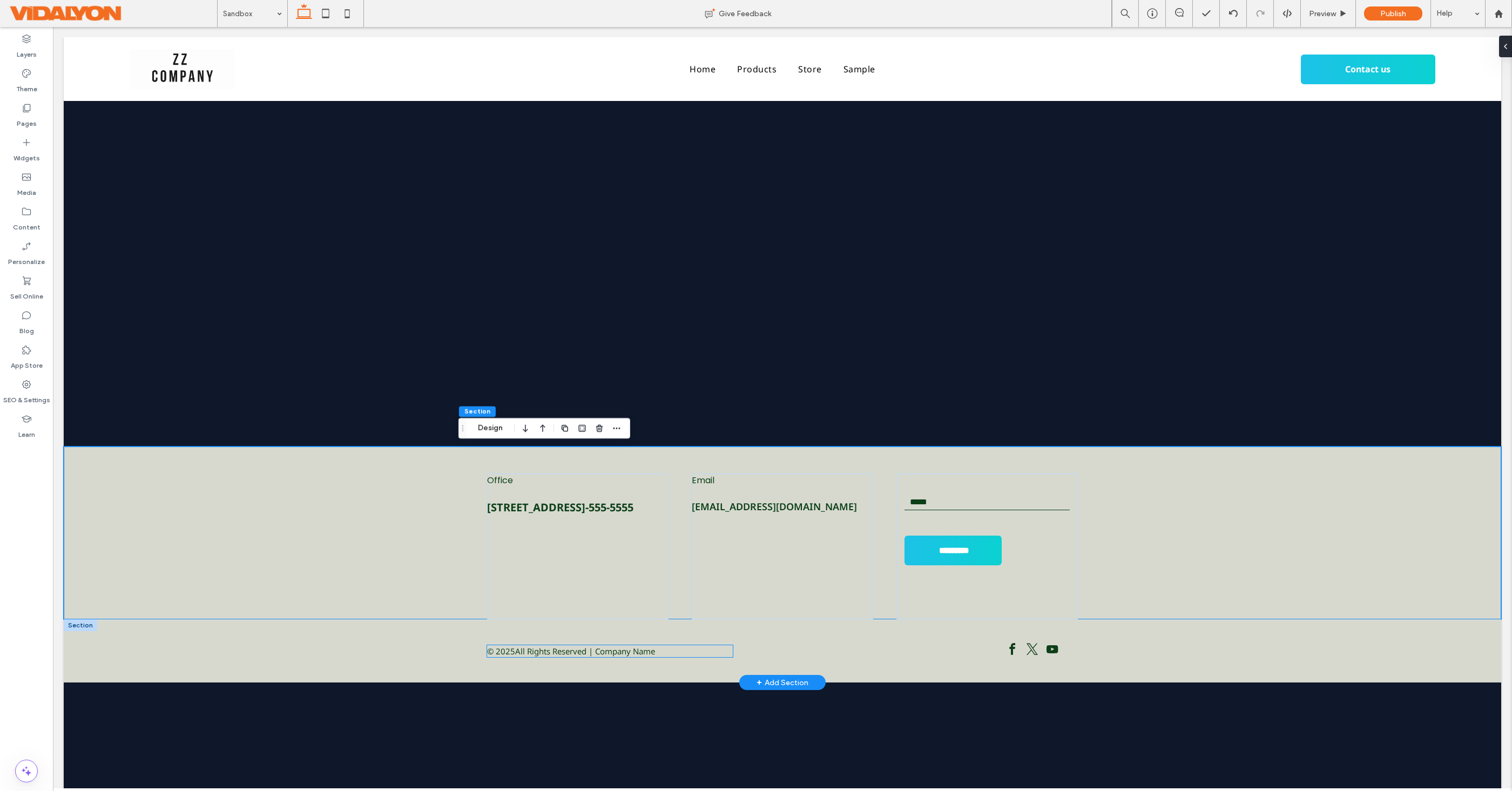
click at [630, 654] on span "All Rights Reserved | Company Name" at bounding box center [585, 652] width 140 height 13
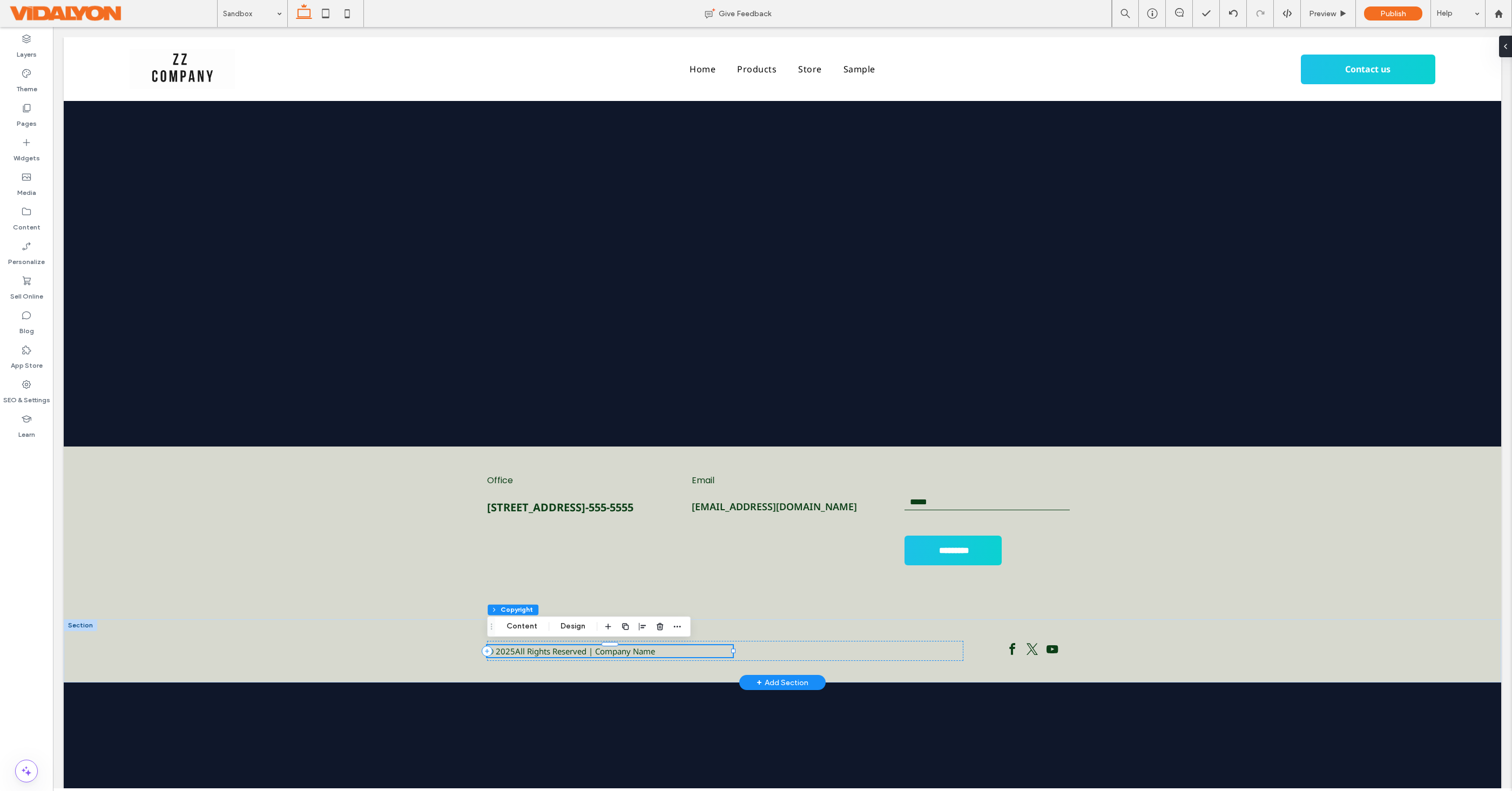
click at [666, 652] on div "© 2025 All Rights Reserved | Company Name" at bounding box center [610, 652] width 246 height 13
click at [671, 654] on div "© 2025 All Rights Reserved | Company Name" at bounding box center [610, 652] width 246 height 13
click at [671, 653] on div "© 2025 All Rights Reserved | Company Name" at bounding box center [610, 652] width 246 height 13
click at [671, 653] on div "© 2025 All Rights Reserved | Company Name" at bounding box center [610, 652] width 246 height 13
click at [536, 625] on button "Content" at bounding box center [521, 626] width 45 height 13
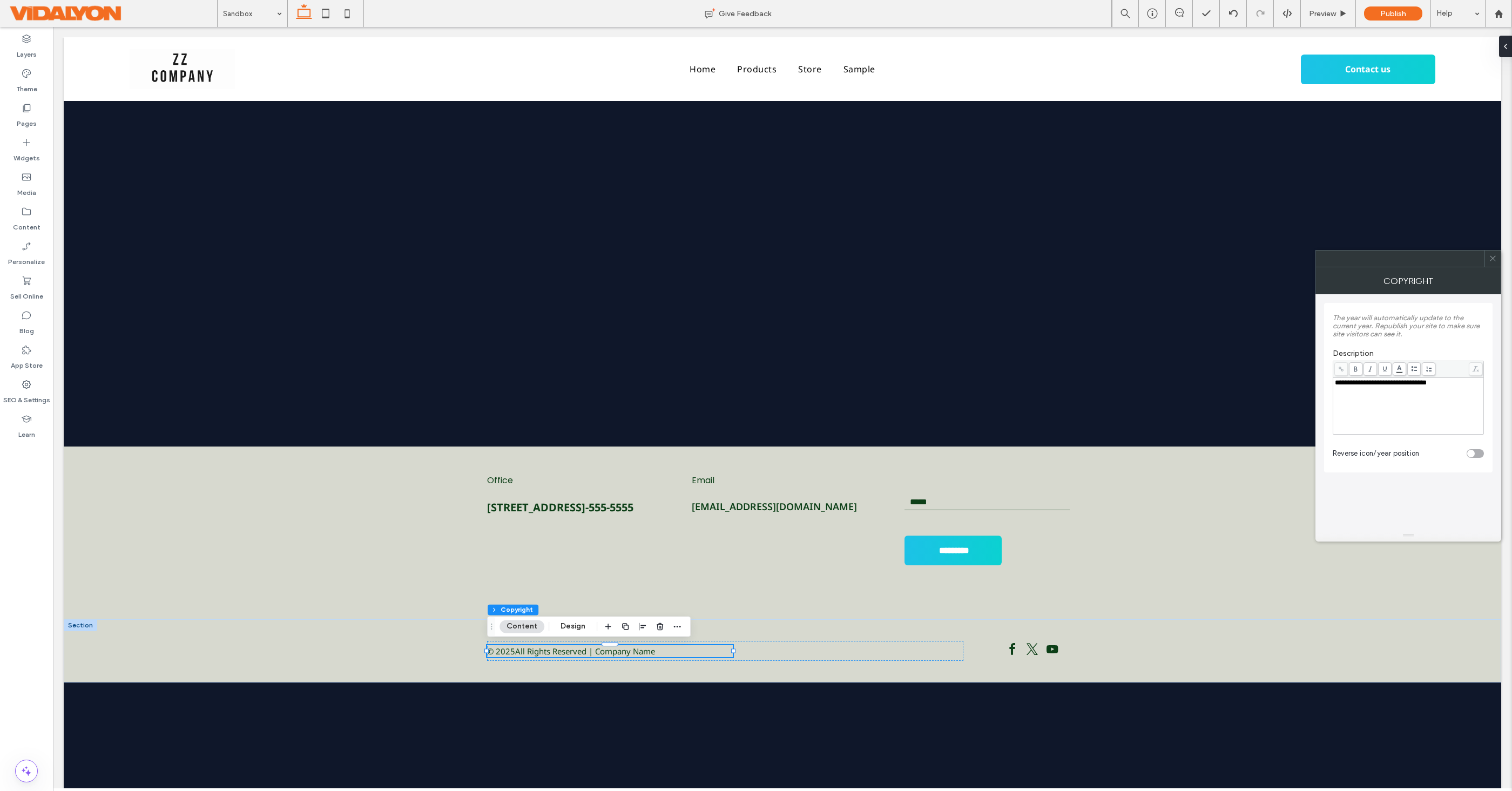
click at [1463, 384] on div "**********" at bounding box center [1409, 383] width 147 height 8
